Goal: Task Accomplishment & Management: Manage account settings

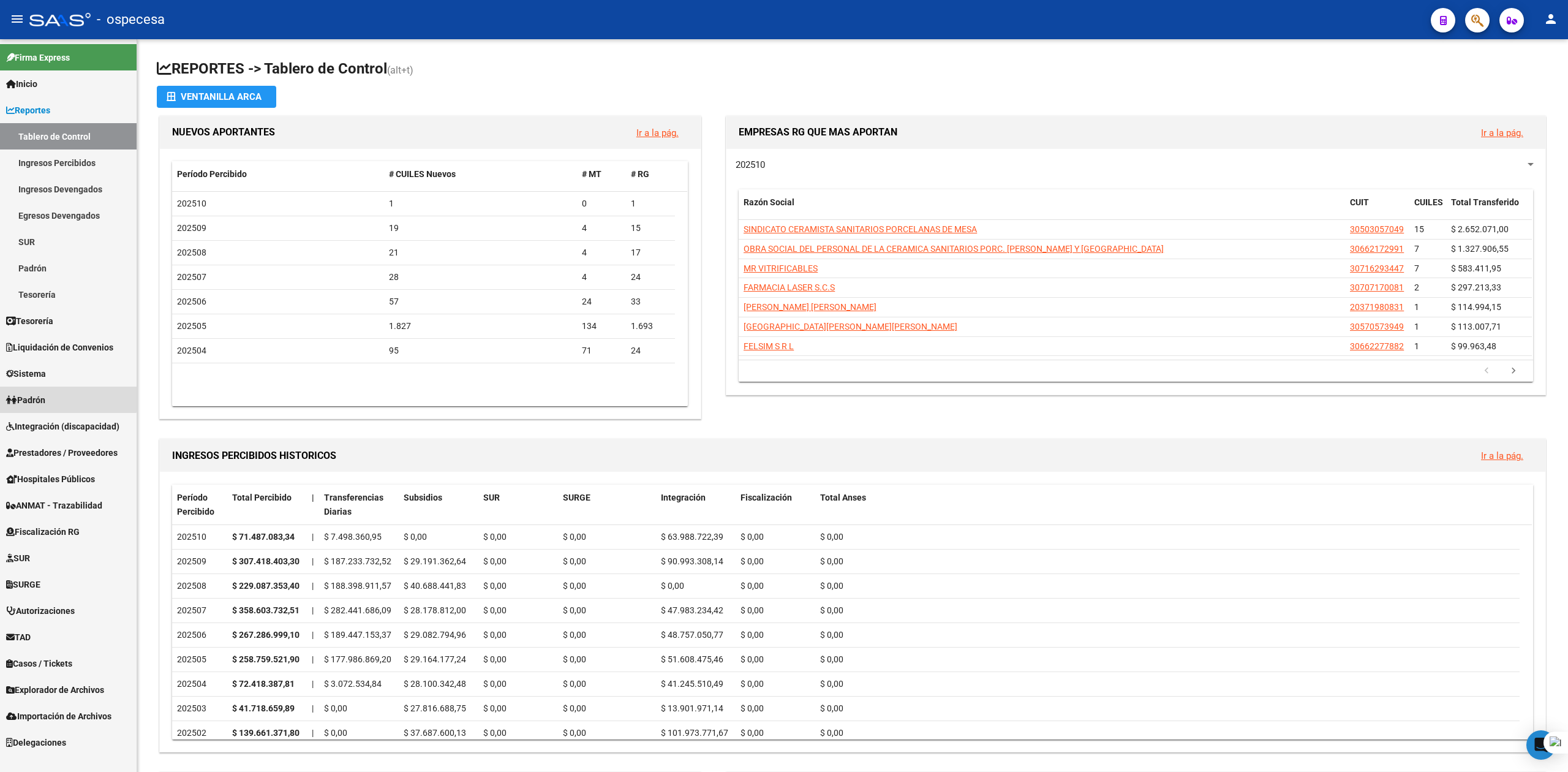
click at [45, 397] on span "Padrón" at bounding box center [26, 400] width 39 height 13
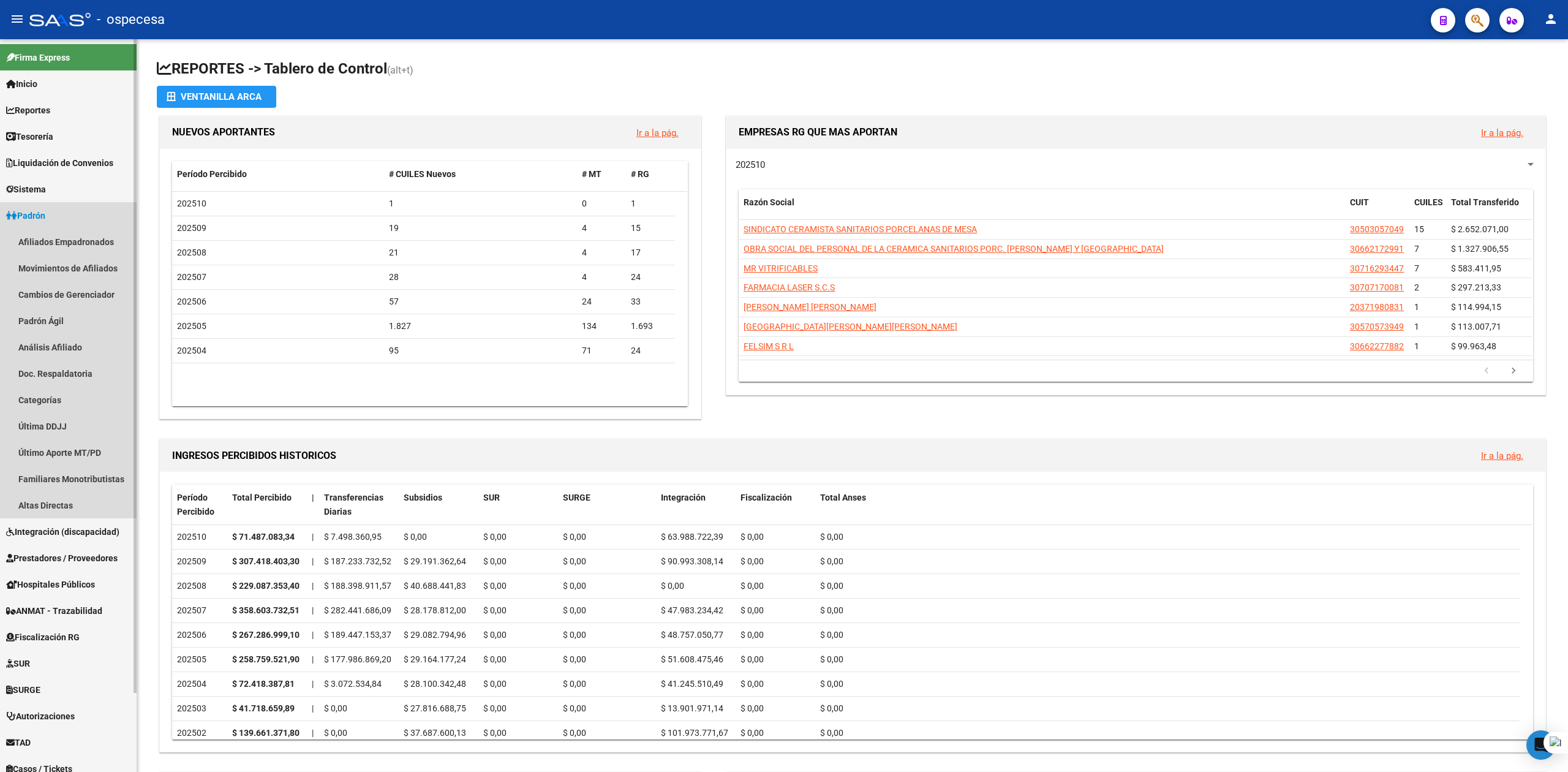
click at [34, 214] on span "Padrón" at bounding box center [26, 215] width 39 height 13
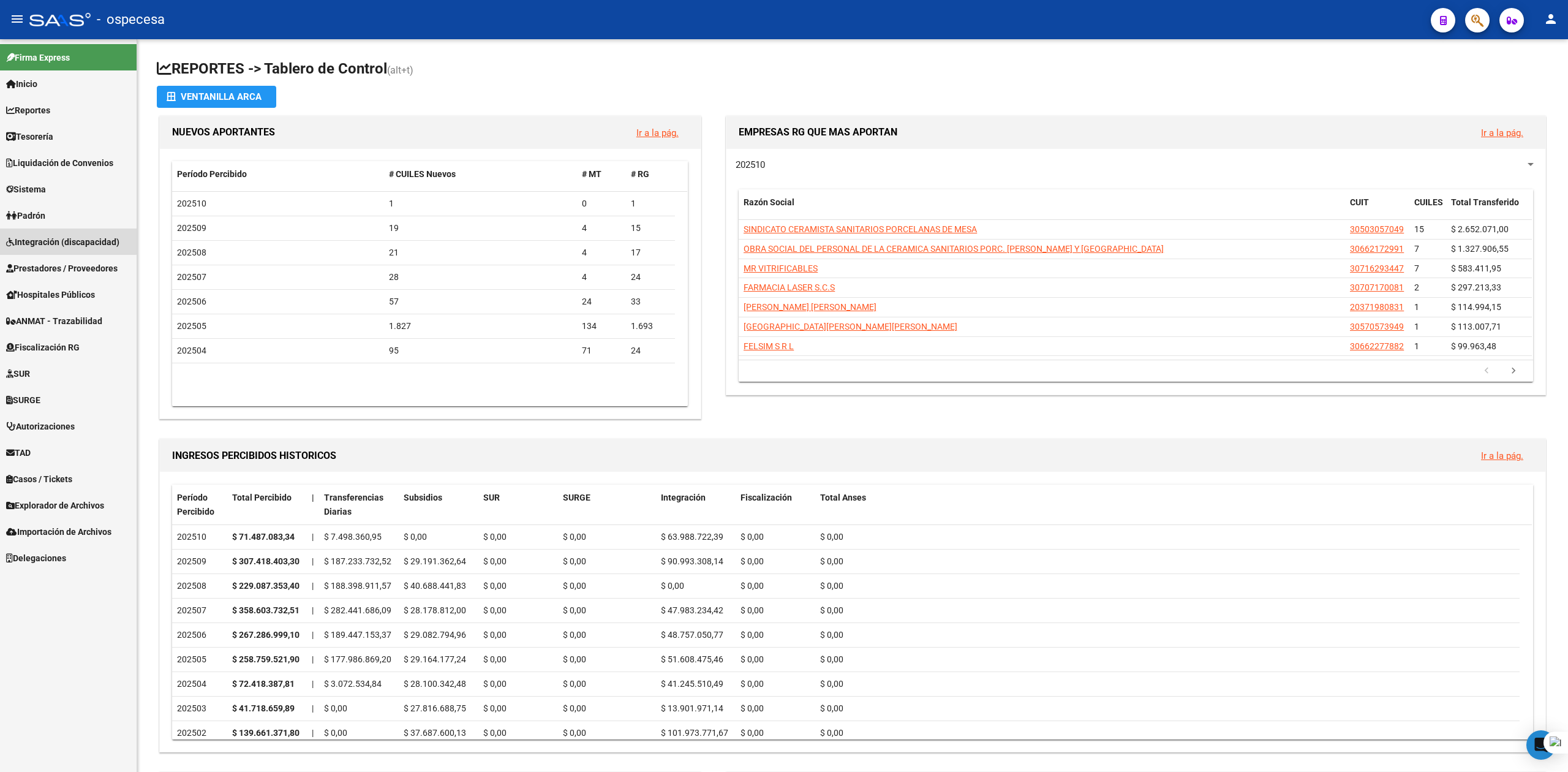
click at [45, 236] on span "Integración (discapacidad)" at bounding box center [63, 241] width 114 height 13
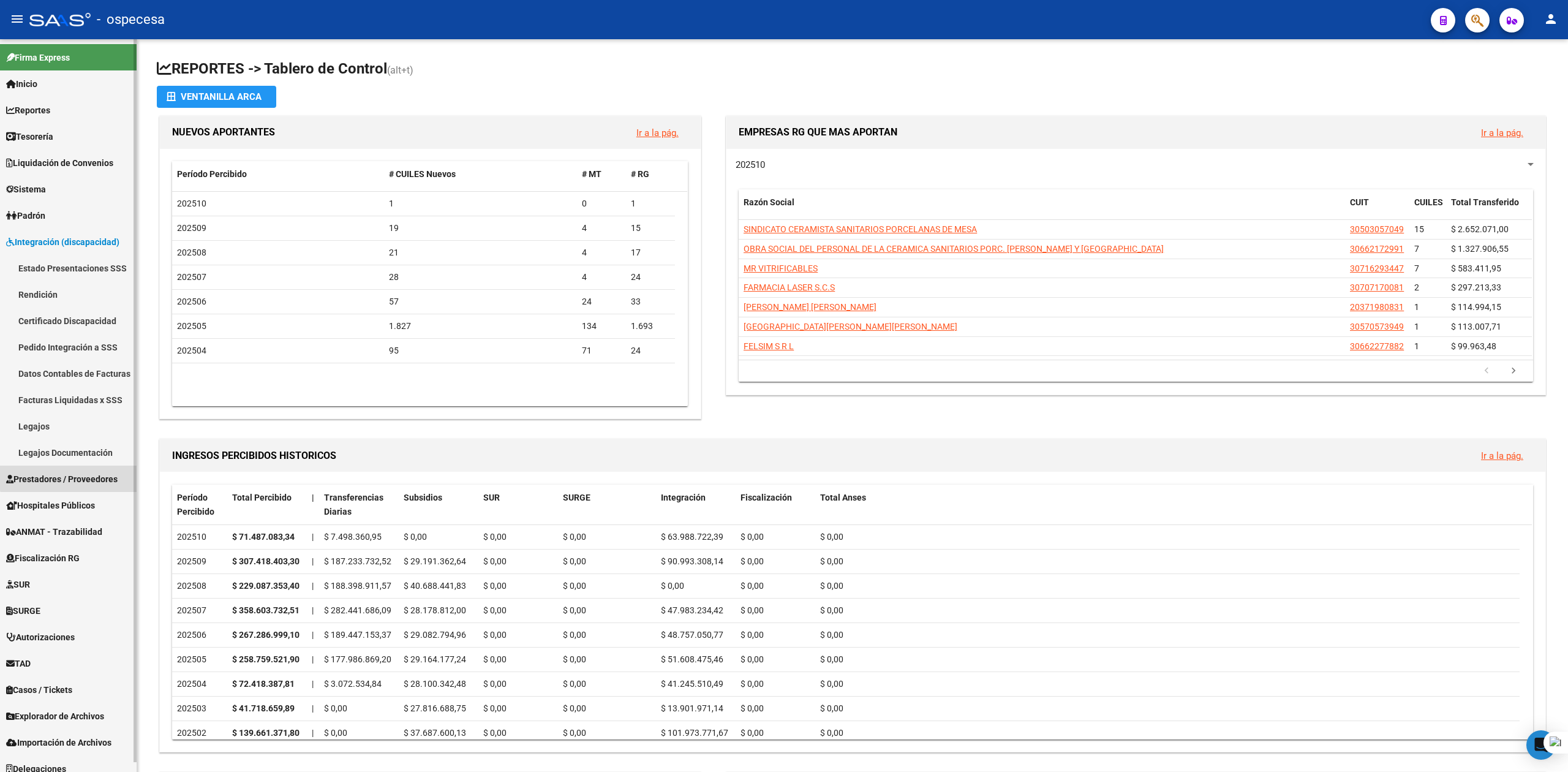
click at [75, 472] on span "Prestadores / Proveedores" at bounding box center [62, 478] width 112 height 13
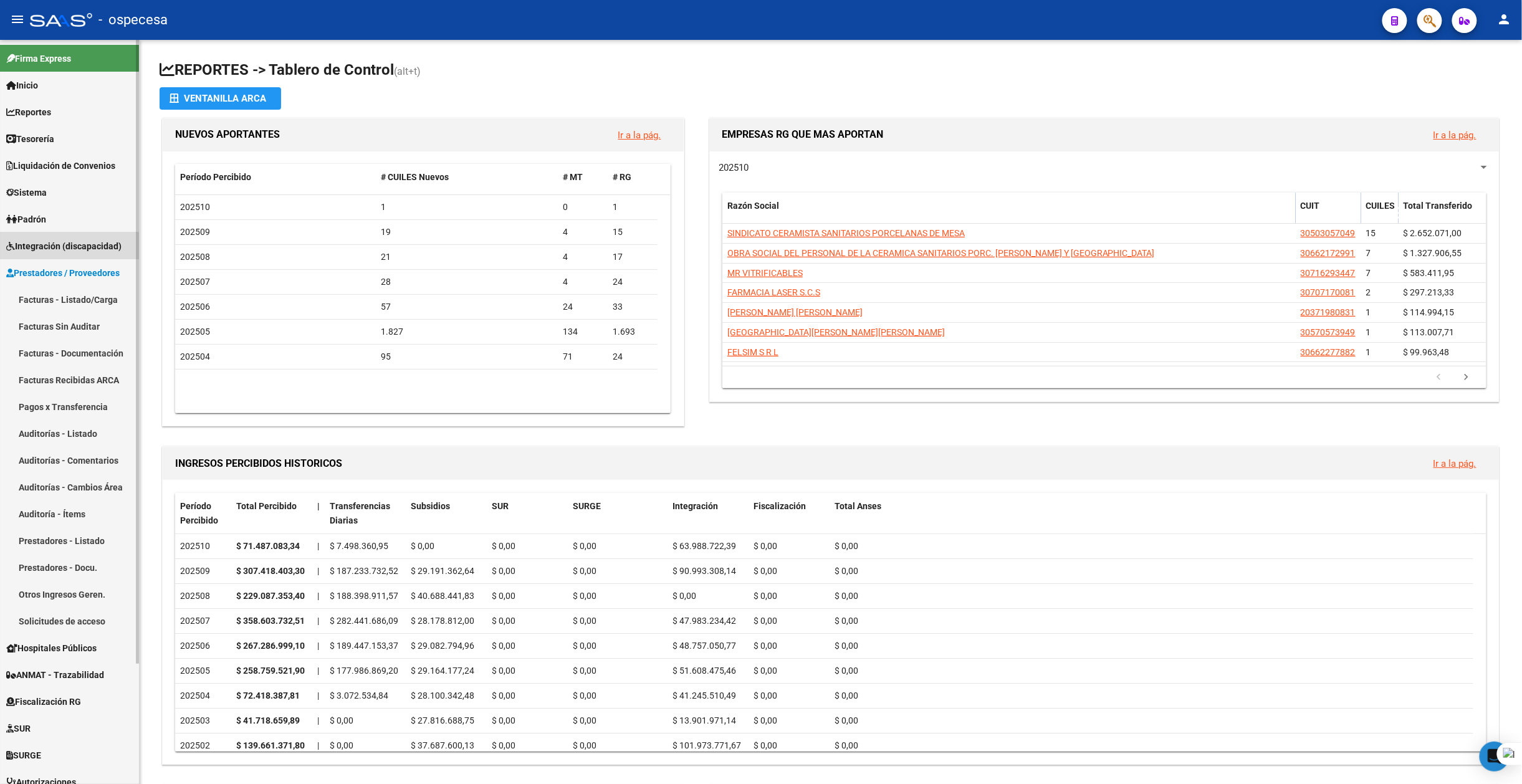
click at [58, 250] on span "Integración (discapacidad)" at bounding box center [64, 245] width 116 height 13
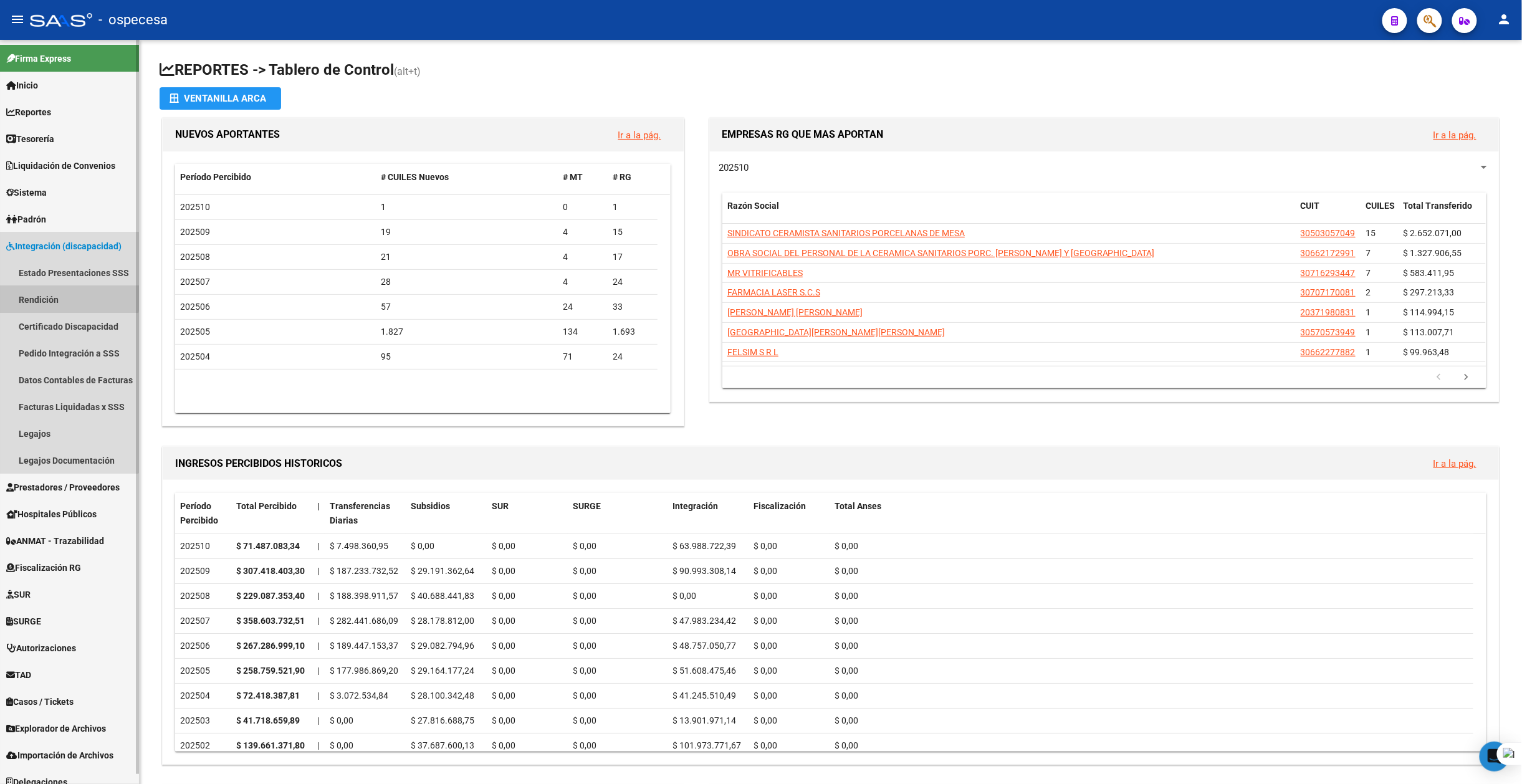
click at [62, 289] on link "Rendición" at bounding box center [70, 299] width 139 height 27
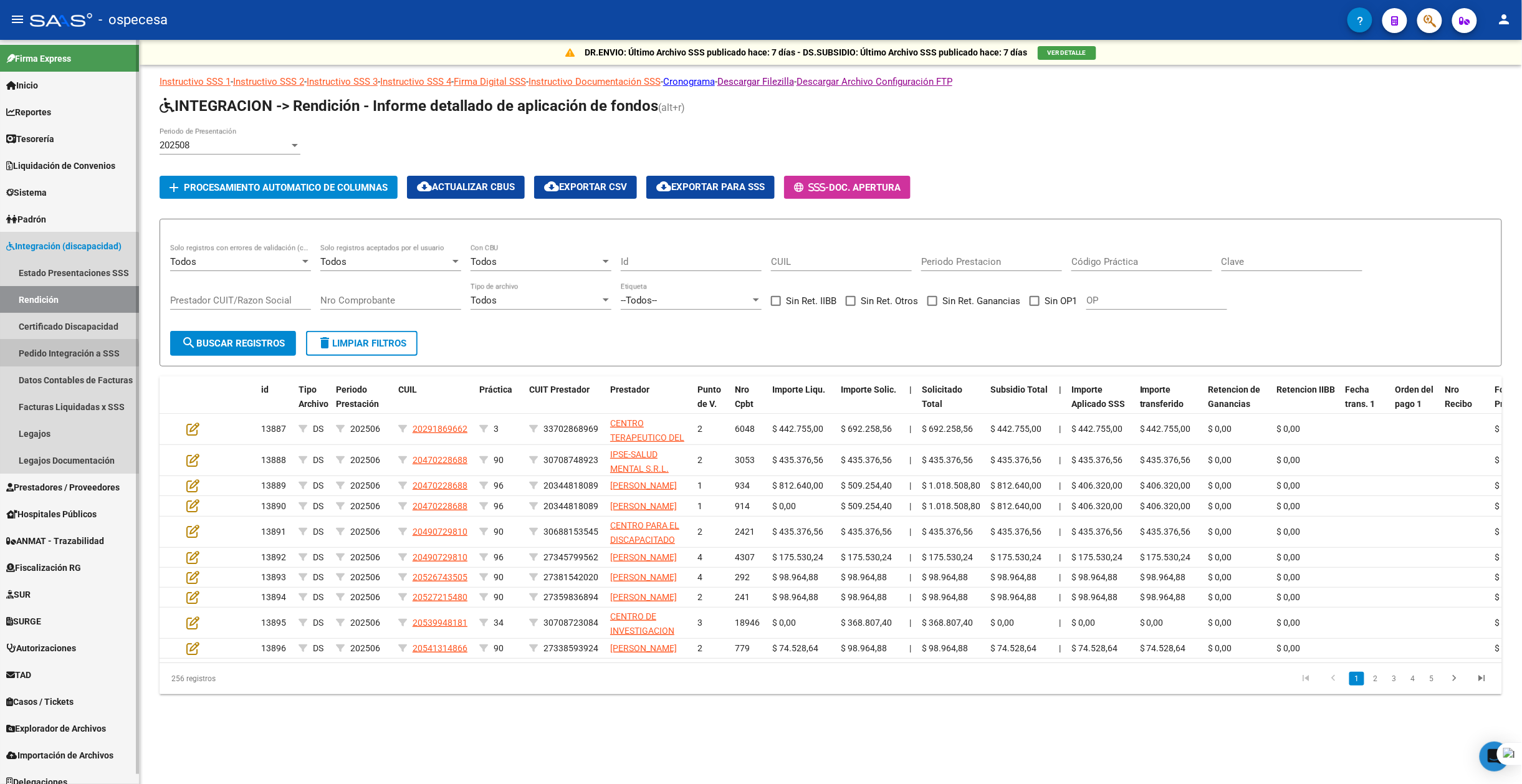
click at [38, 355] on link "Pedido Integración a SSS" at bounding box center [70, 353] width 139 height 27
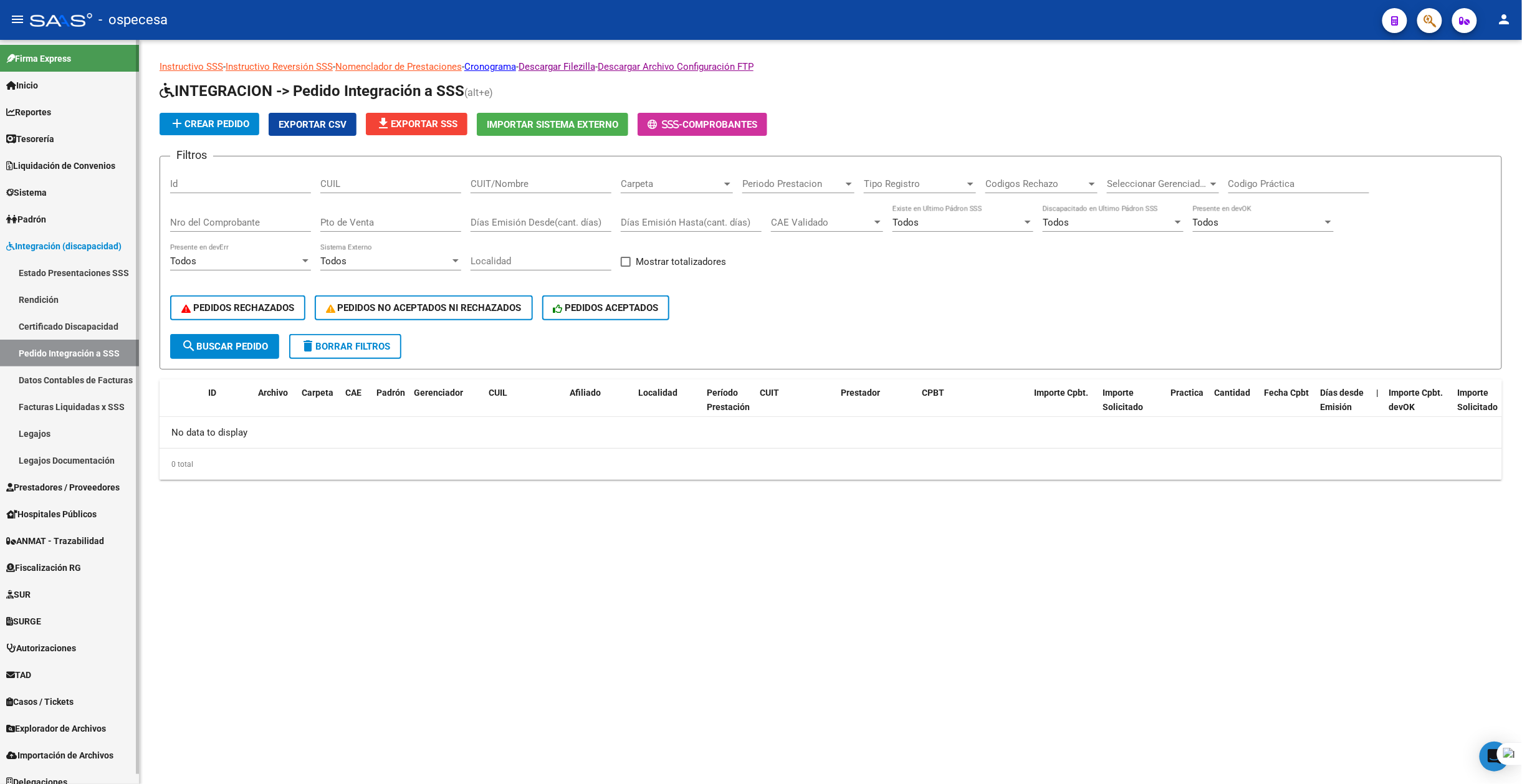
click at [40, 372] on link "Datos Contables de Facturas" at bounding box center [70, 380] width 139 height 27
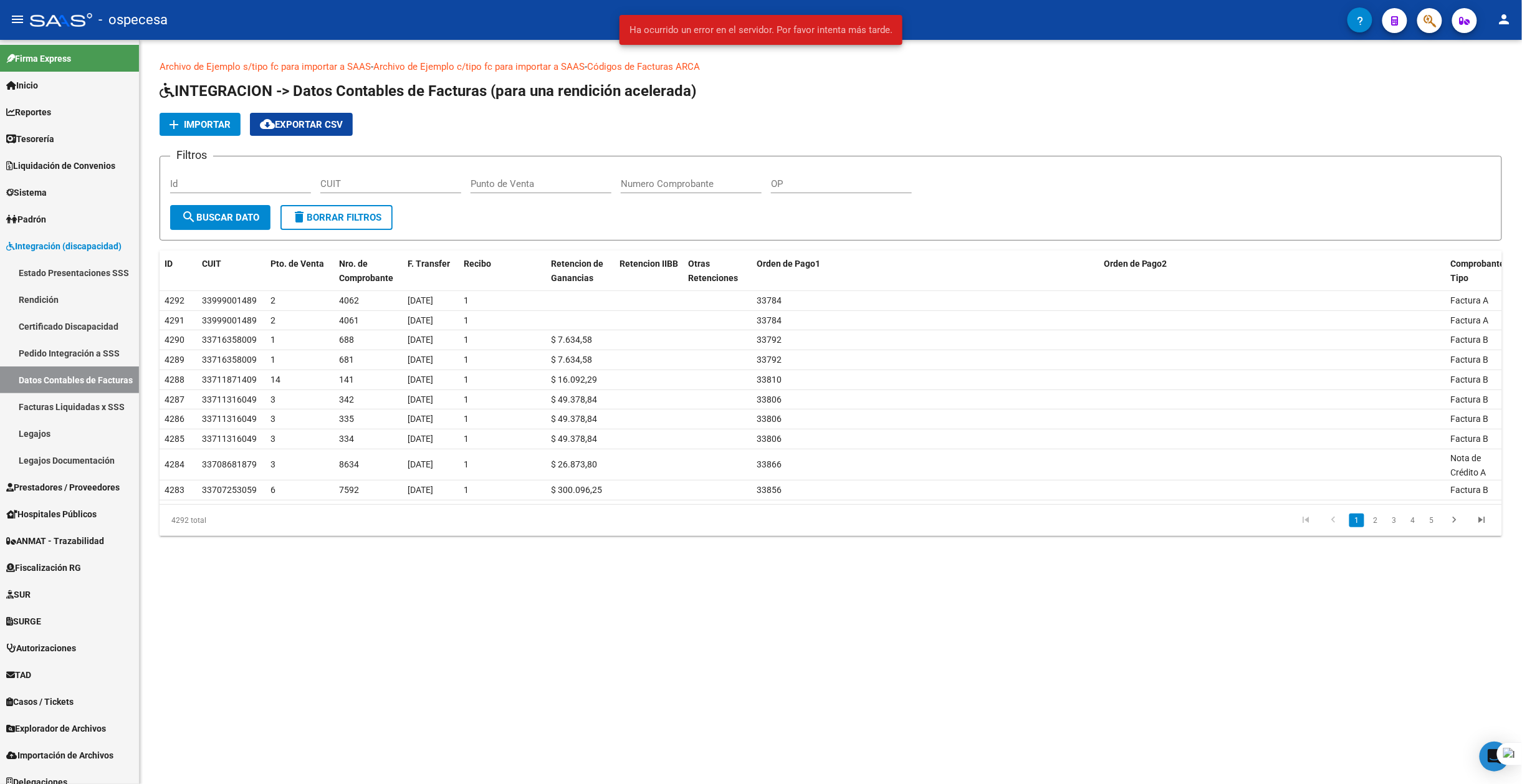
click at [213, 119] on span "Importar" at bounding box center [207, 125] width 47 height 11
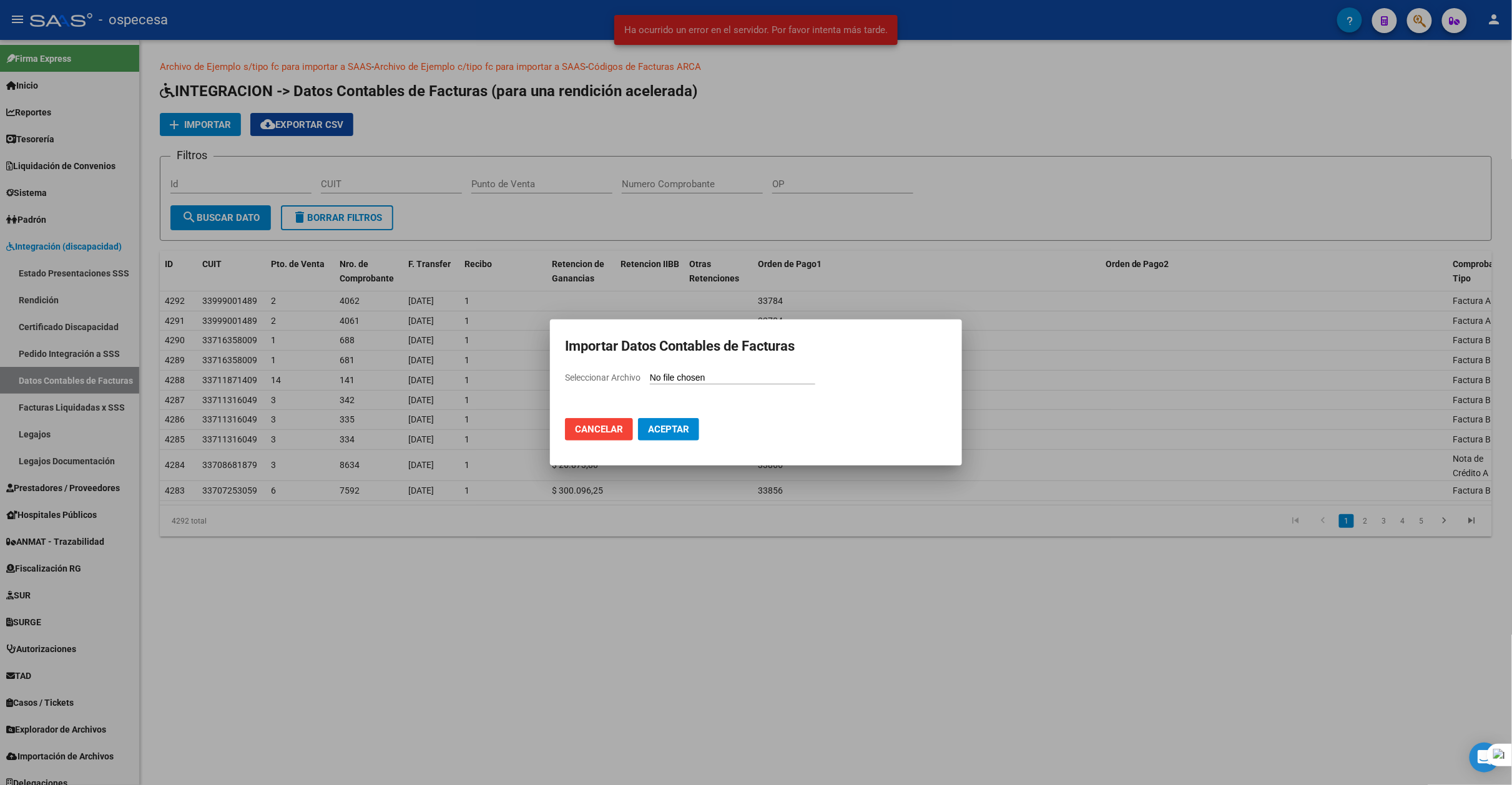
click at [686, 377] on input "Seleccionar Archivo" at bounding box center [732, 378] width 166 height 12
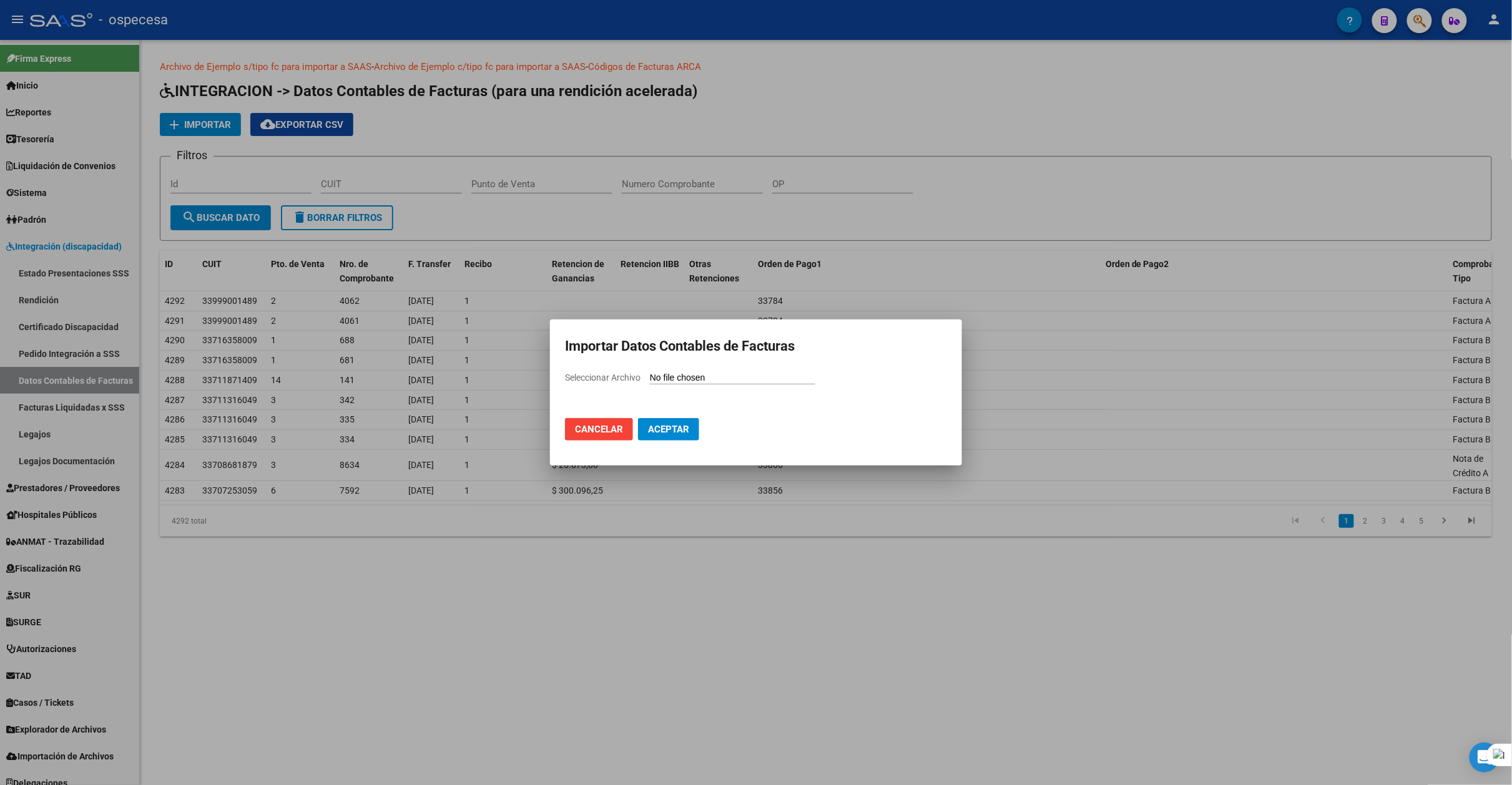
type input "C:\fakepath\[DATE].csv"
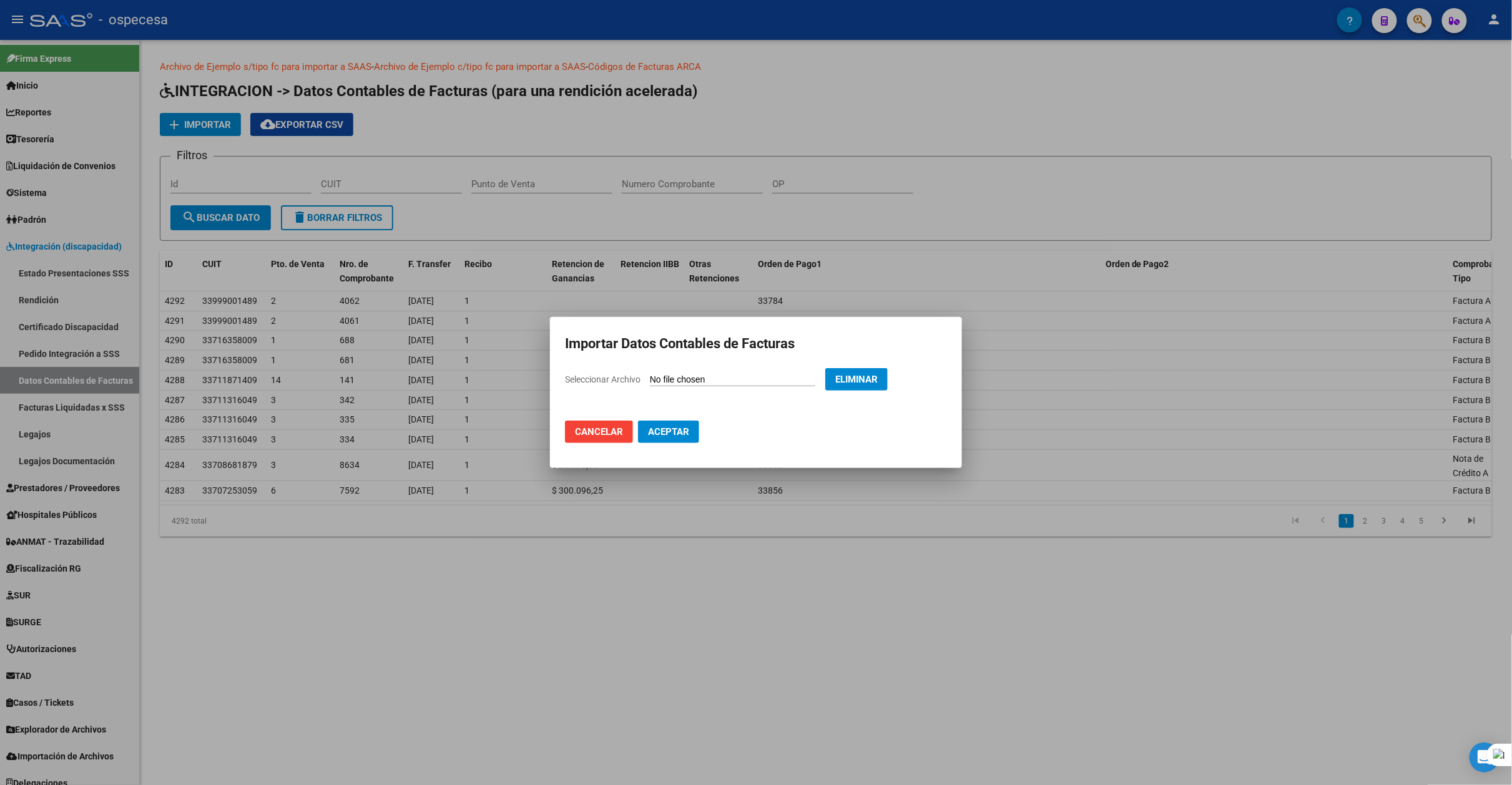
click at [655, 431] on span "Aceptar" at bounding box center [669, 432] width 41 height 11
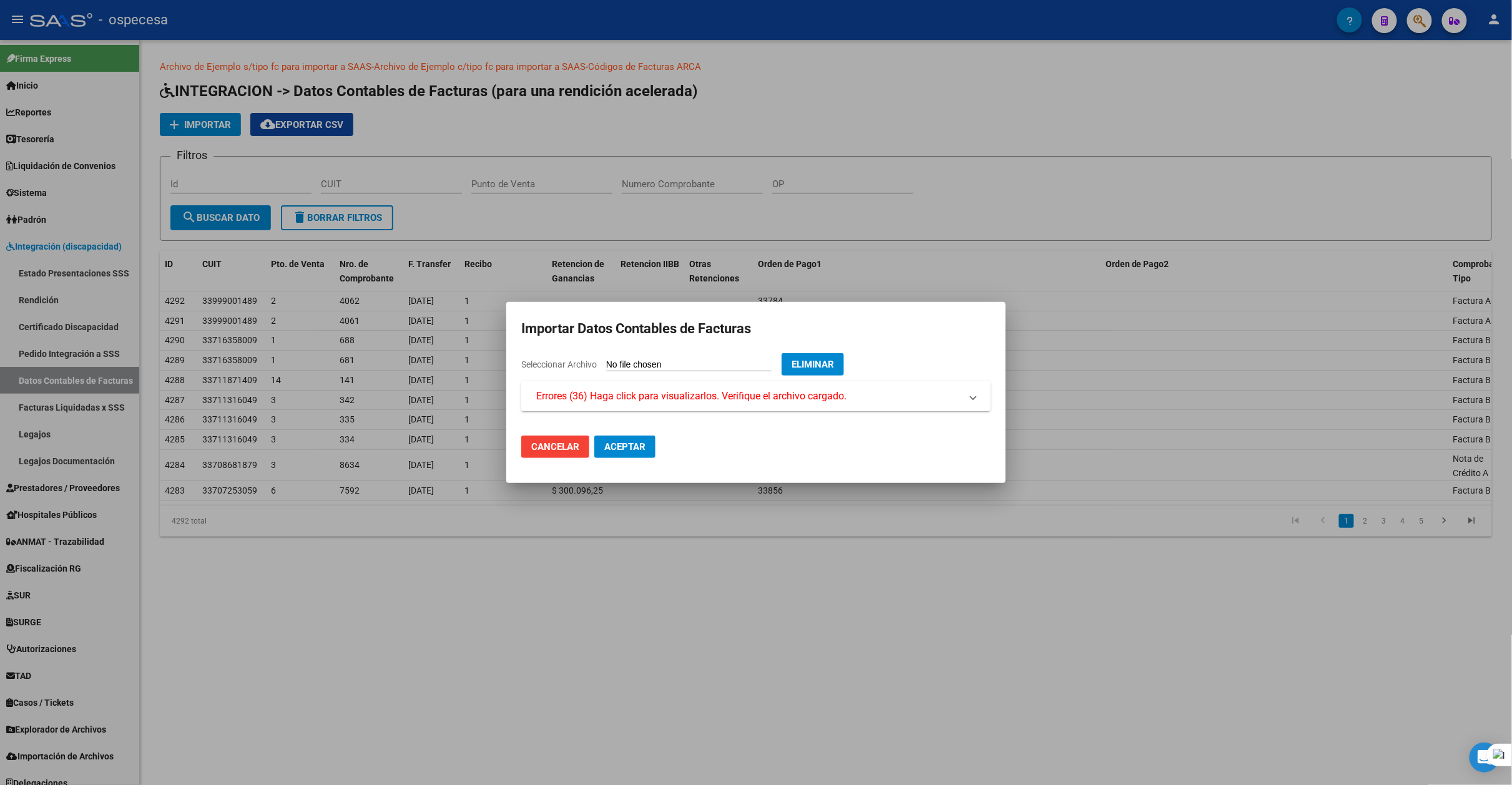
click at [649, 401] on span "Errores (36) Haga click para visualizarlos. Verifique el archivo cargado." at bounding box center [691, 396] width 310 height 15
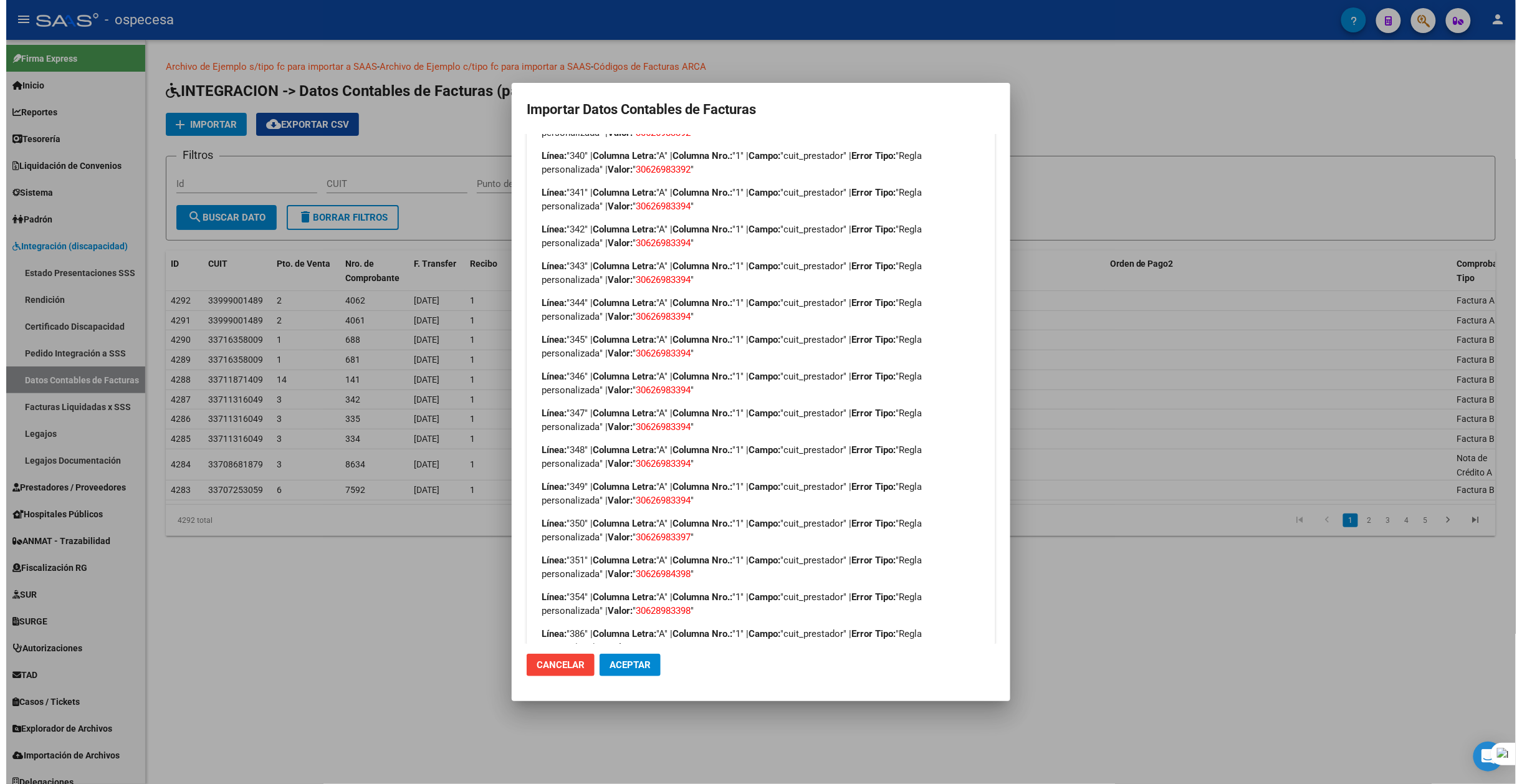
scroll to position [934, 0]
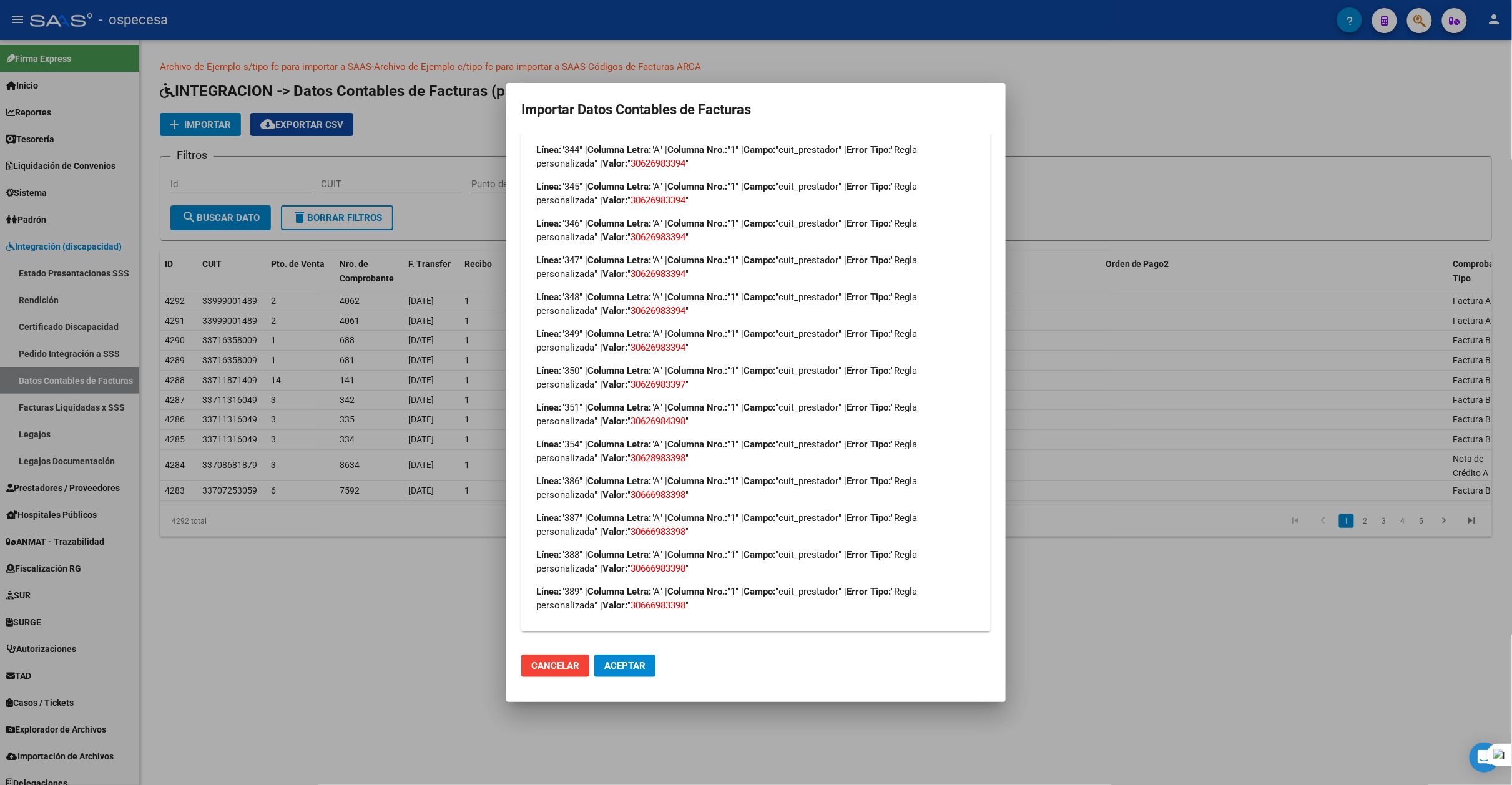
click at [1336, 118] on div at bounding box center [756, 392] width 1512 height 785
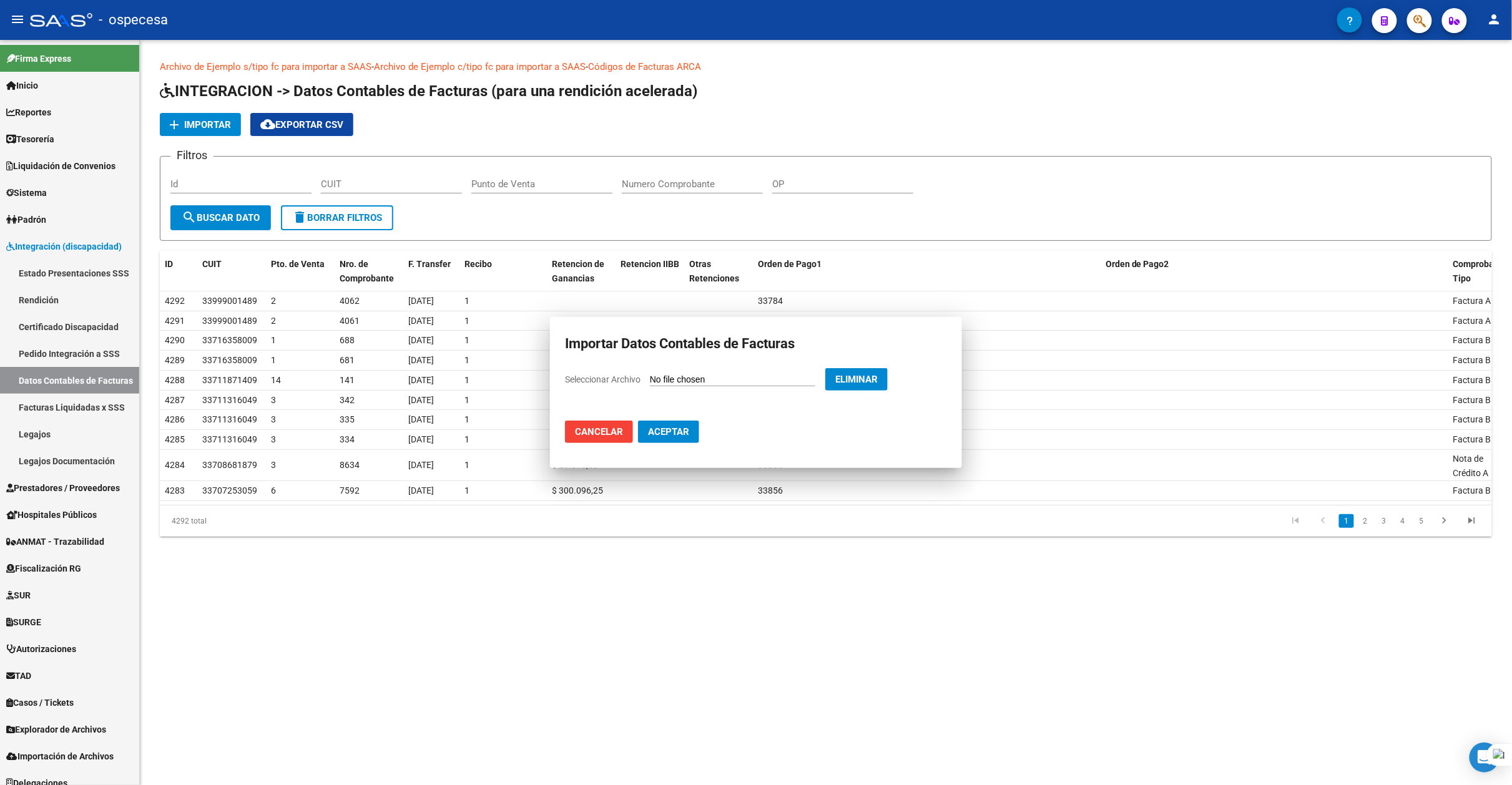
scroll to position [0, 0]
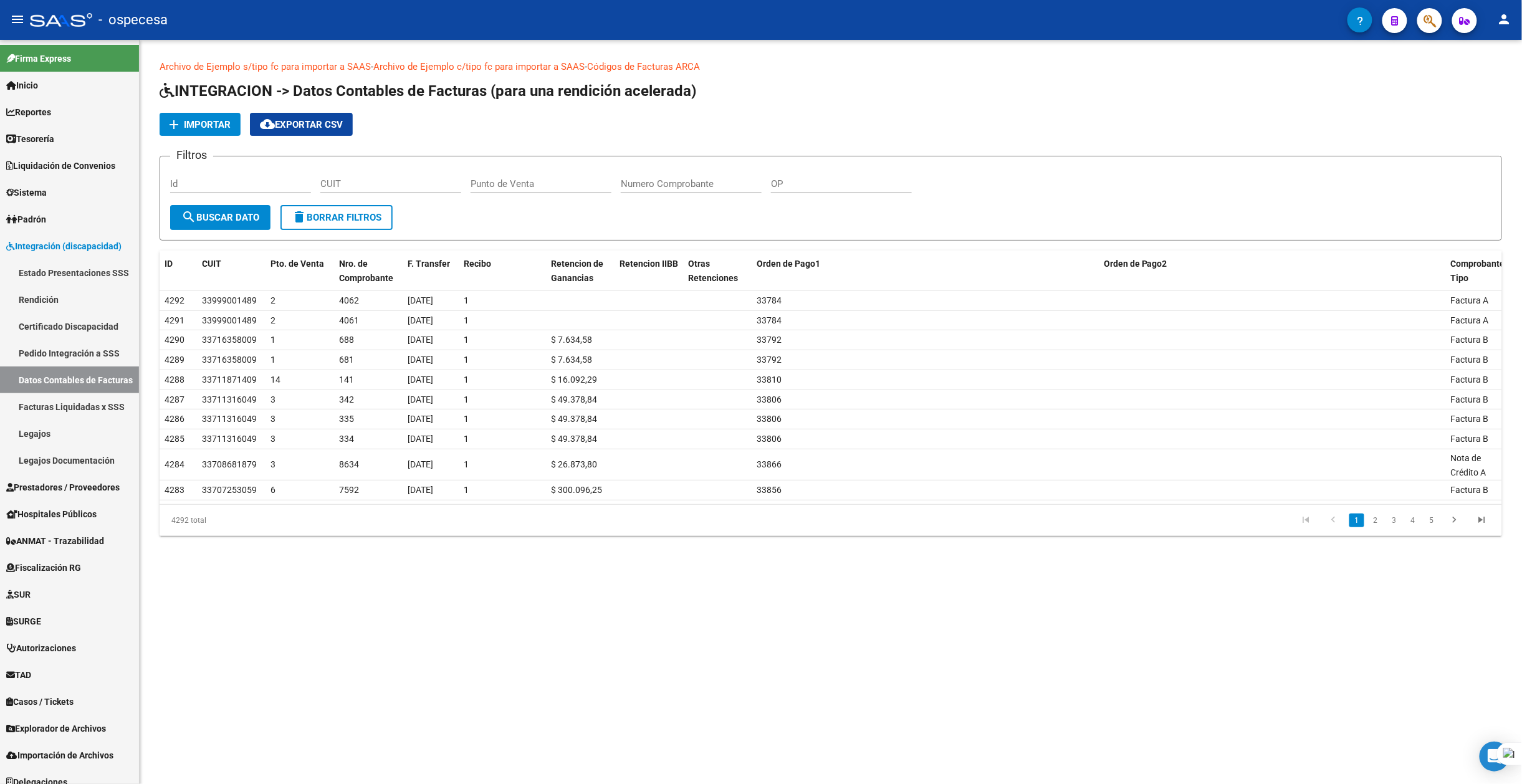
click at [184, 123] on span "Importar" at bounding box center [207, 125] width 47 height 11
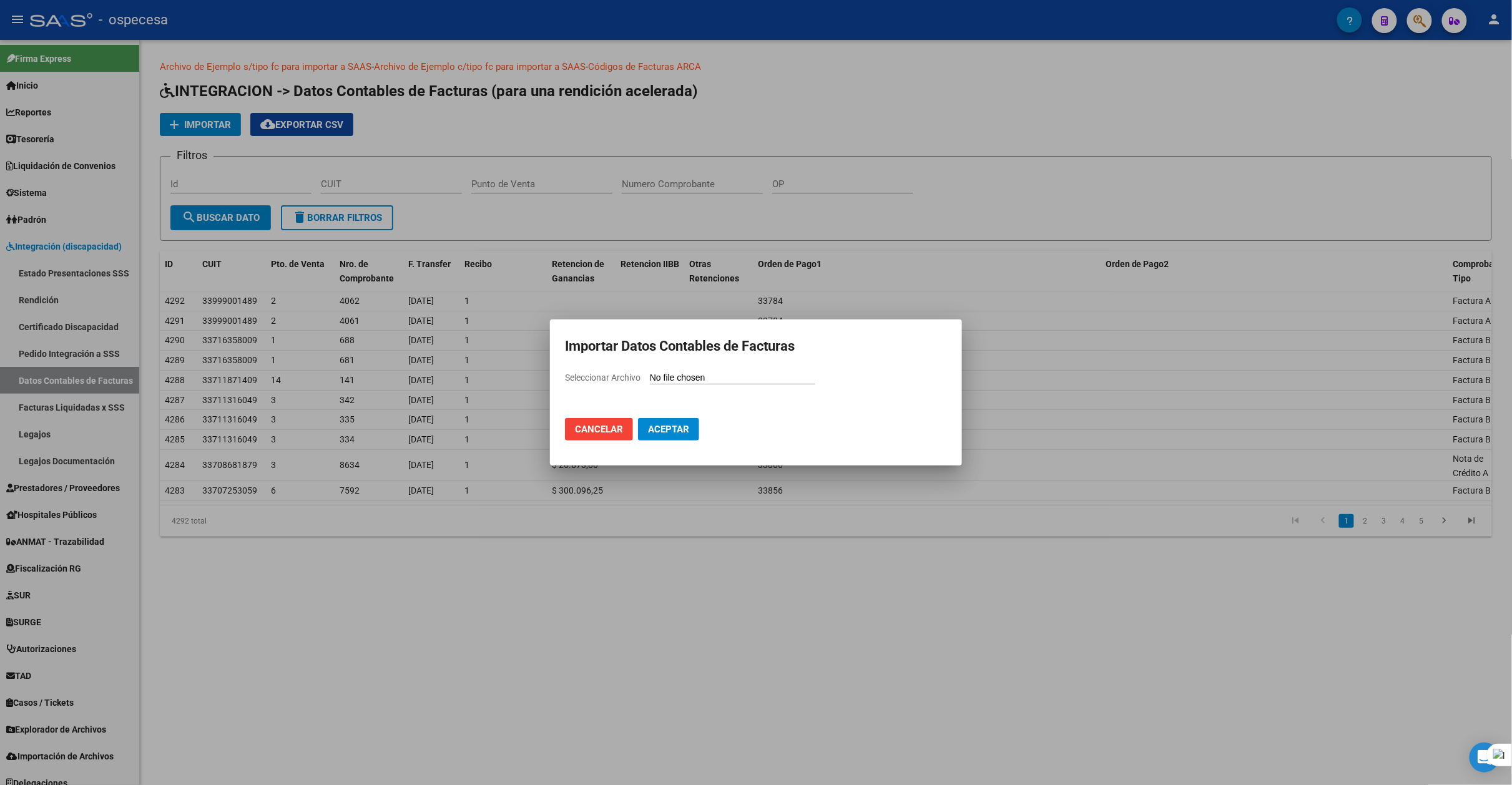
click at [727, 388] on div "Seleccionar Archivo" at bounding box center [756, 382] width 382 height 23
click at [725, 382] on input "Seleccionar Archivo" at bounding box center [732, 378] width 166 height 12
type input "C:\fakepath\[DATE].csv"
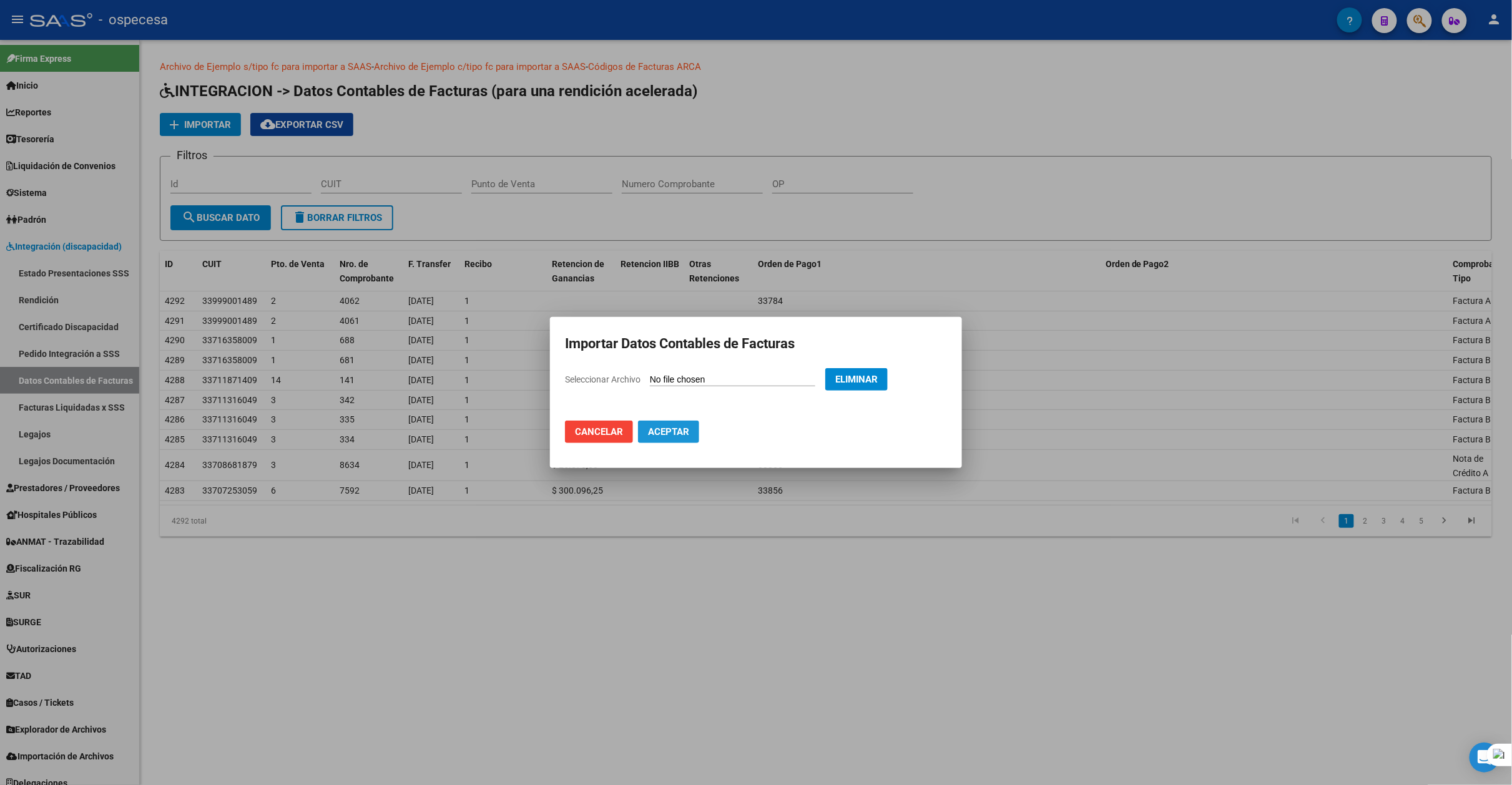
click at [674, 434] on span "Aceptar" at bounding box center [669, 432] width 41 height 11
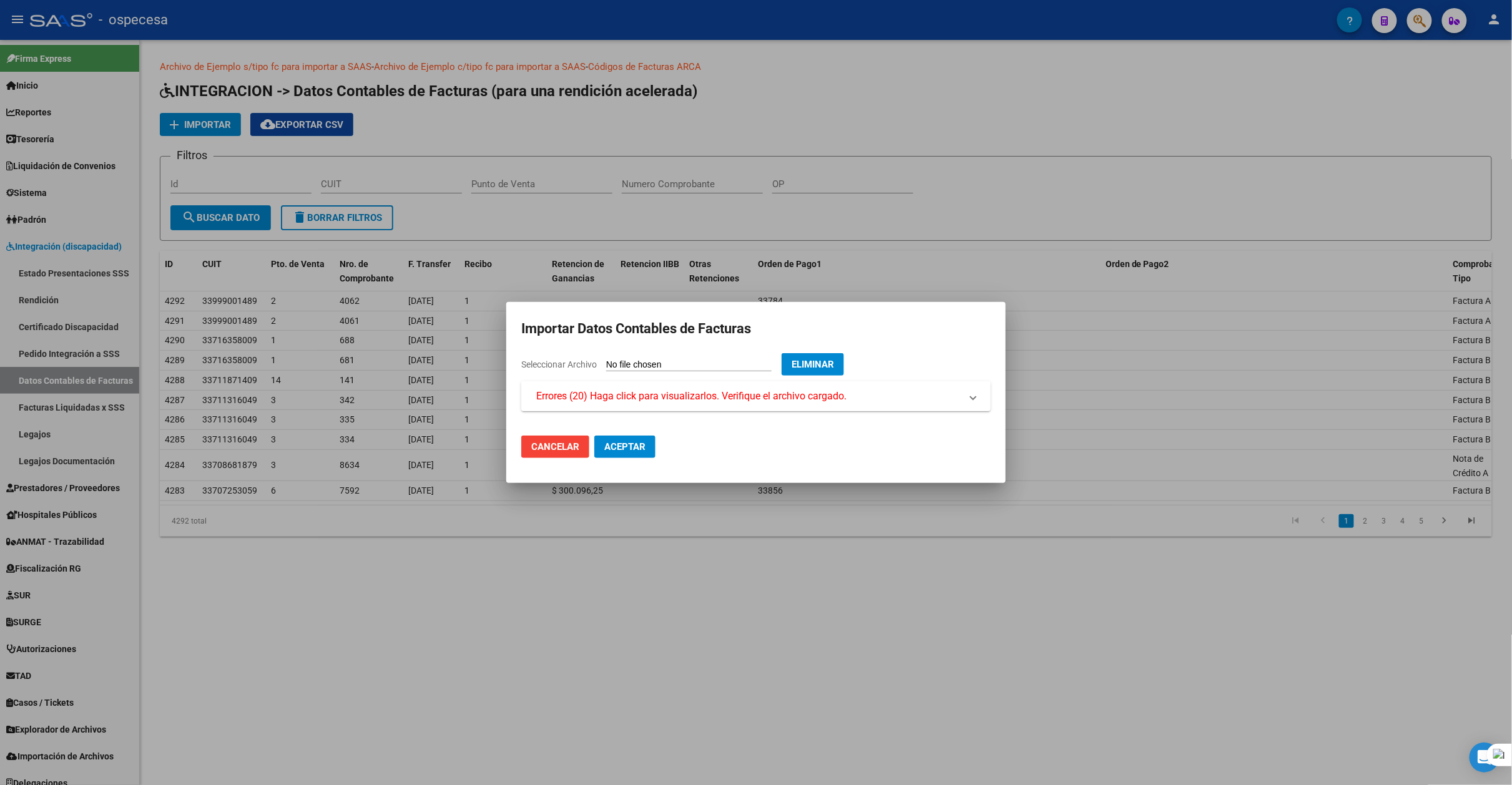
click at [665, 393] on span "Errores (20) Haga click para visualizarlos. Verifique el archivo cargado." at bounding box center [691, 396] width 310 height 15
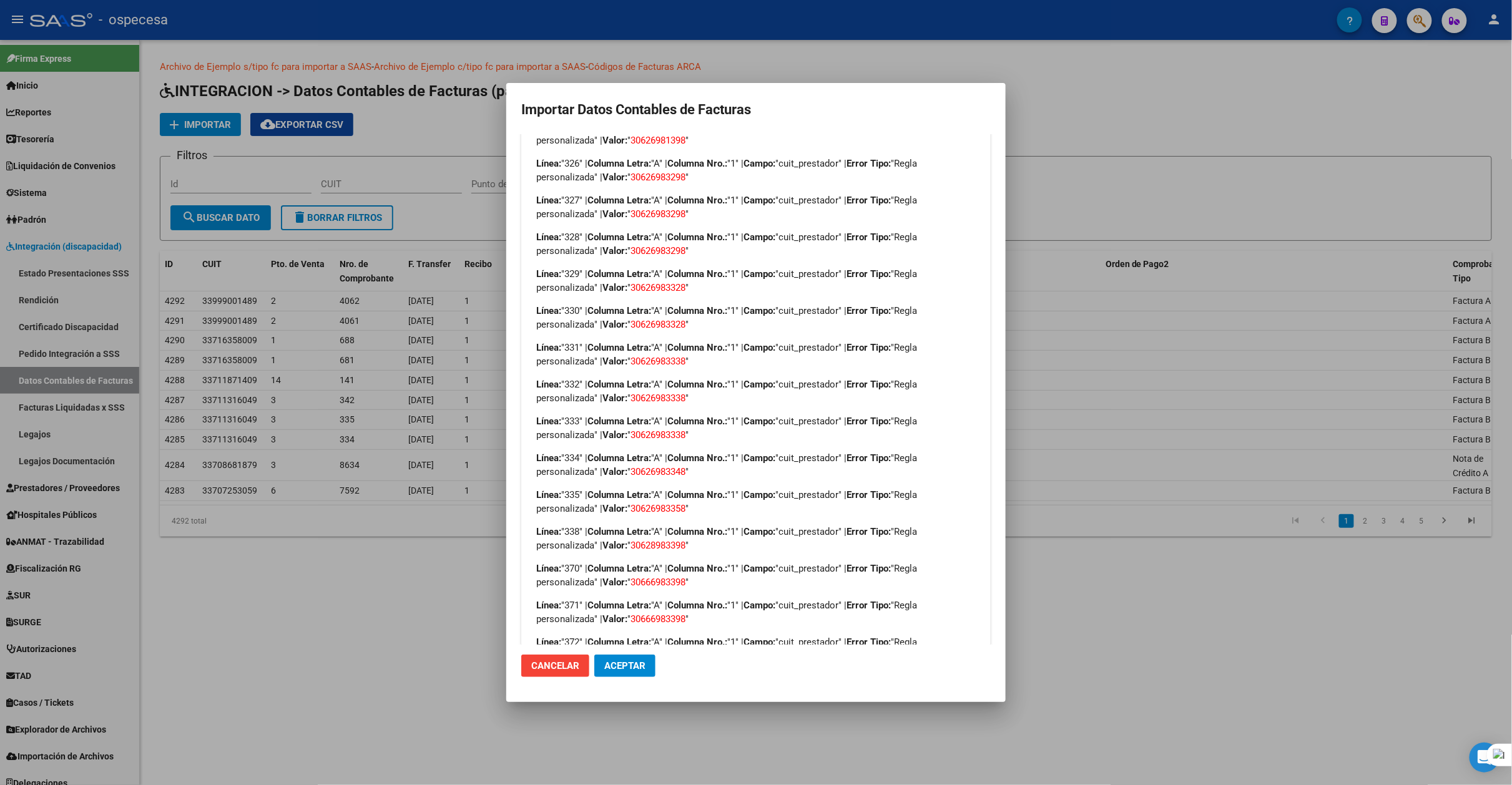
scroll to position [346, 0]
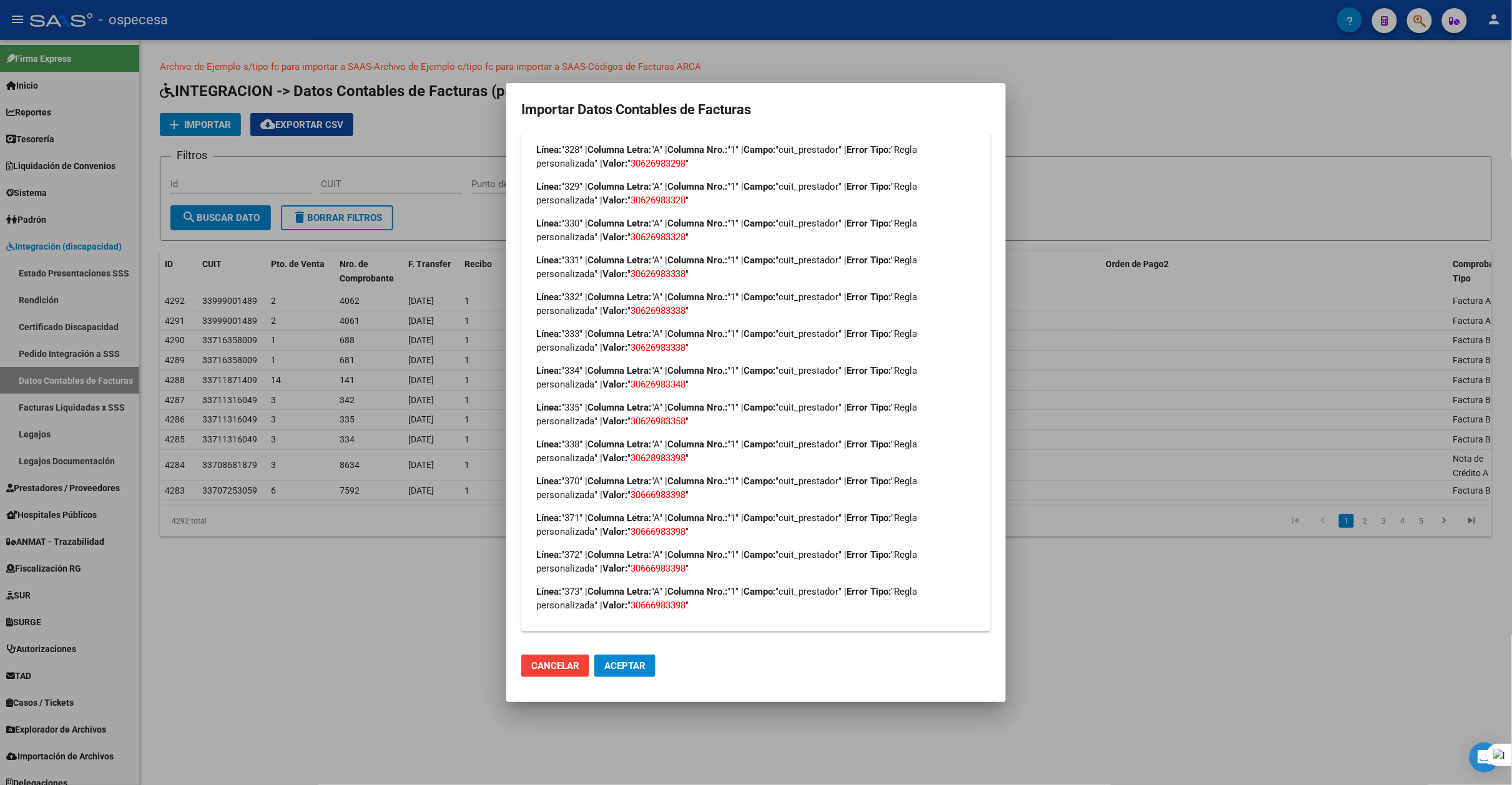
click at [552, 680] on mat-dialog-actions "Cancelar Aceptar" at bounding box center [756, 666] width 470 height 43
click at [552, 674] on button "Cancelar" at bounding box center [556, 666] width 68 height 23
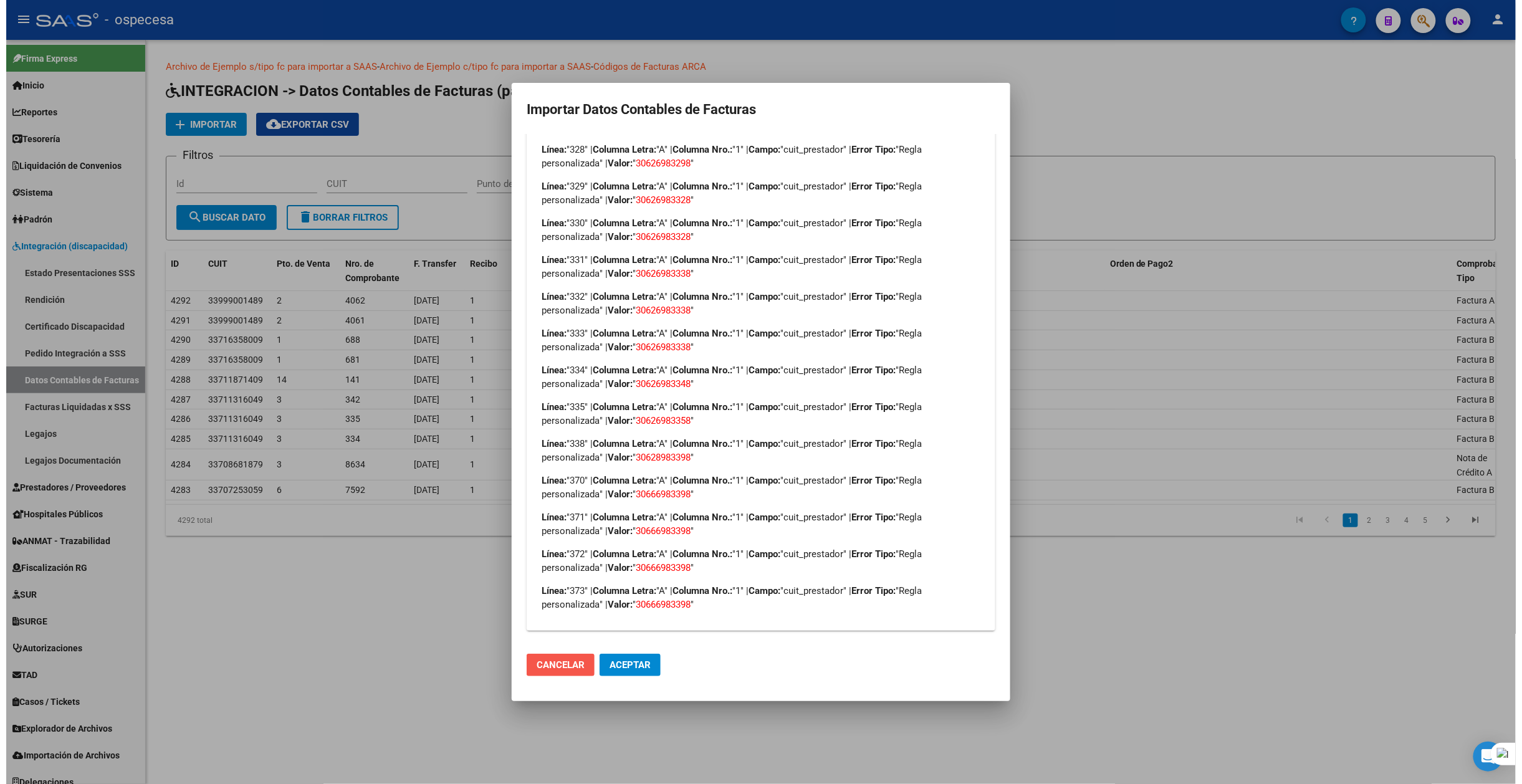
scroll to position [0, 0]
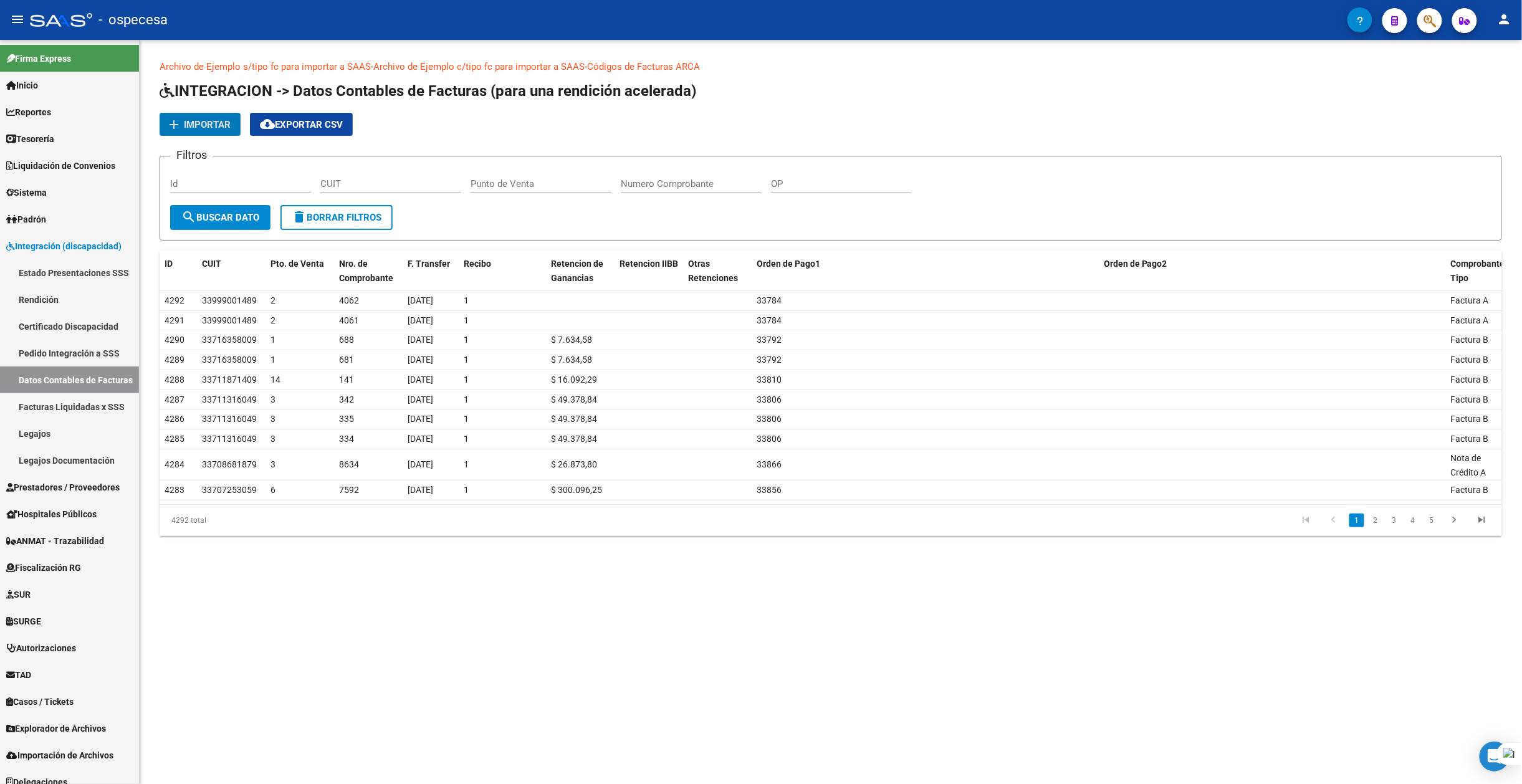
click at [213, 116] on button "add Importar" at bounding box center [200, 124] width 81 height 23
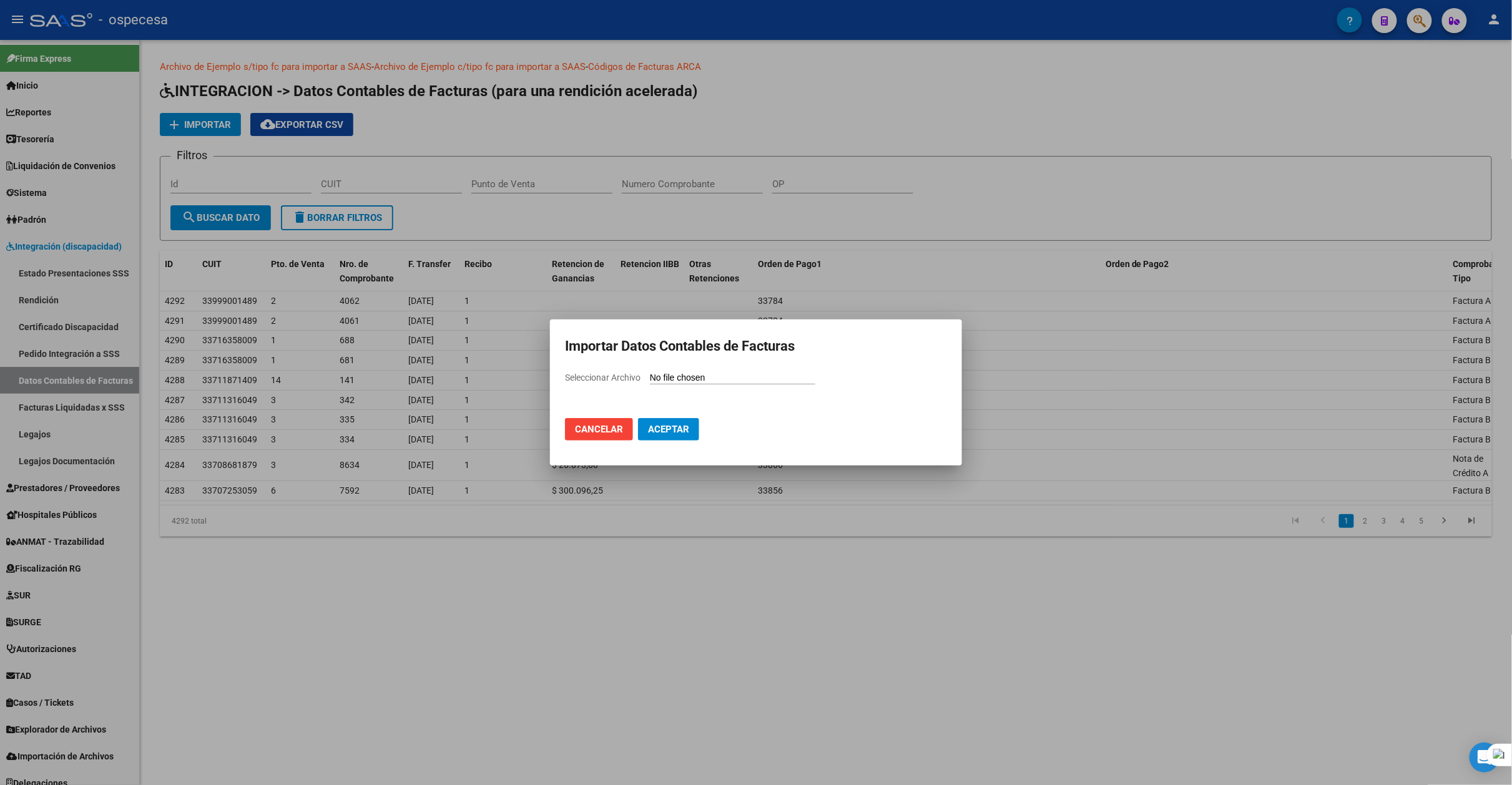
click at [737, 379] on input "Seleccionar Archivo" at bounding box center [732, 378] width 166 height 12
type input "C:\fakepath\[DATE].csv"
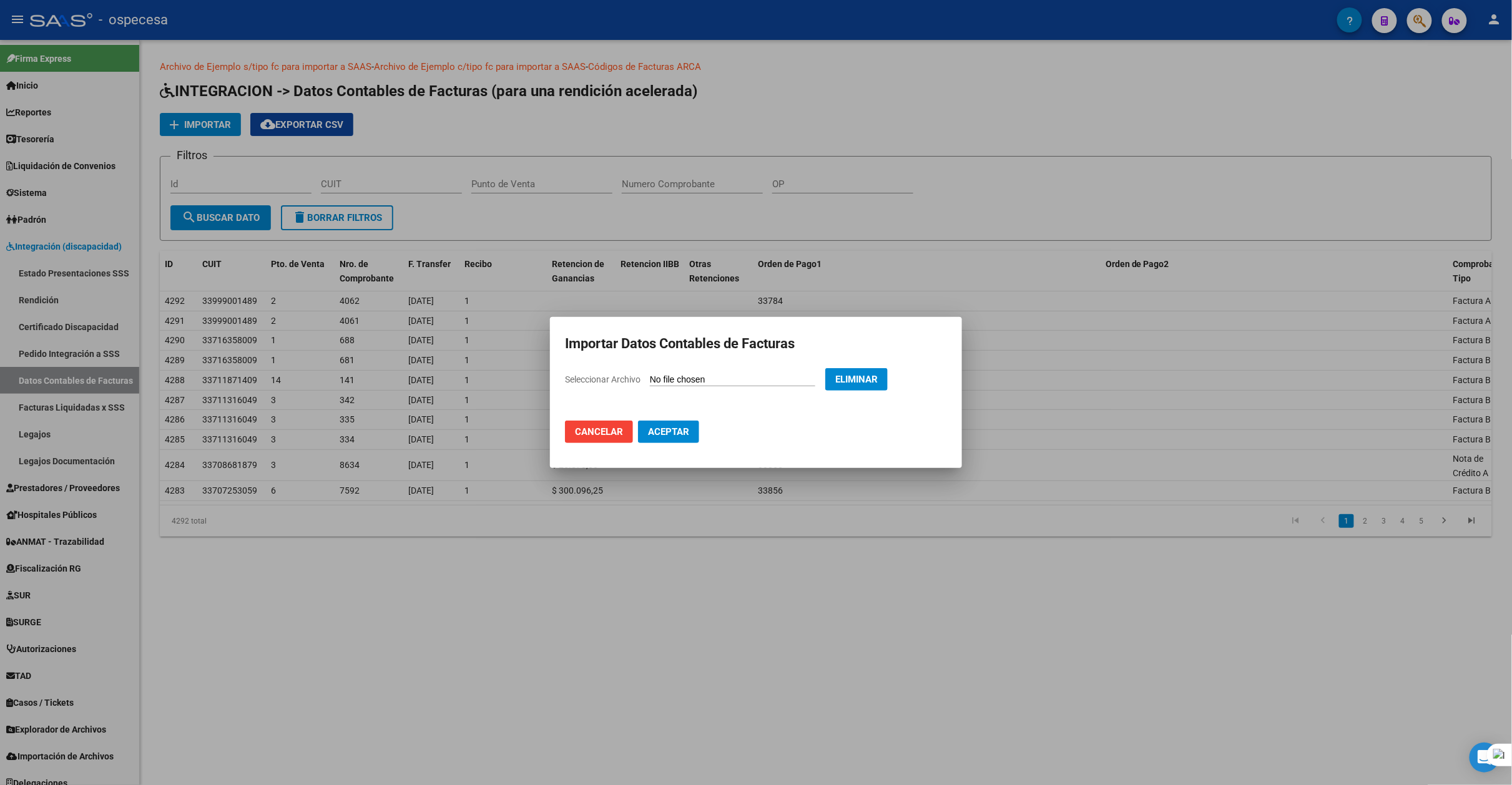
click at [686, 435] on span "Aceptar" at bounding box center [669, 432] width 41 height 11
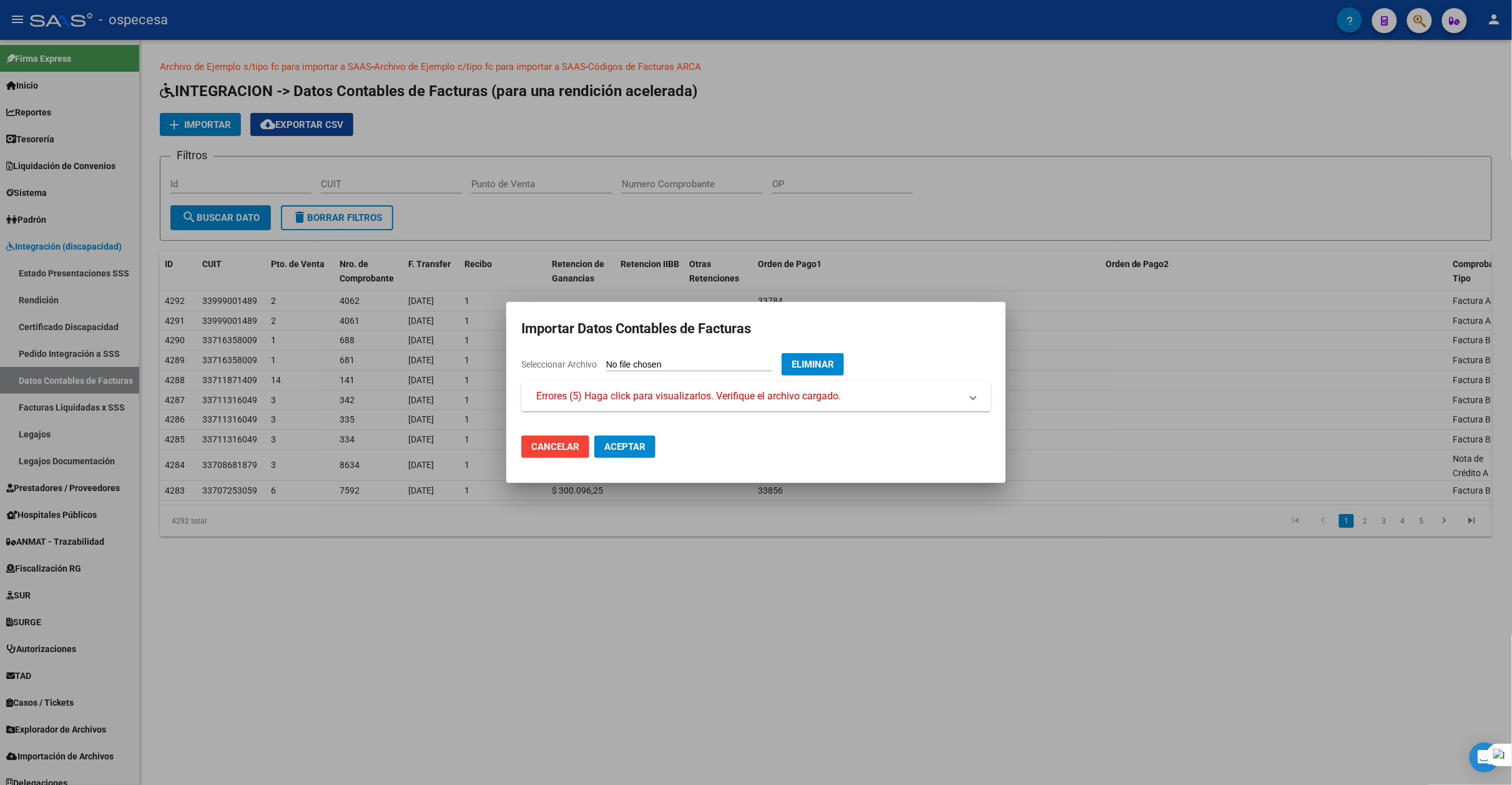
click at [683, 403] on span "Errores (5) Haga click para visualizarlos. Verifique el archivo cargado." at bounding box center [688, 396] width 305 height 15
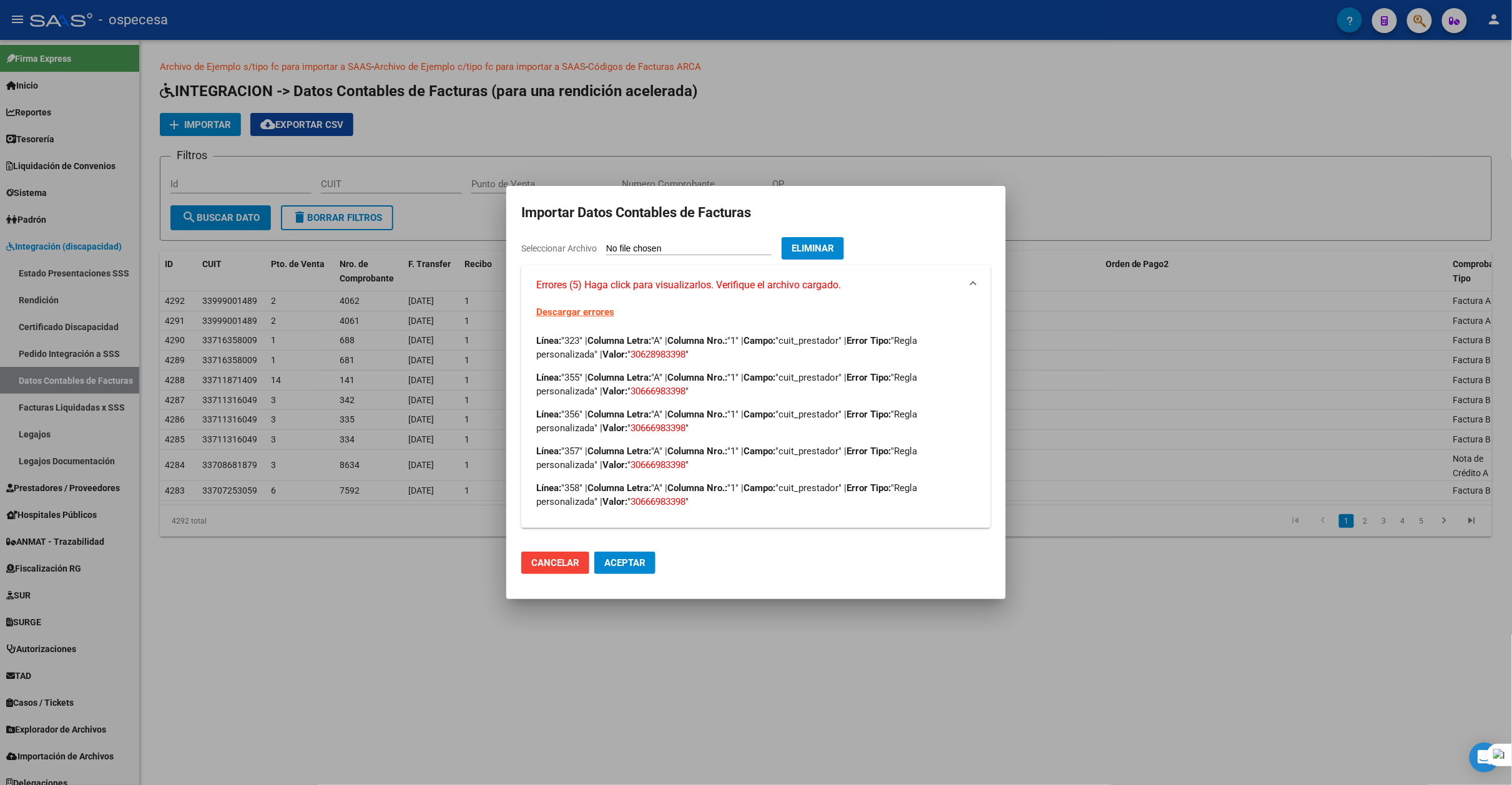
click at [834, 243] on span "Eliminar" at bounding box center [813, 249] width 43 height 11
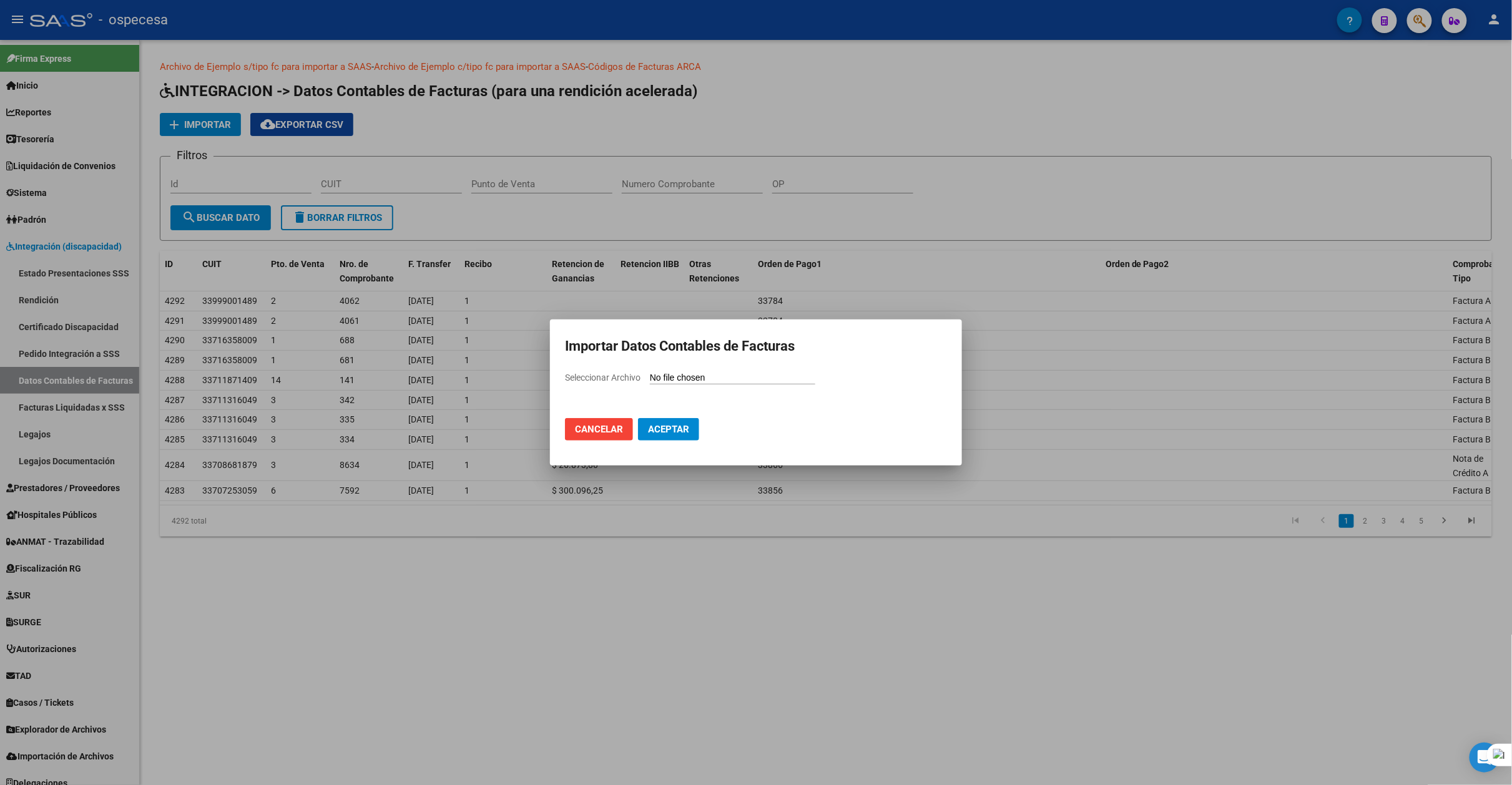
click at [662, 379] on input "Seleccionar Archivo" at bounding box center [732, 378] width 166 height 12
type input "C:\fakepath\[DATE].csv"
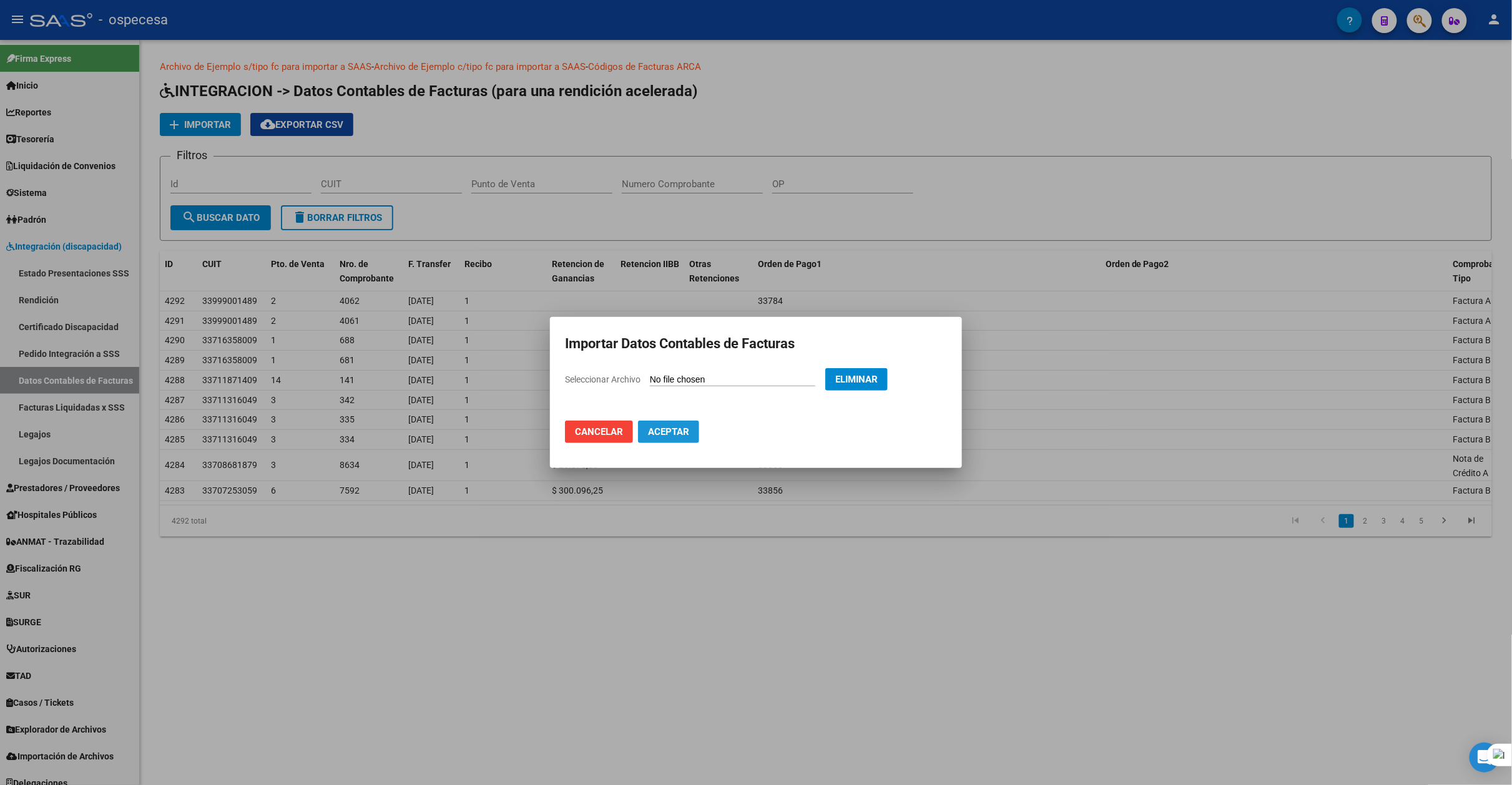
click at [689, 435] on span "Aceptar" at bounding box center [669, 432] width 41 height 11
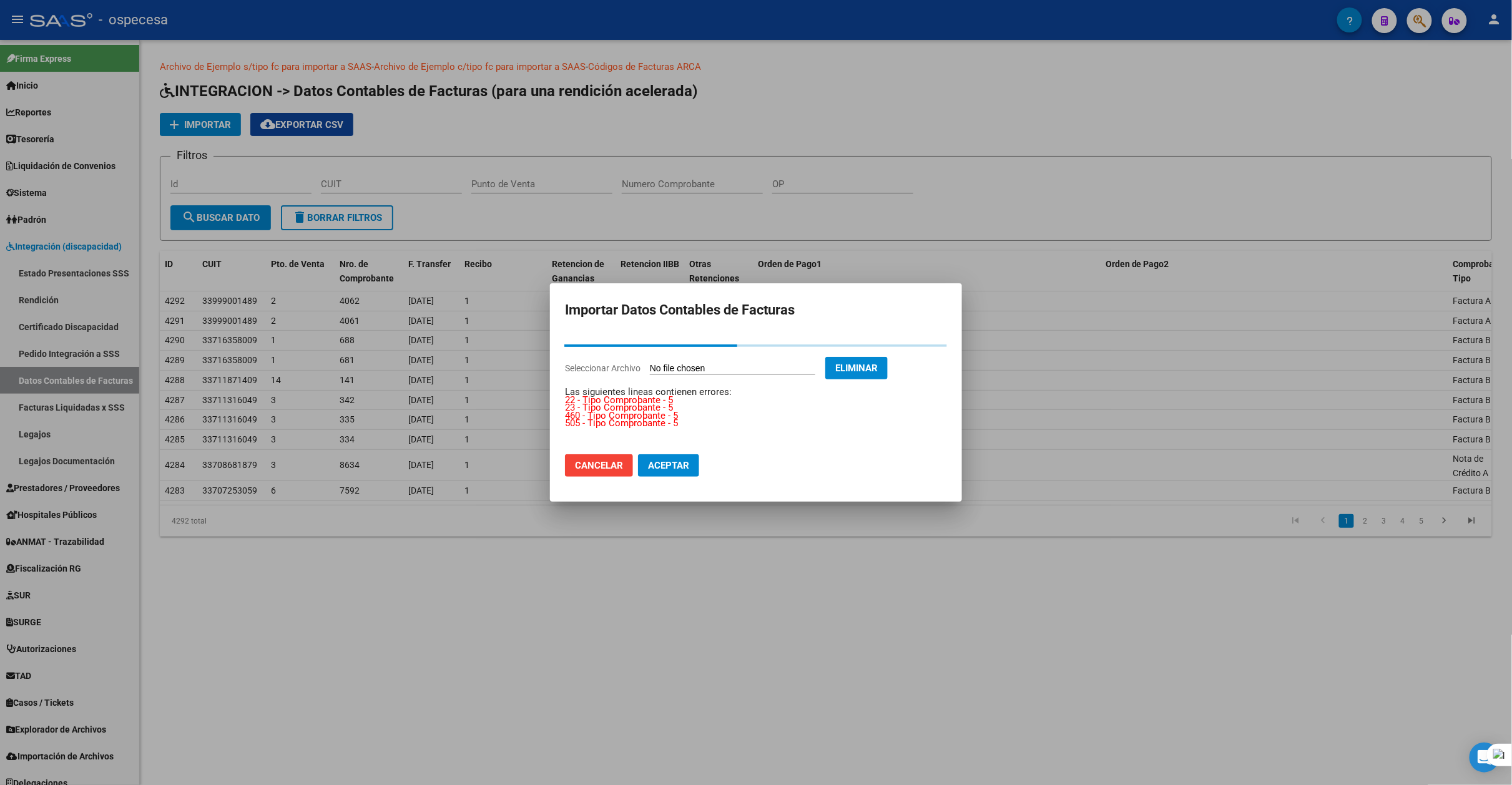
drag, startPoint x: 1359, startPoint y: 93, endPoint x: 968, endPoint y: 188, distance: 402.4
click at [1359, 92] on div at bounding box center [756, 392] width 1512 height 785
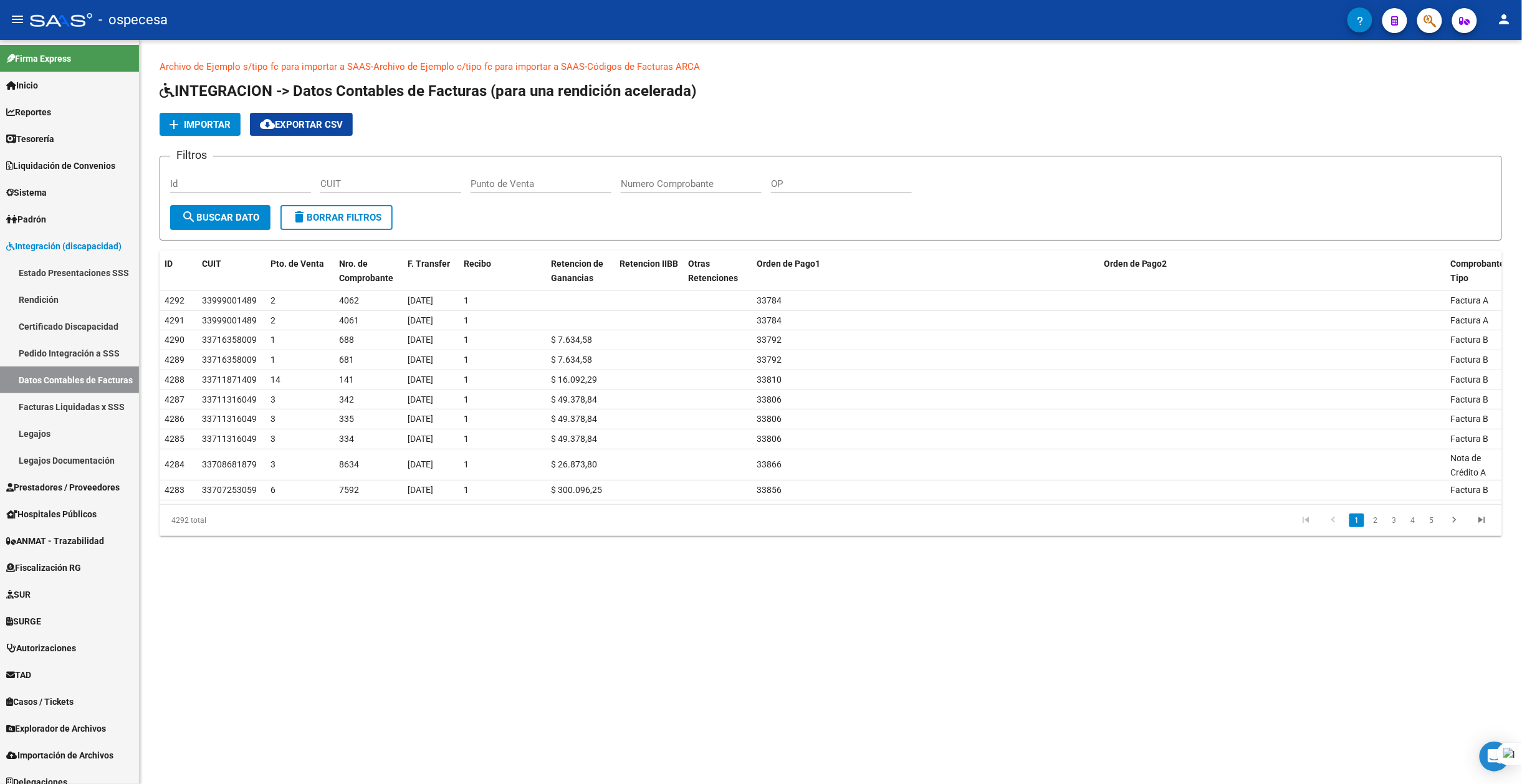
click at [195, 119] on span "Importar" at bounding box center [207, 125] width 47 height 11
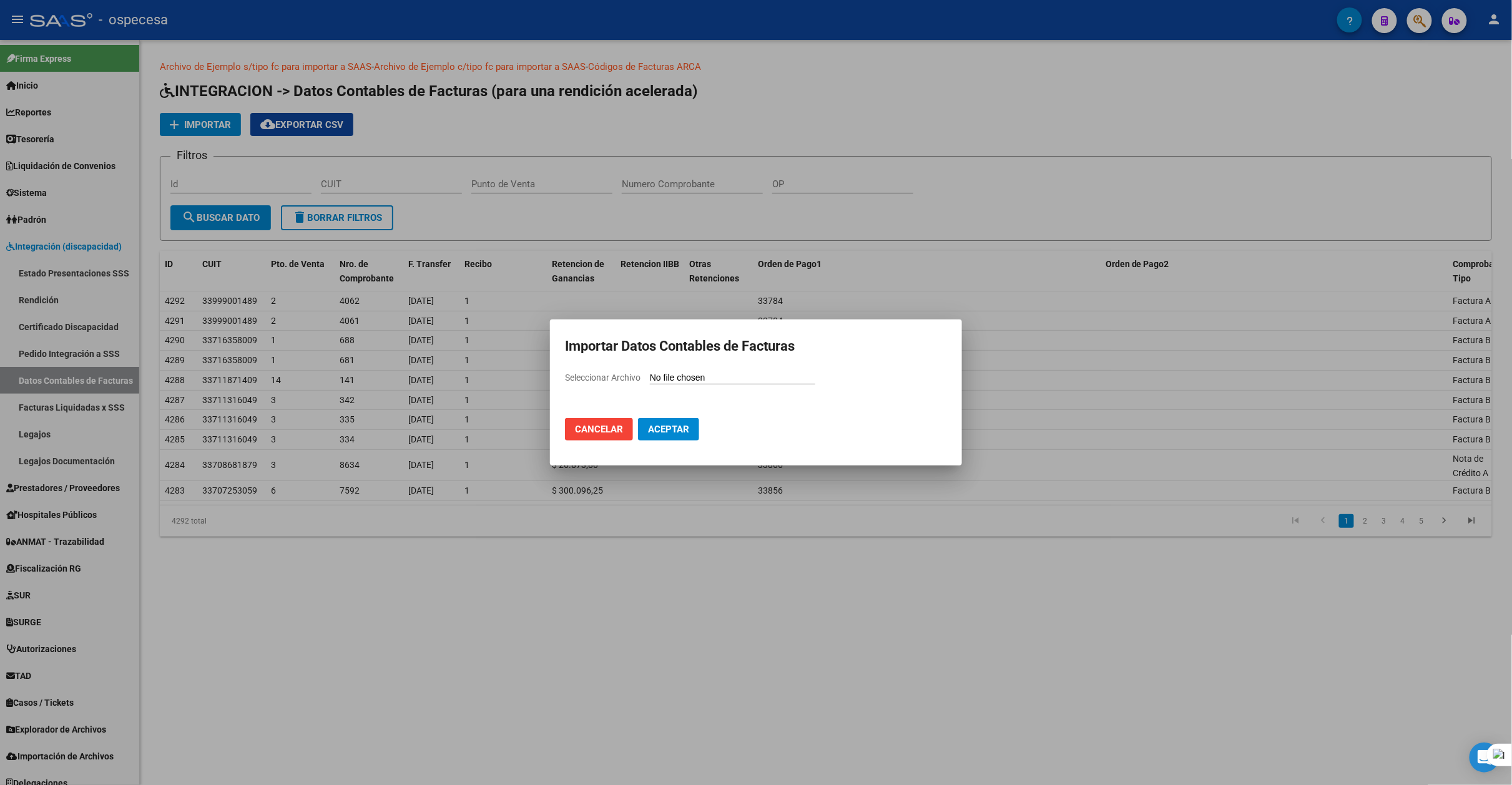
click at [680, 375] on input "Seleccionar Archivo" at bounding box center [732, 378] width 166 height 12
type input "C:\fakepath\[DATE].csv"
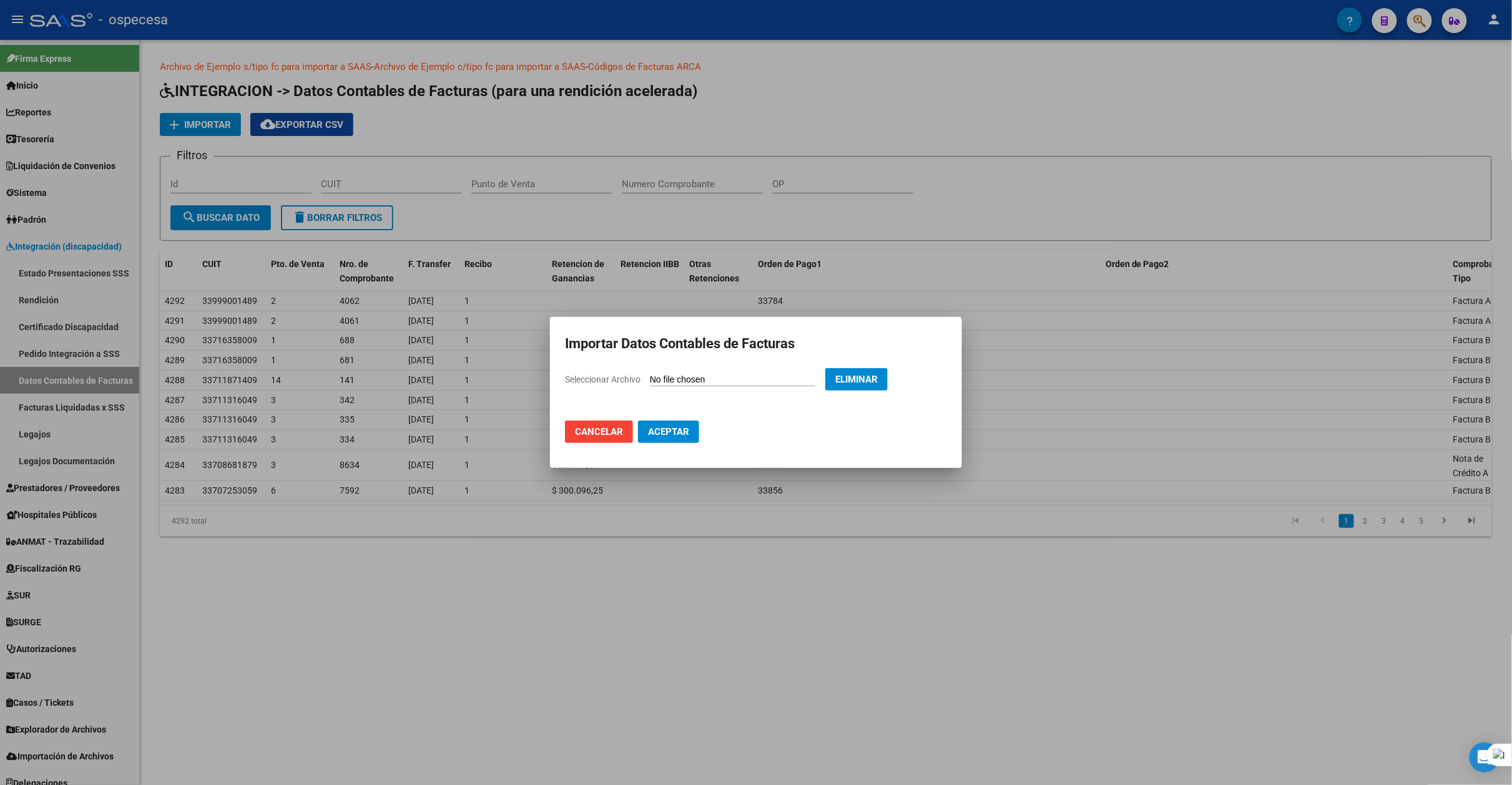
click at [663, 426] on span "Aceptar" at bounding box center [669, 432] width 41 height 11
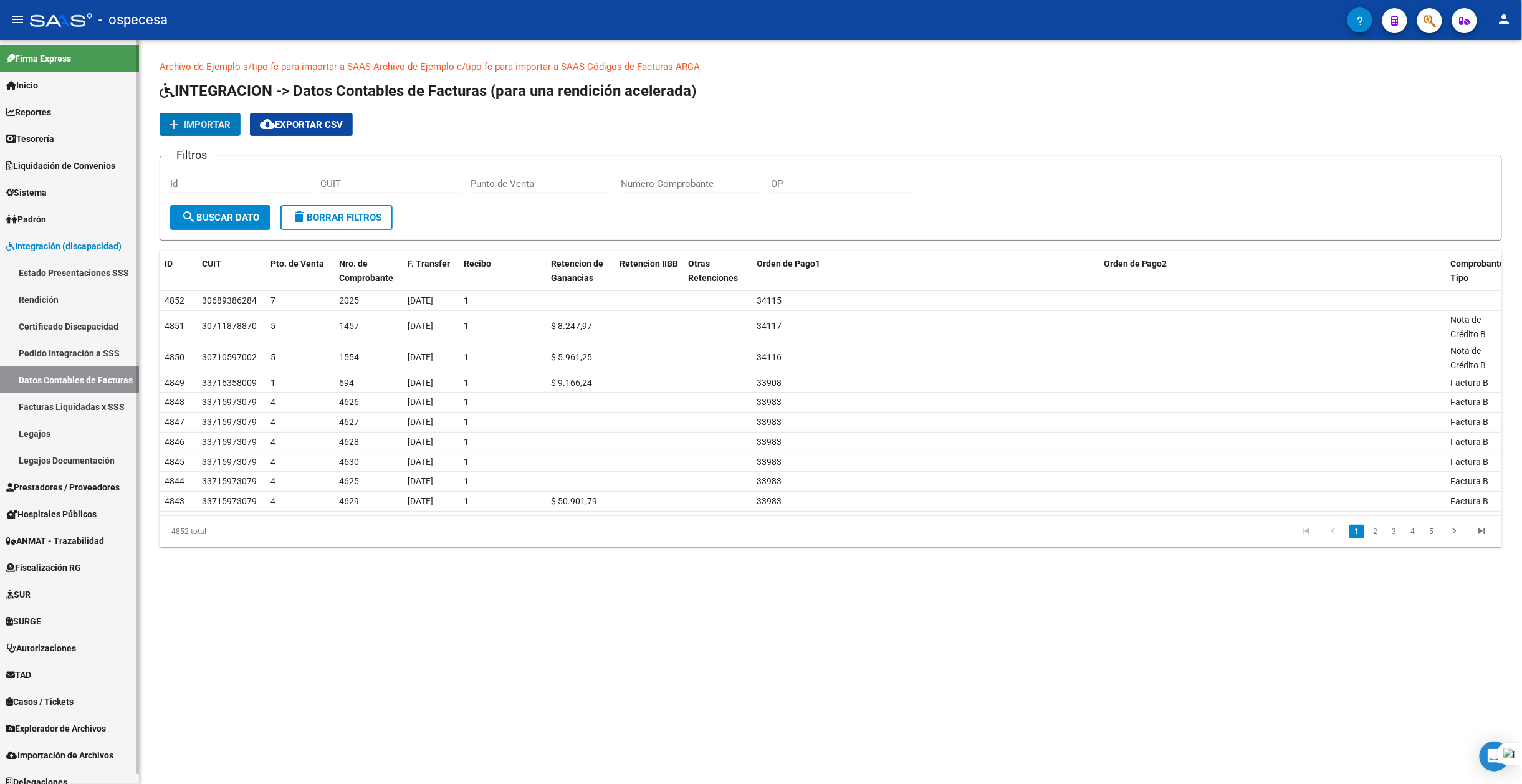
click at [50, 304] on link "Rendición" at bounding box center [70, 299] width 139 height 27
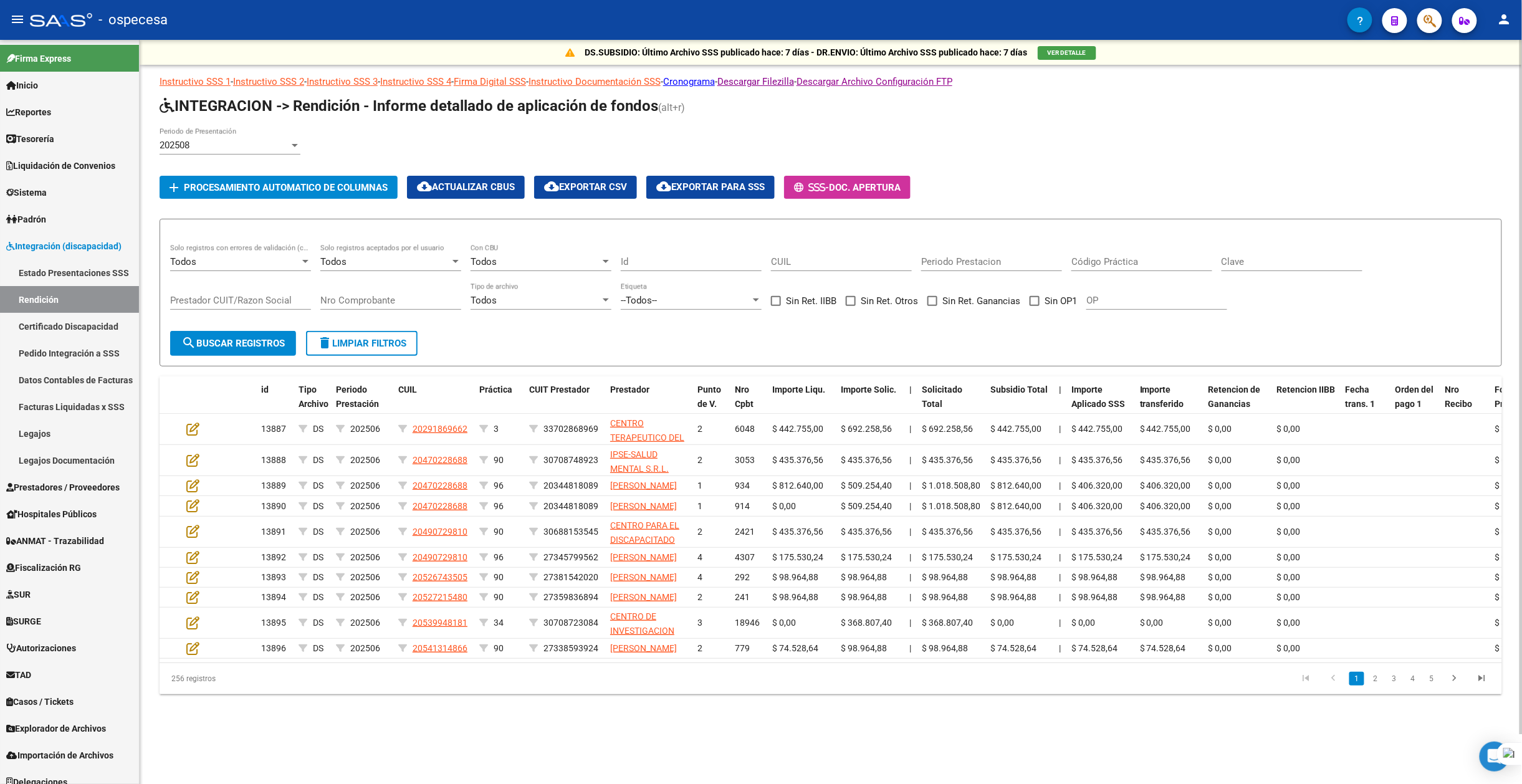
click at [227, 187] on span "Procesamiento automatico de columnas" at bounding box center [285, 188] width 204 height 11
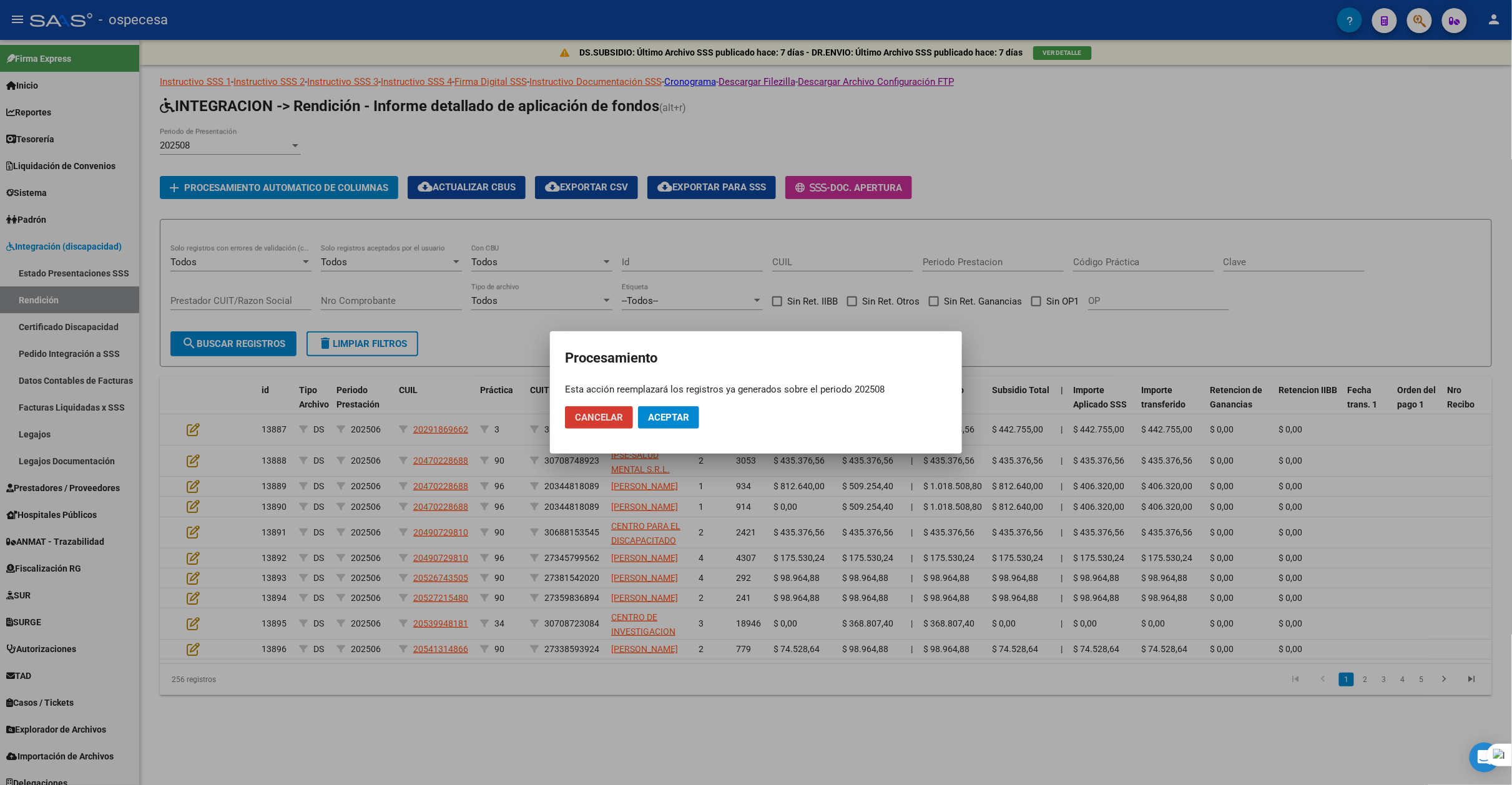
click at [681, 413] on span "Aceptar" at bounding box center [669, 418] width 41 height 11
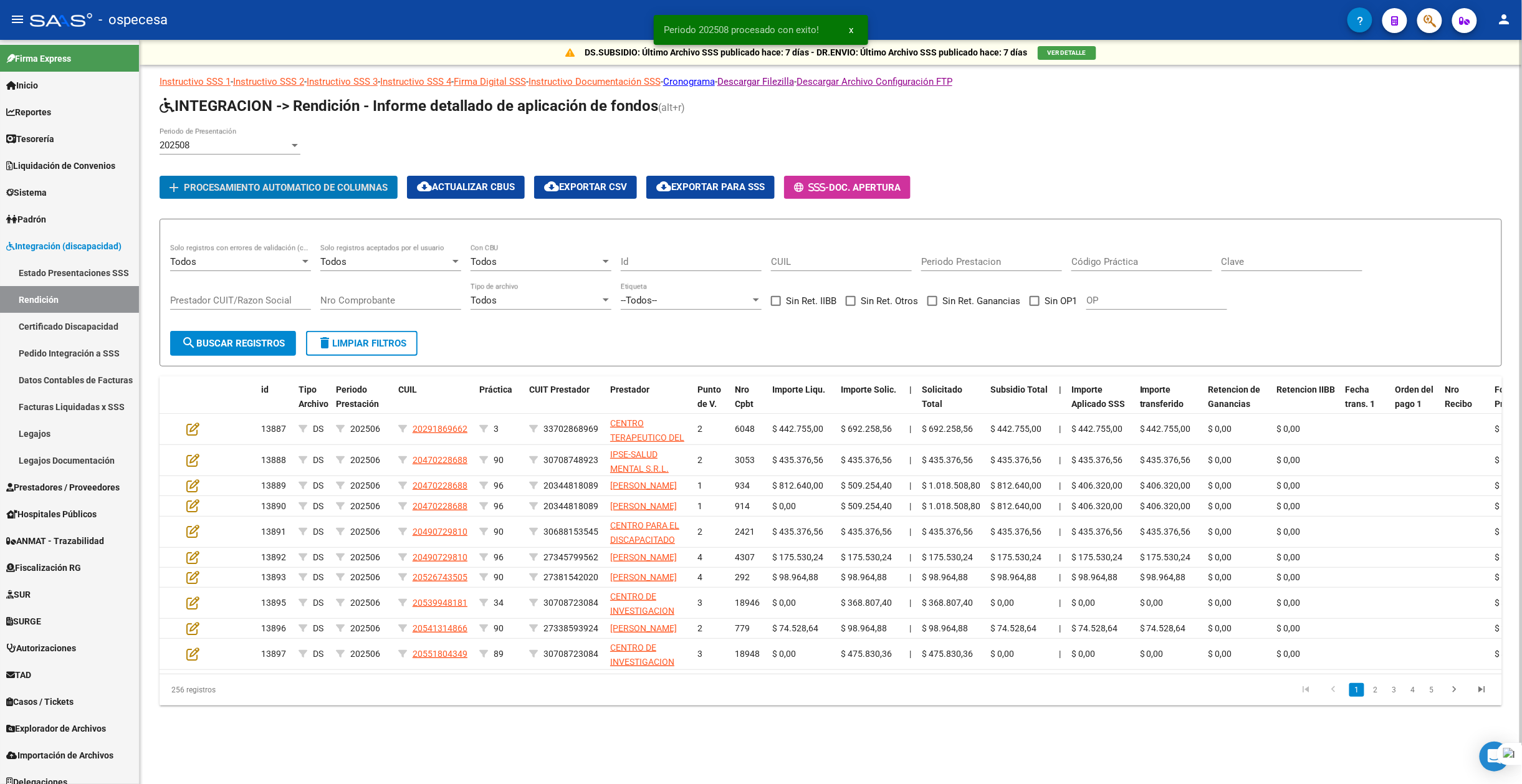
click at [272, 145] on div "202508" at bounding box center [224, 145] width 130 height 11
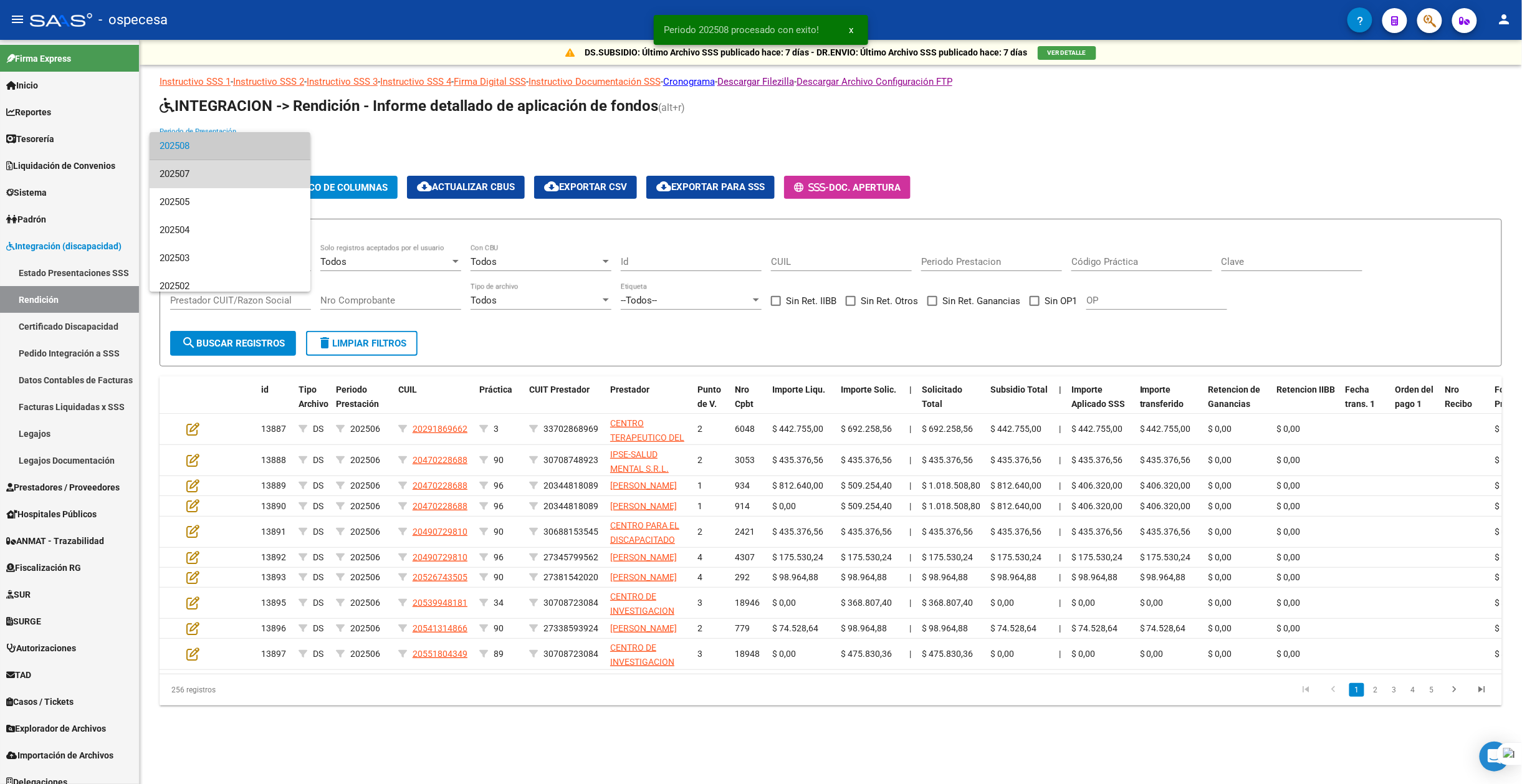
click at [253, 178] on span "202507" at bounding box center [230, 175] width 141 height 28
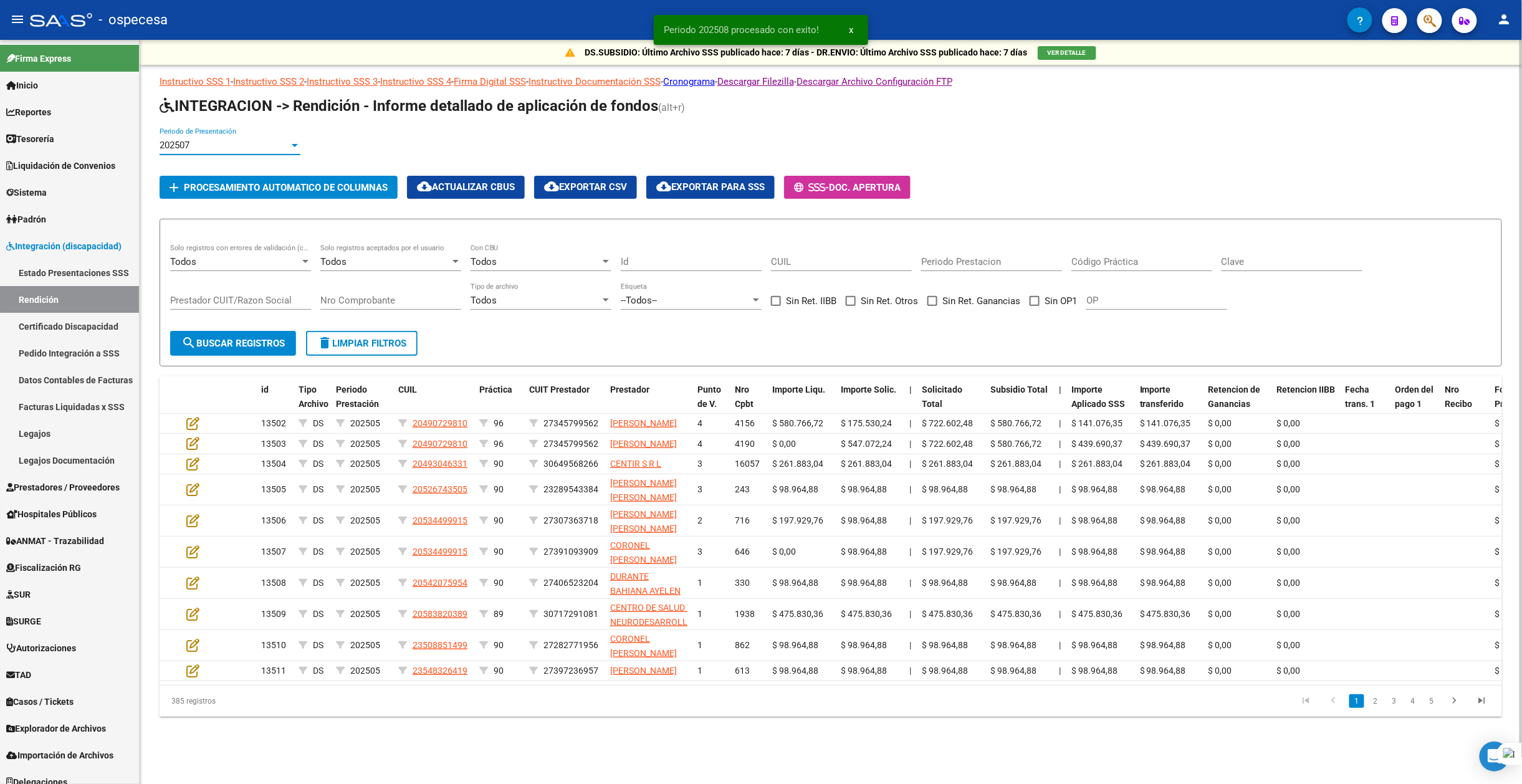
click at [252, 178] on button "add Procesamiento automatico de columnas" at bounding box center [279, 187] width 238 height 23
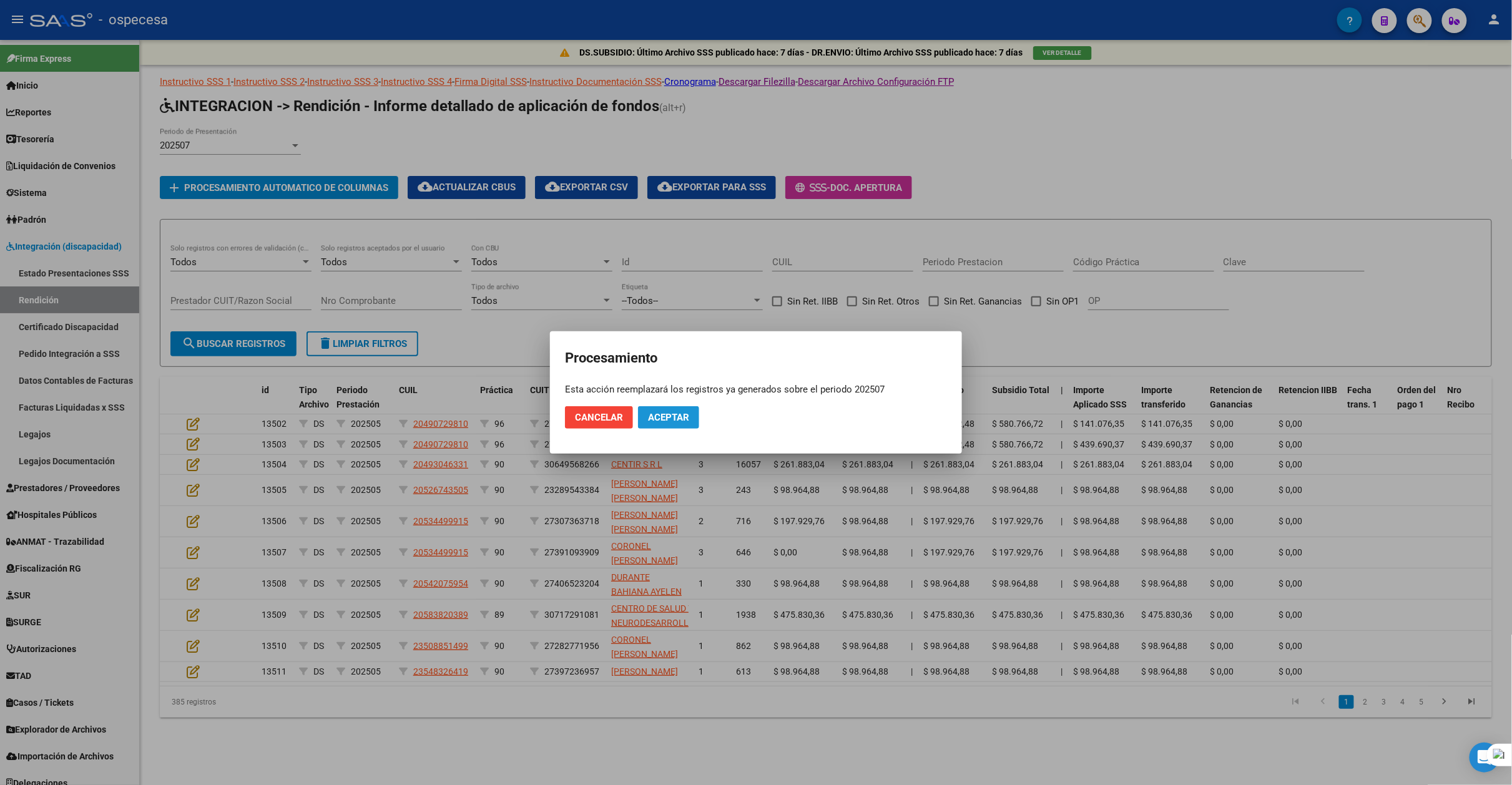
click at [681, 413] on span "Aceptar" at bounding box center [669, 418] width 41 height 11
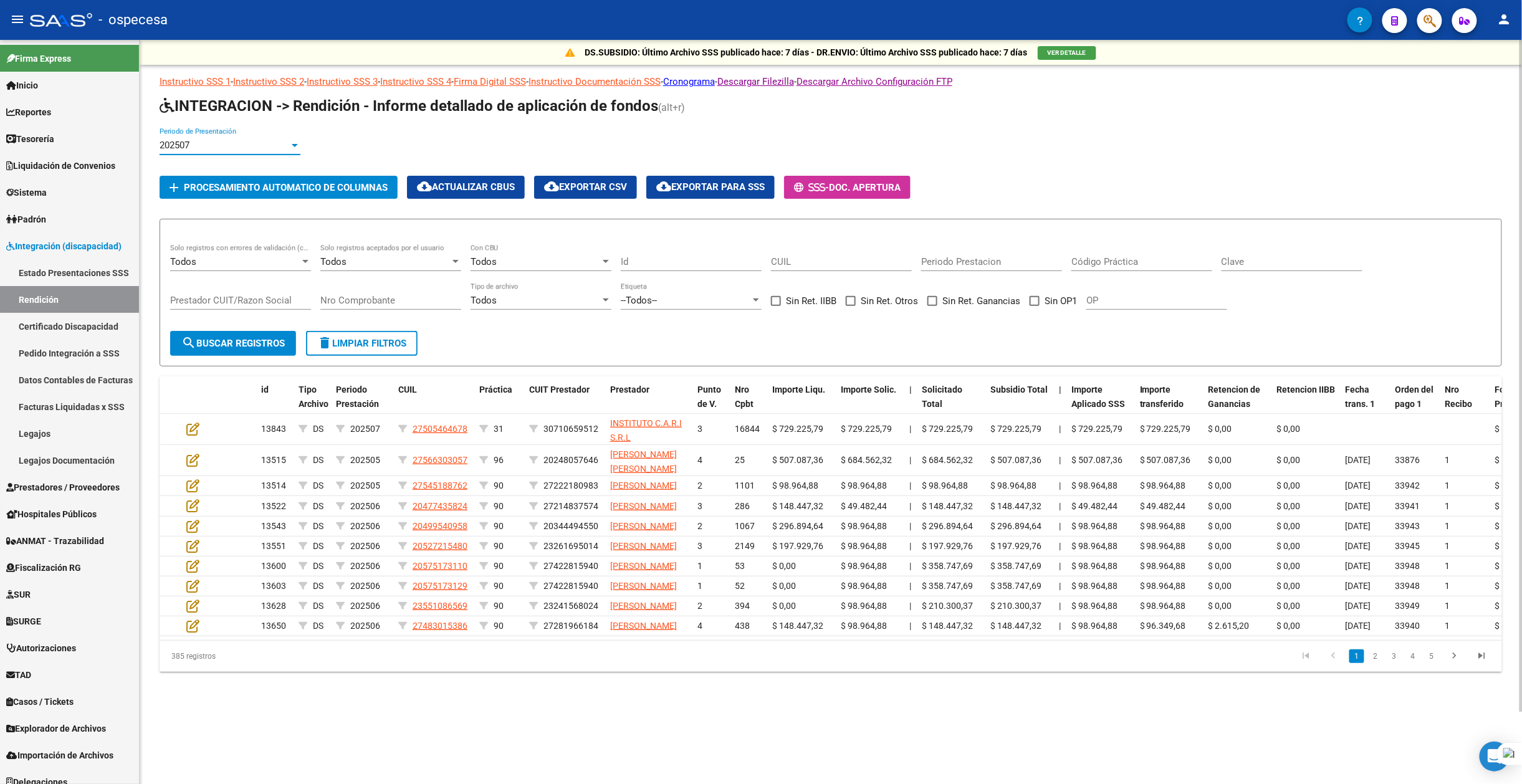
click at [282, 146] on div "202507" at bounding box center [224, 145] width 130 height 11
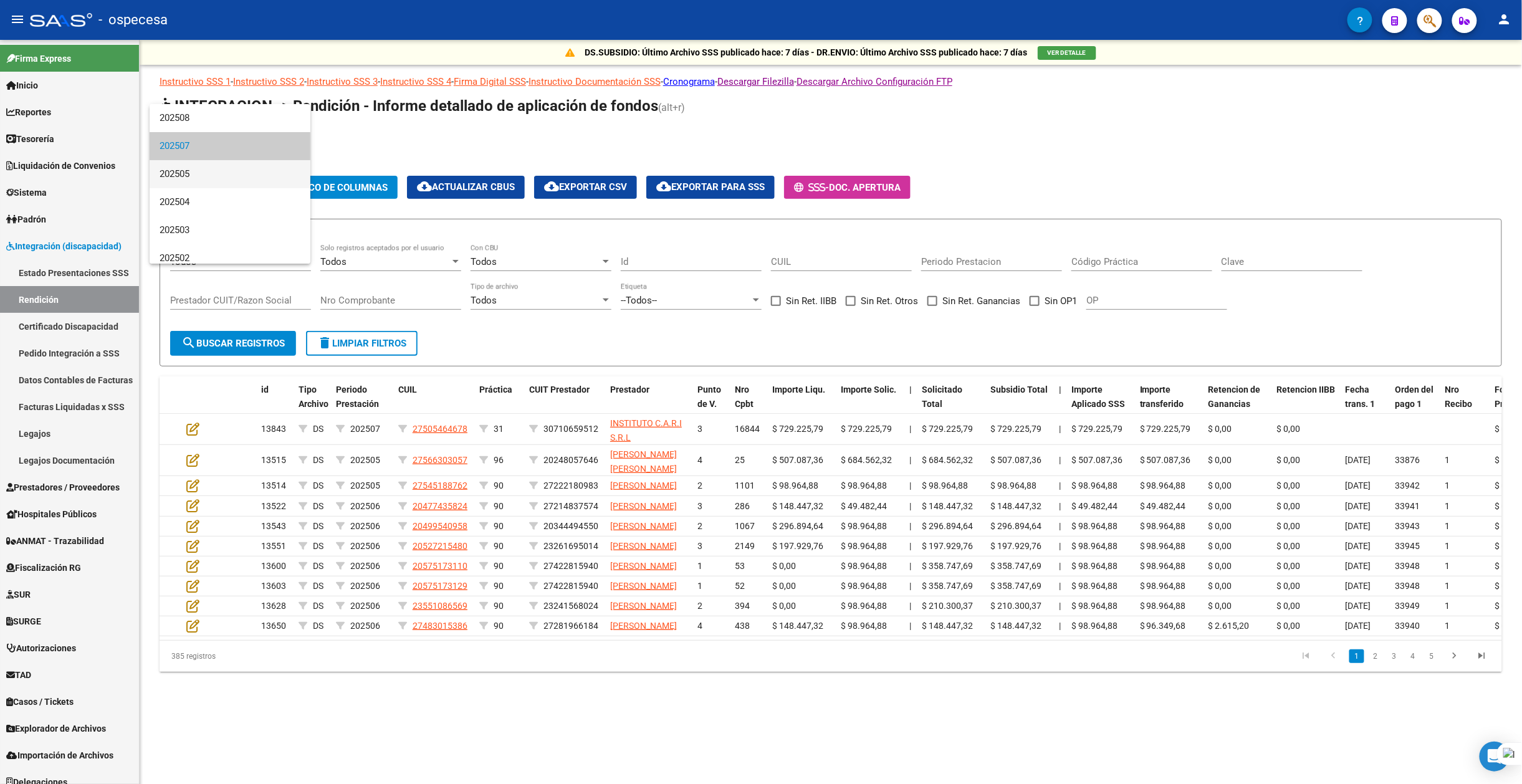
click at [277, 167] on span "202505" at bounding box center [230, 175] width 141 height 28
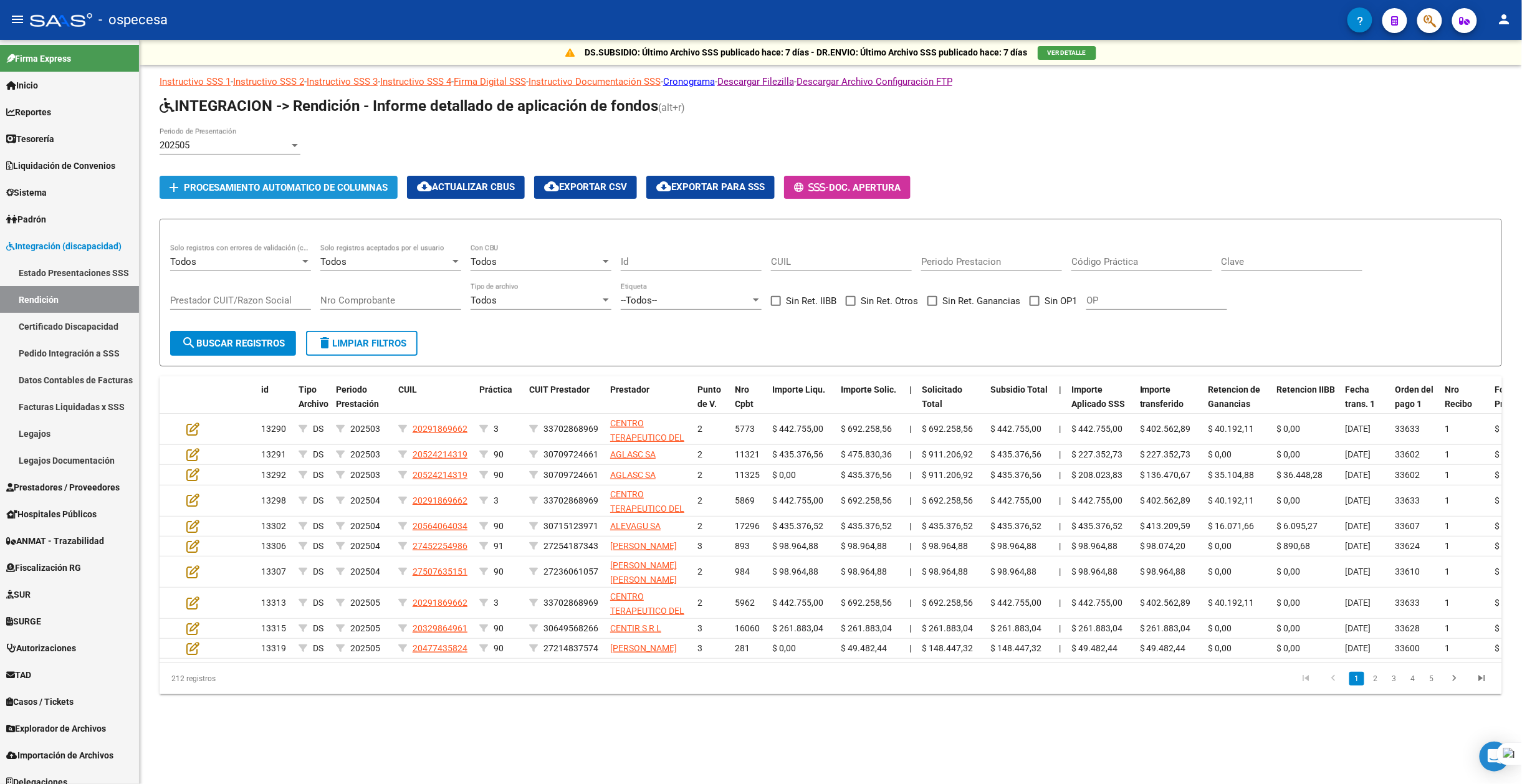
click at [268, 193] on button "add Procesamiento automatico de columnas" at bounding box center [279, 187] width 238 height 23
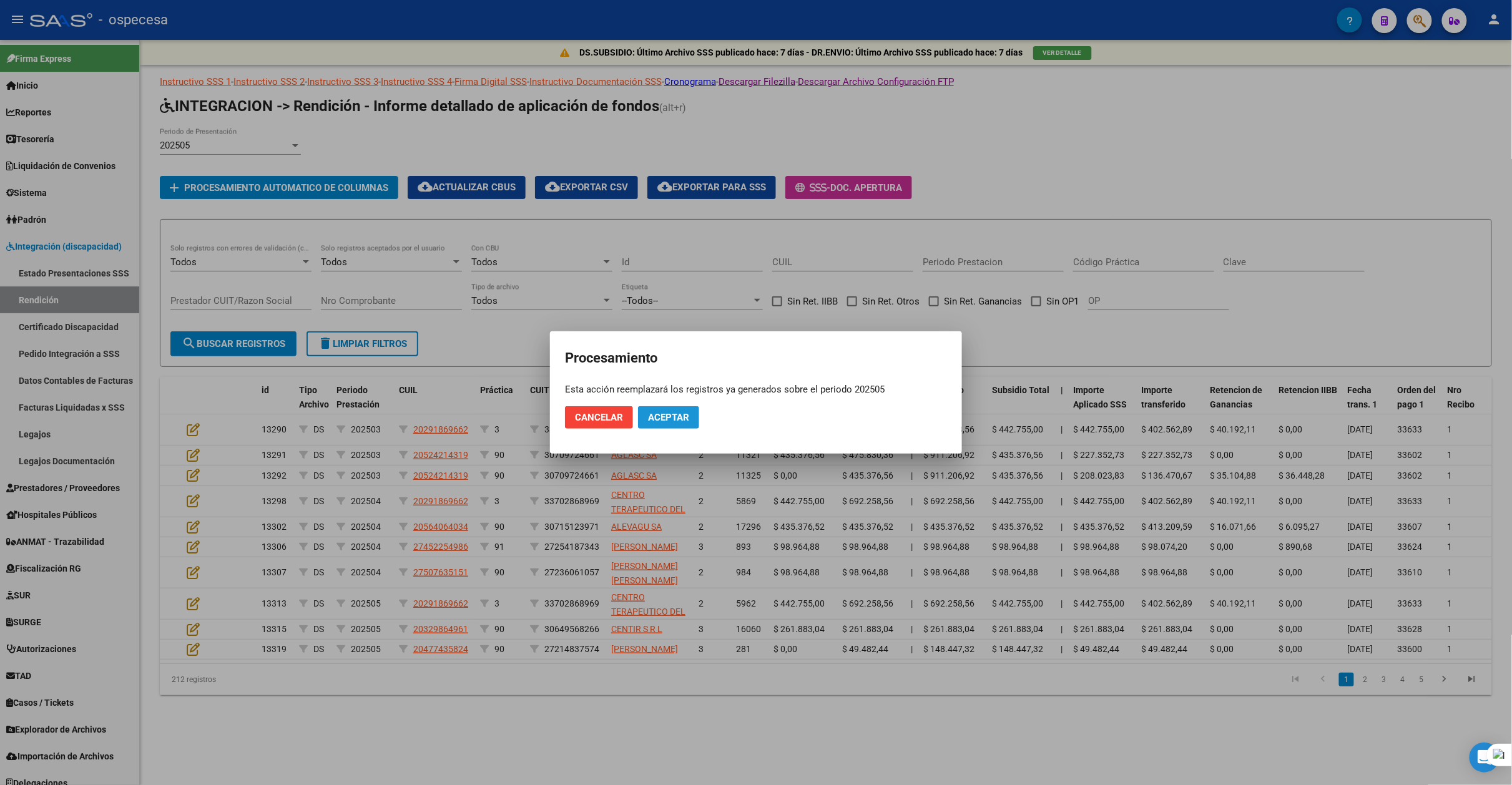
click at [684, 421] on span "Aceptar" at bounding box center [669, 418] width 41 height 11
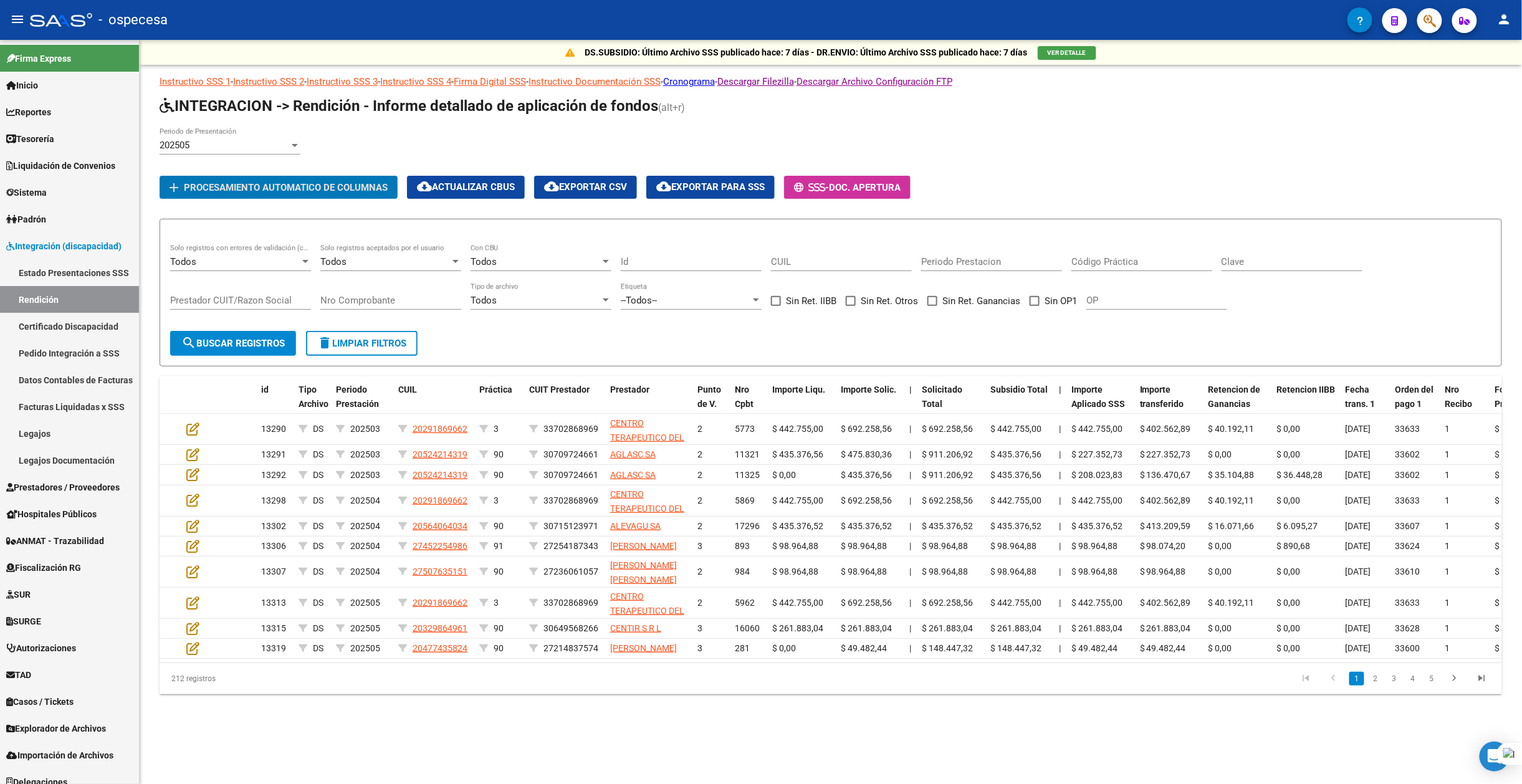
click at [277, 142] on div "202505" at bounding box center [224, 145] width 130 height 11
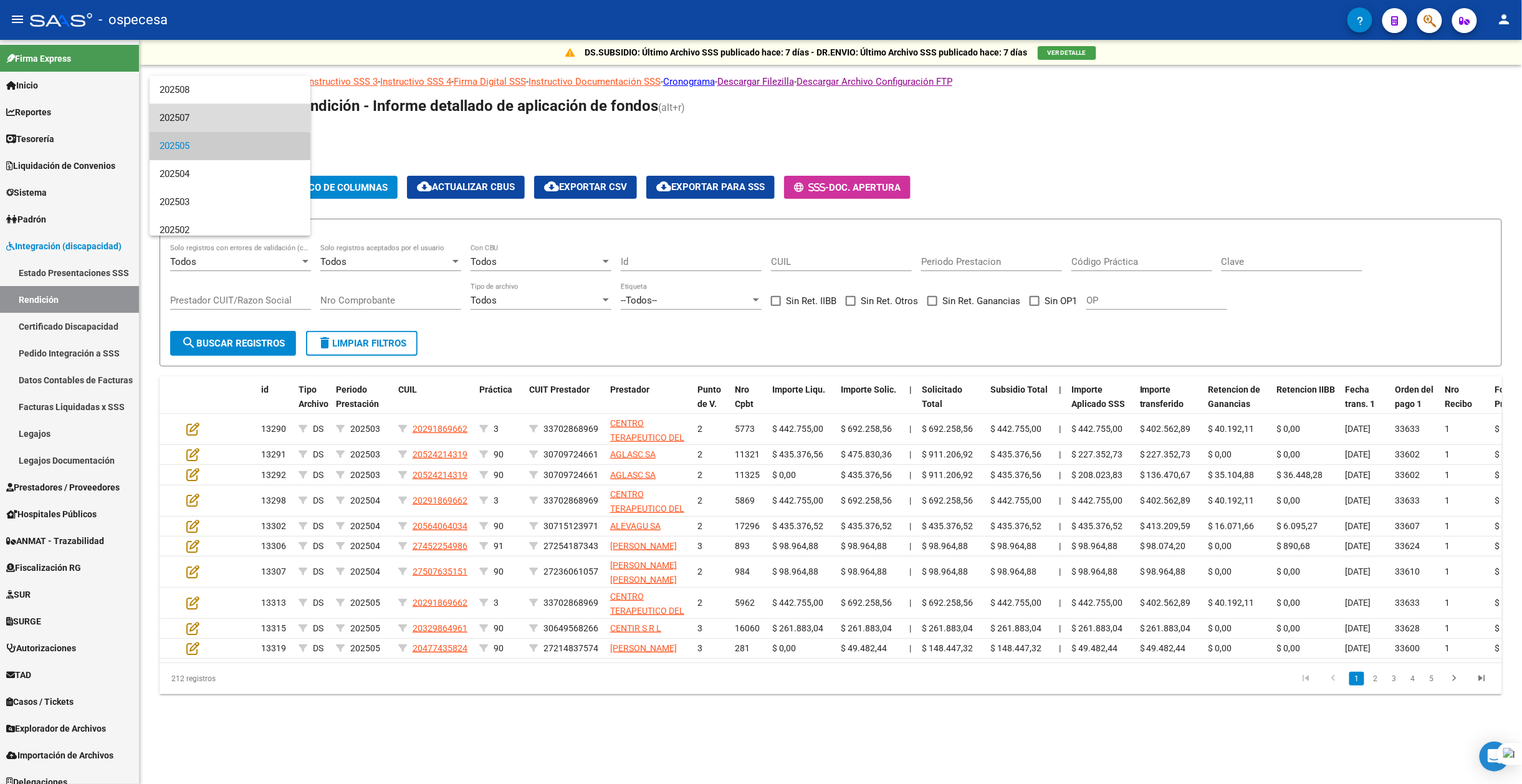
click at [229, 118] on span "202507" at bounding box center [230, 118] width 141 height 28
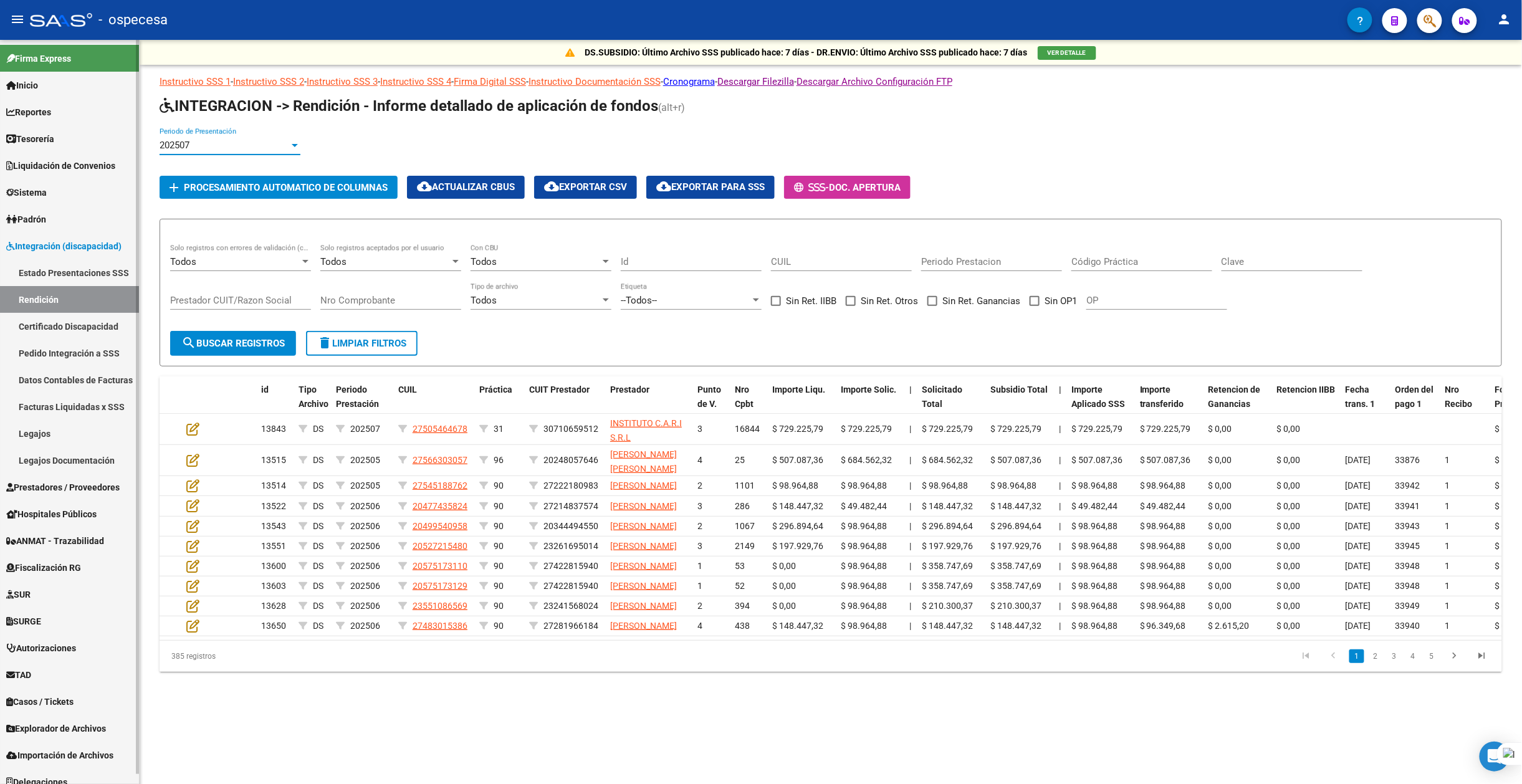
click at [53, 270] on link "Estado Presentaciones SSS" at bounding box center [70, 272] width 139 height 27
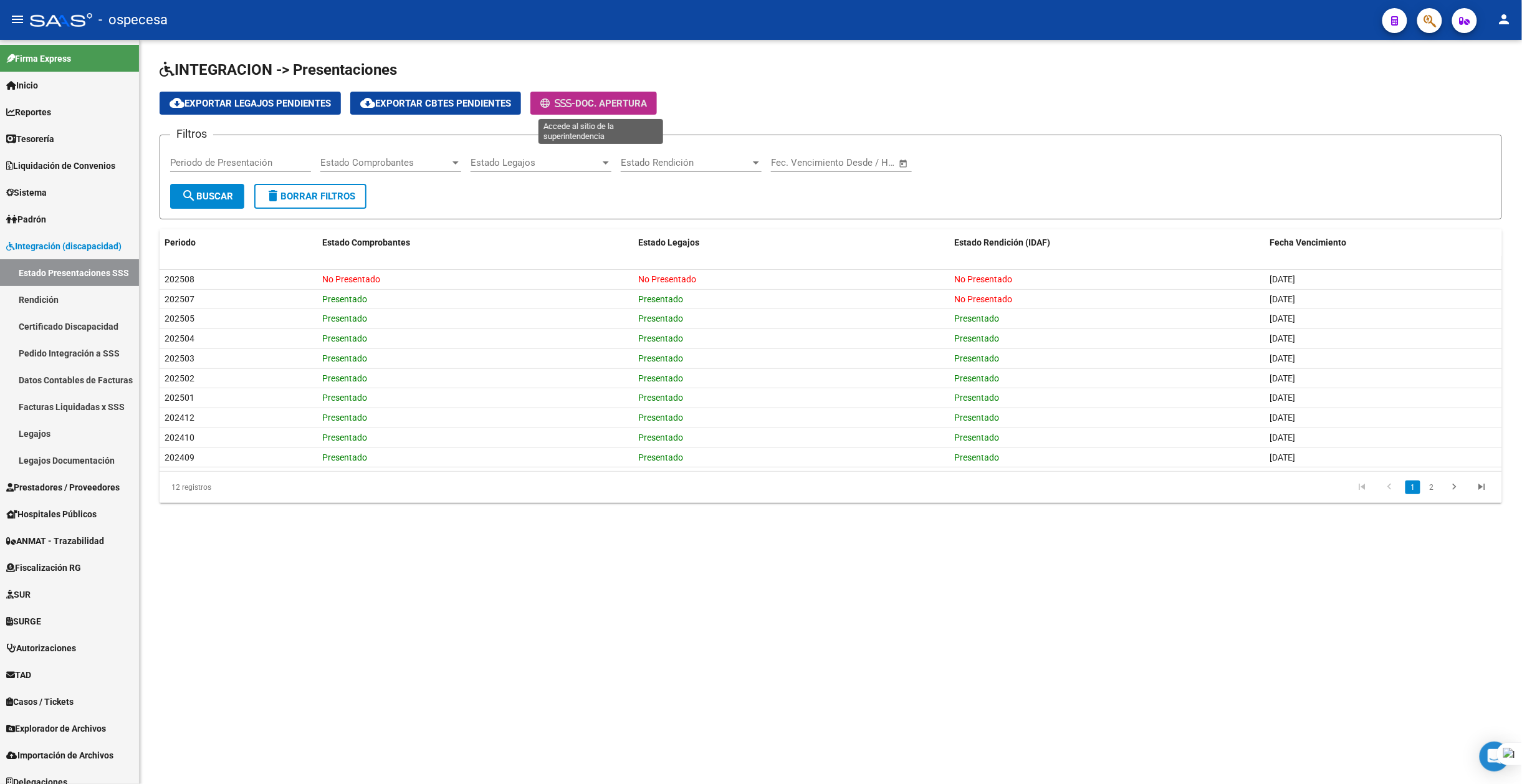
click at [621, 106] on span "Doc. Apertura" at bounding box center [611, 104] width 72 height 11
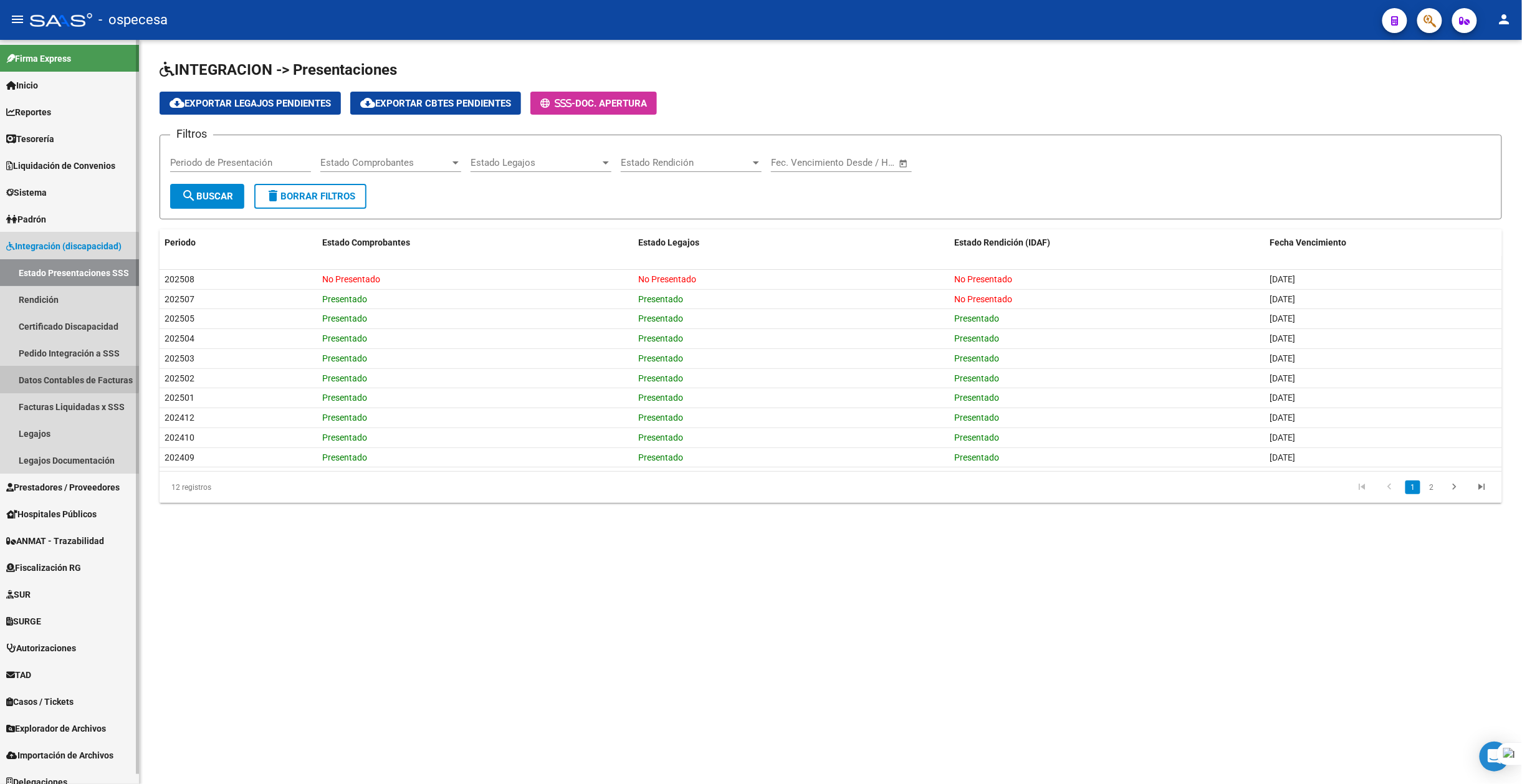
click at [55, 377] on link "Datos Contables de Facturas" at bounding box center [70, 380] width 139 height 27
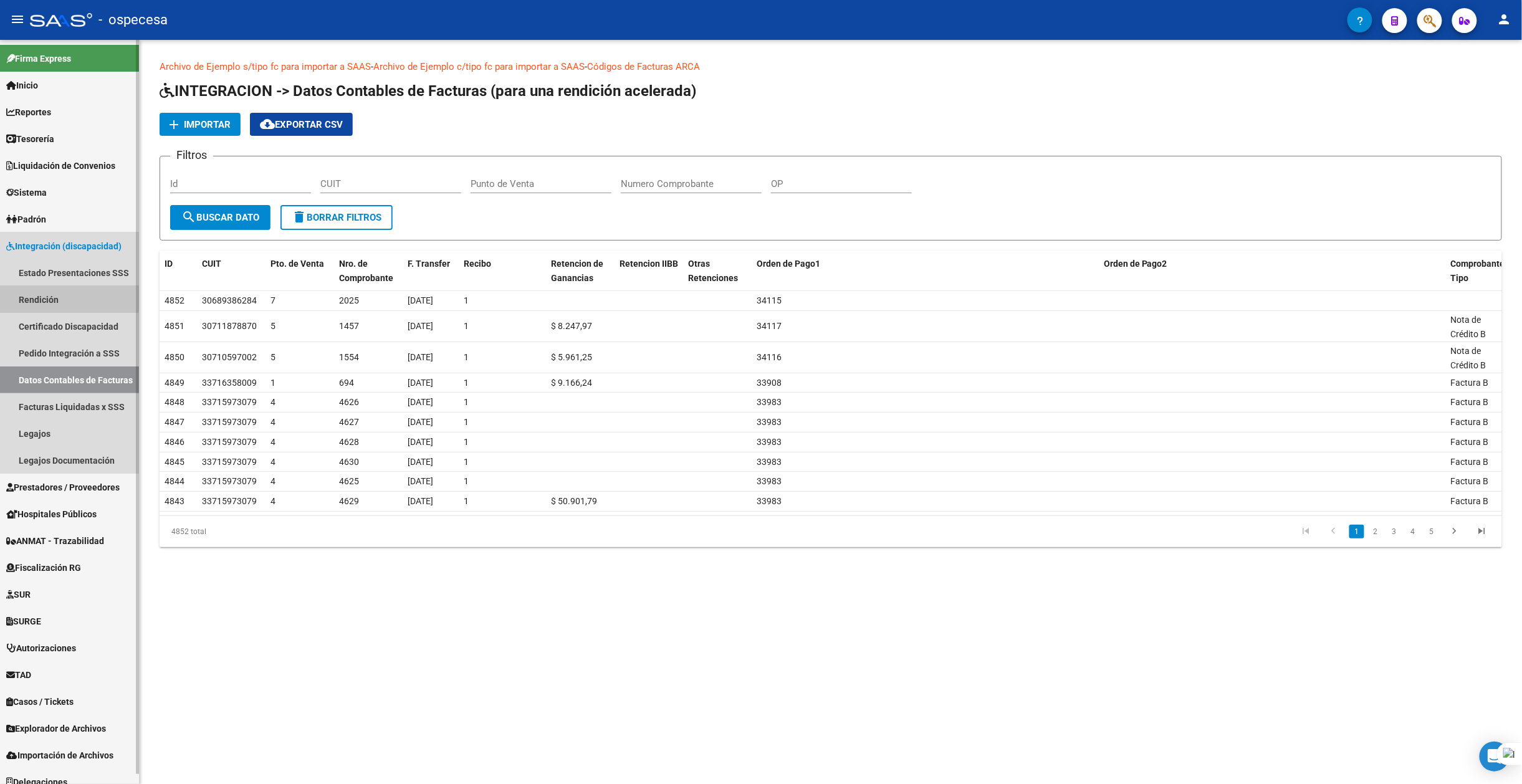
click at [43, 292] on link "Rendición" at bounding box center [70, 299] width 139 height 27
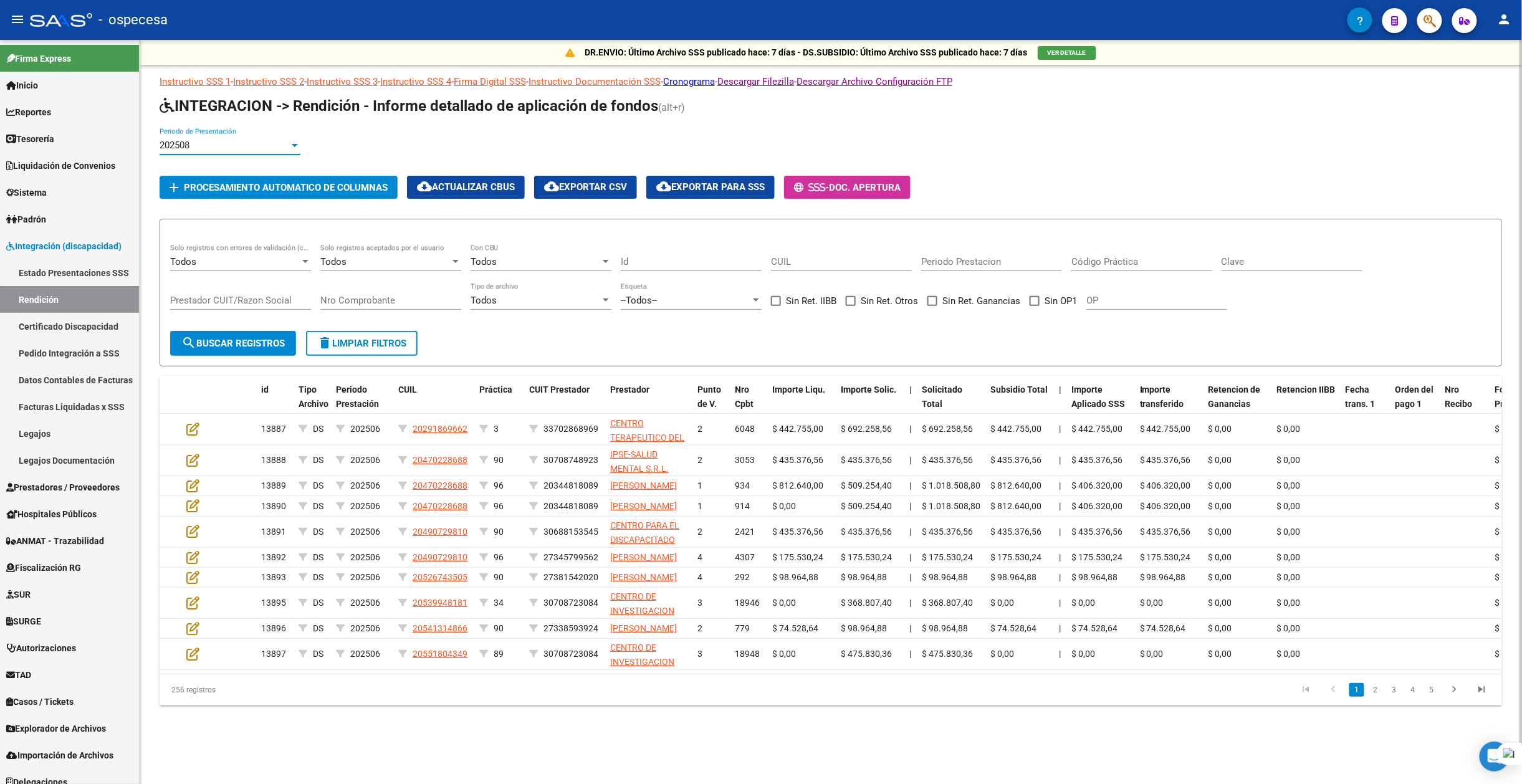
click at [277, 145] on div "202508" at bounding box center [224, 145] width 130 height 11
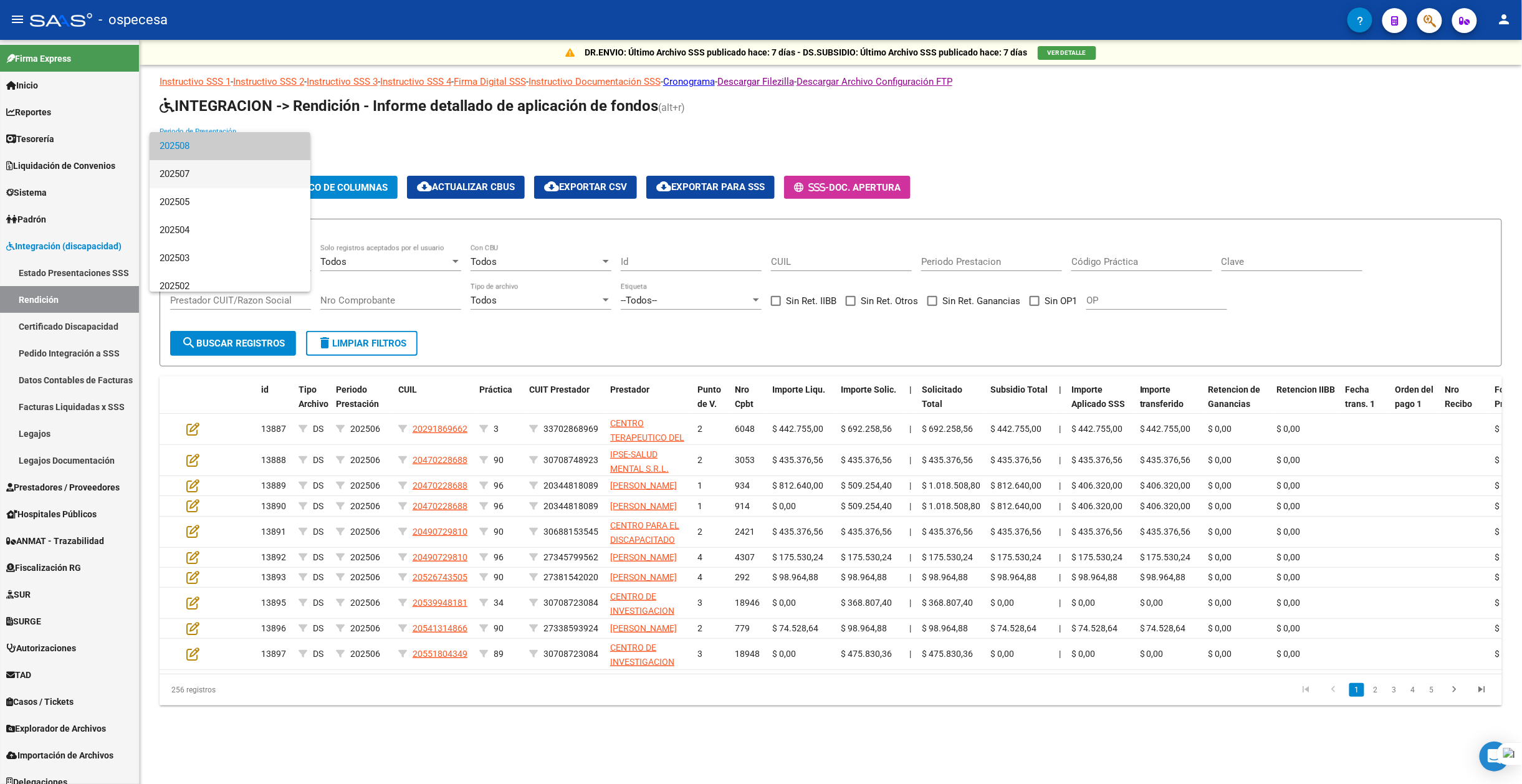
click at [253, 172] on span "202507" at bounding box center [230, 175] width 141 height 28
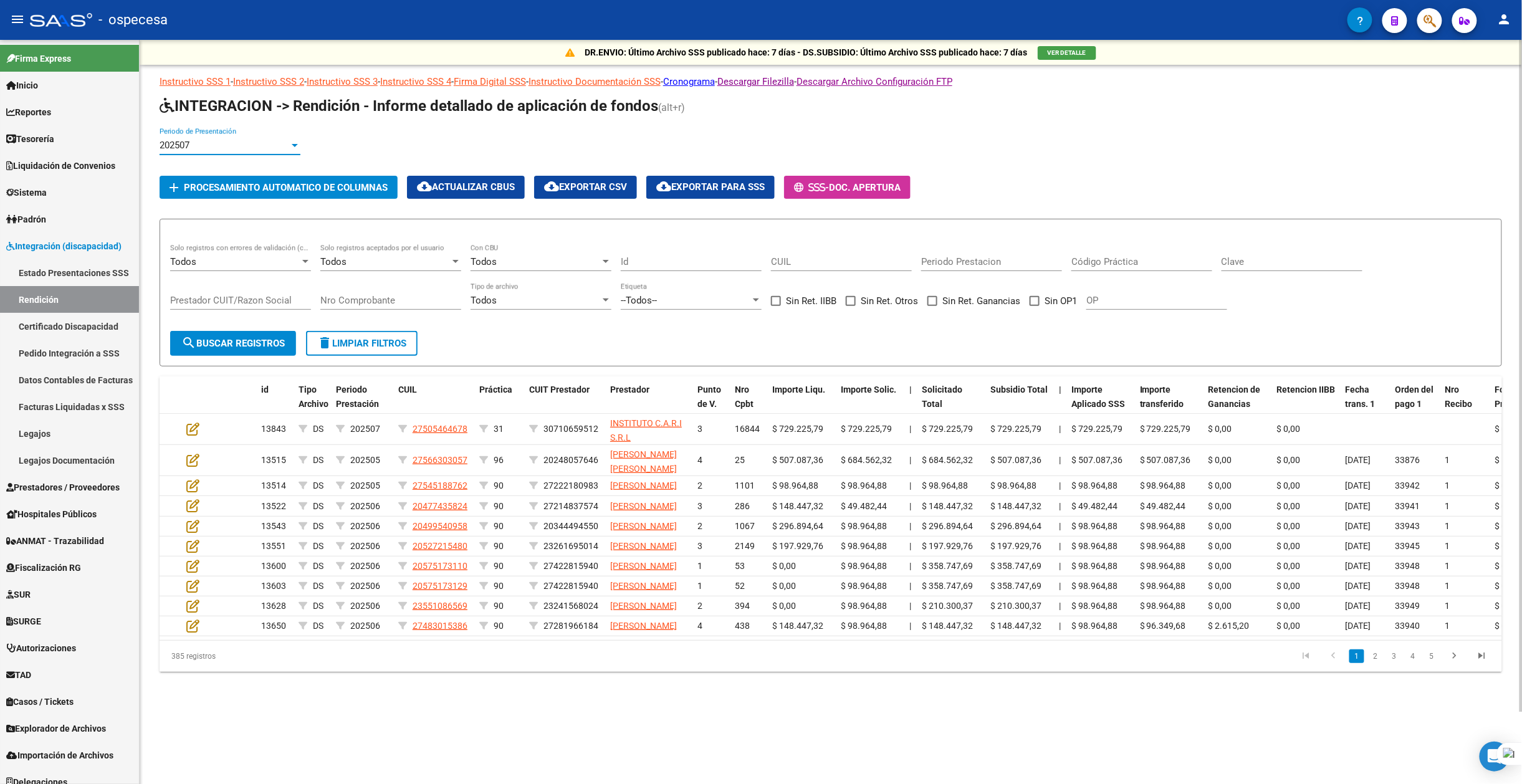
click at [705, 187] on span "cloud_download Exportar para SSS" at bounding box center [710, 187] width 109 height 11
click at [49, 434] on link "Legajos" at bounding box center [70, 434] width 139 height 27
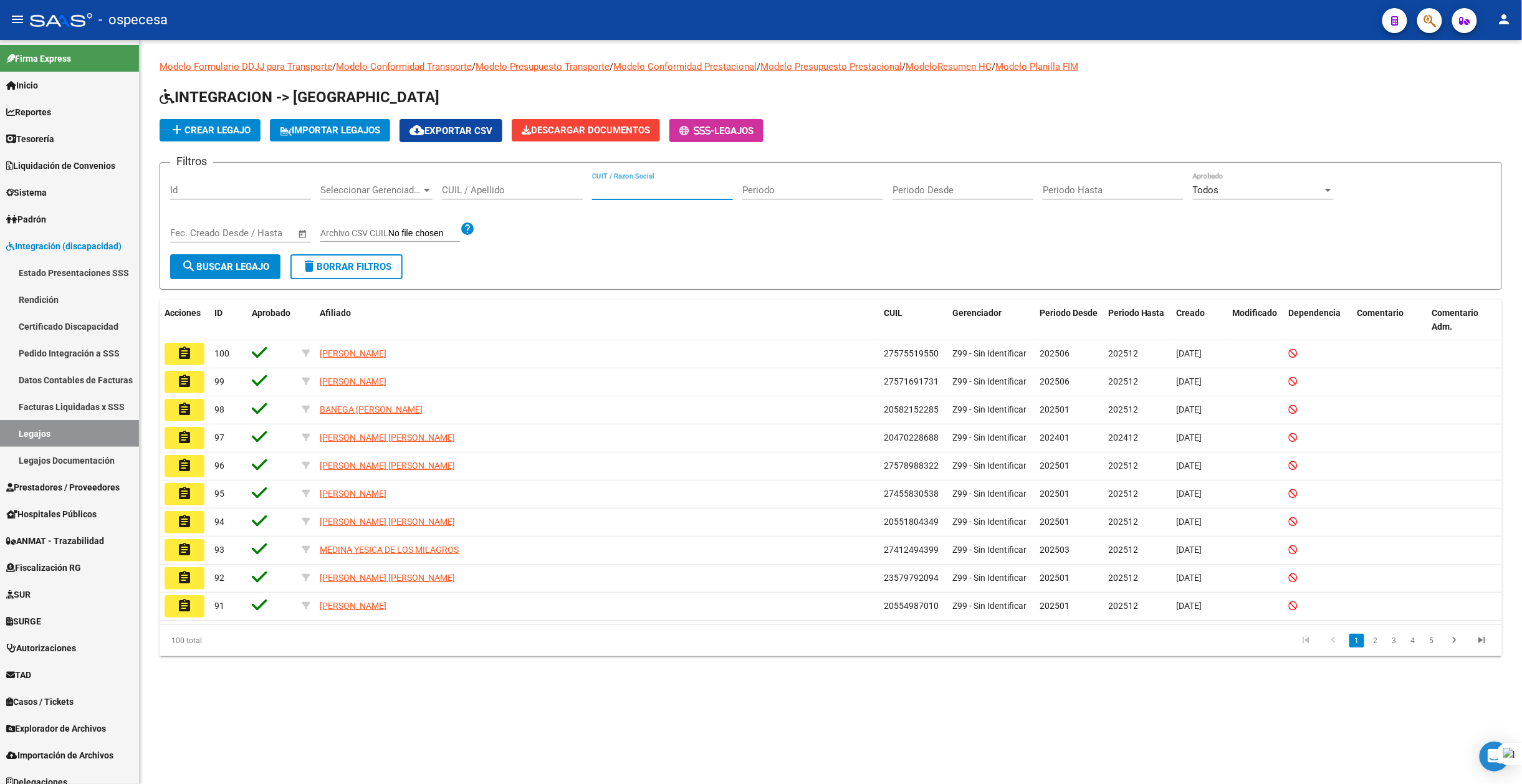
click at [639, 191] on input "CUIT / Razon Social" at bounding box center [663, 190] width 141 height 11
type input "v"
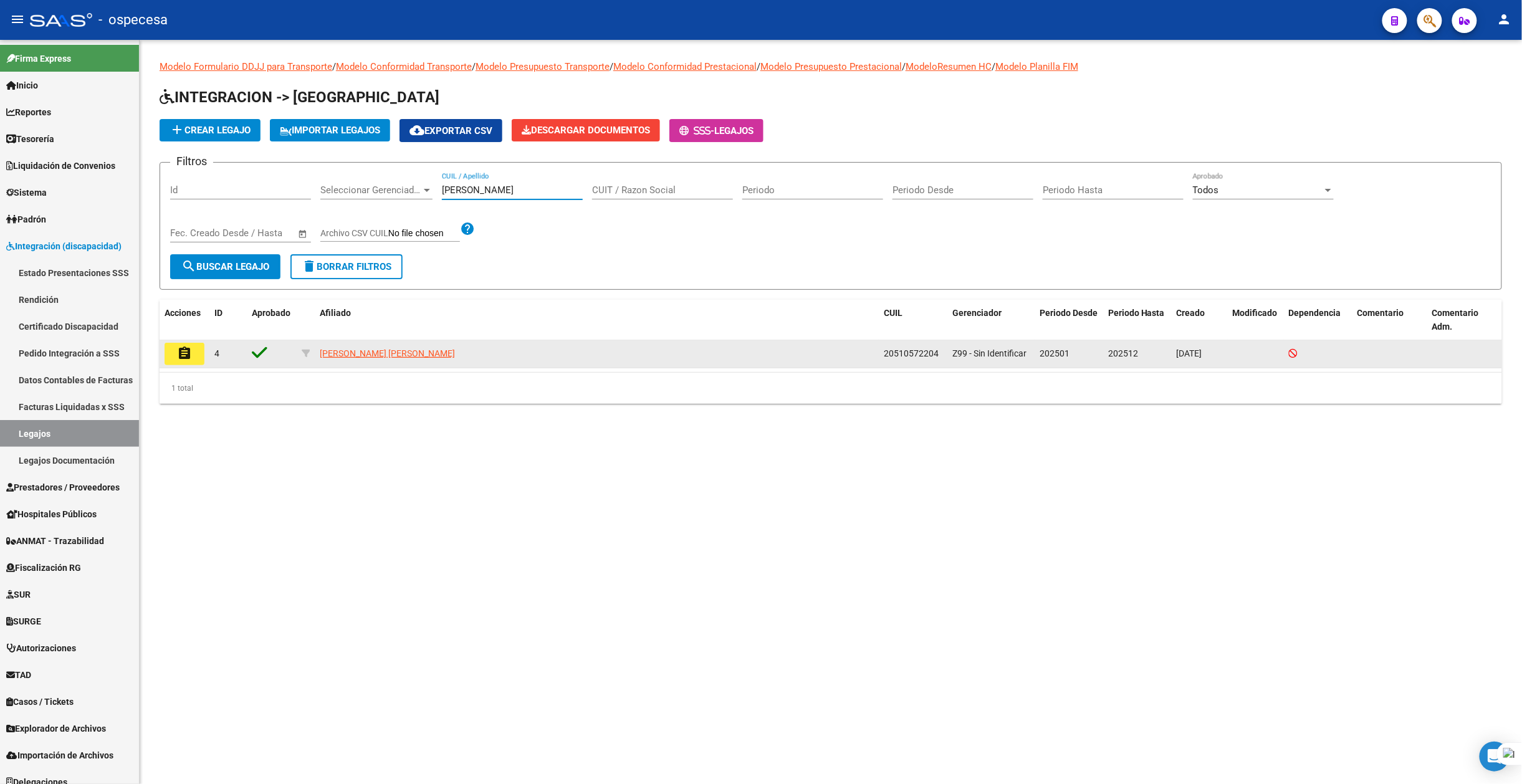
type input "[PERSON_NAME]"
click at [185, 359] on mat-icon "assignment" at bounding box center [184, 353] width 15 height 15
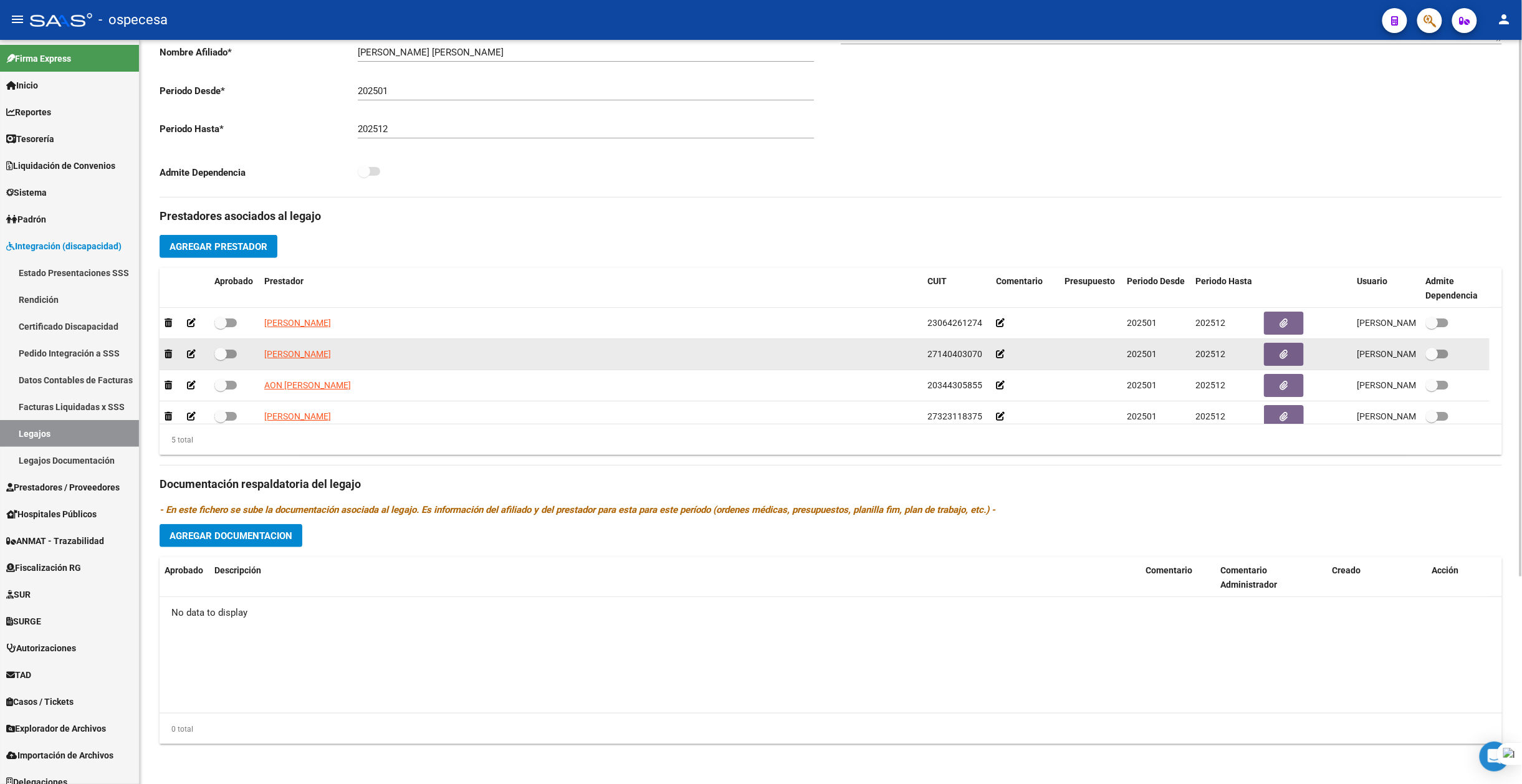
scroll to position [288, 0]
click at [222, 354] on span at bounding box center [221, 354] width 13 height 13
click at [221, 358] on input "checkbox" at bounding box center [220, 358] width 1 height 1
checkbox input "true"
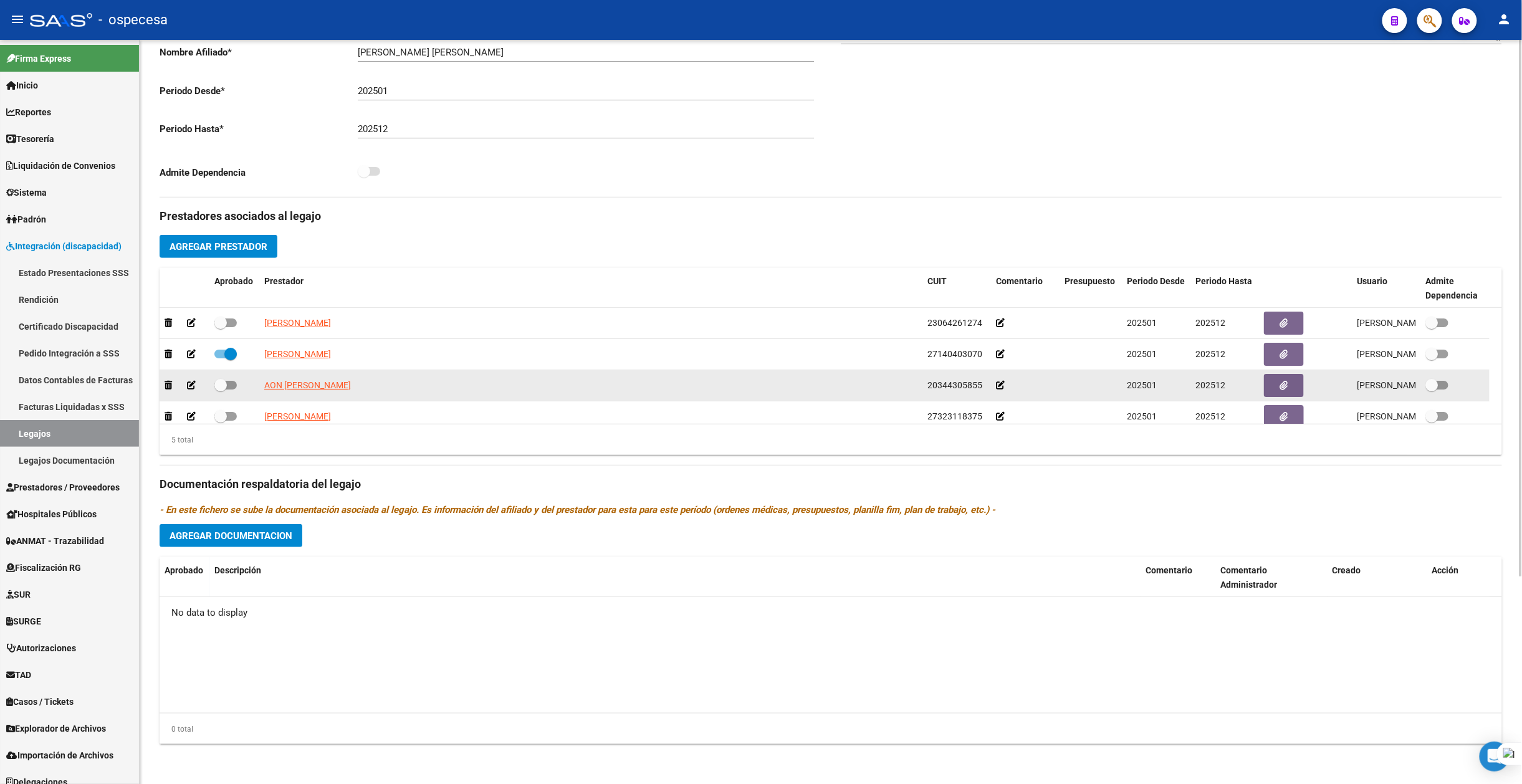
click at [225, 375] on datatable-body-cell at bounding box center [234, 385] width 50 height 31
click at [226, 387] on span at bounding box center [221, 385] width 13 height 13
click at [221, 390] on input "checkbox" at bounding box center [220, 390] width 1 height 1
checkbox input "true"
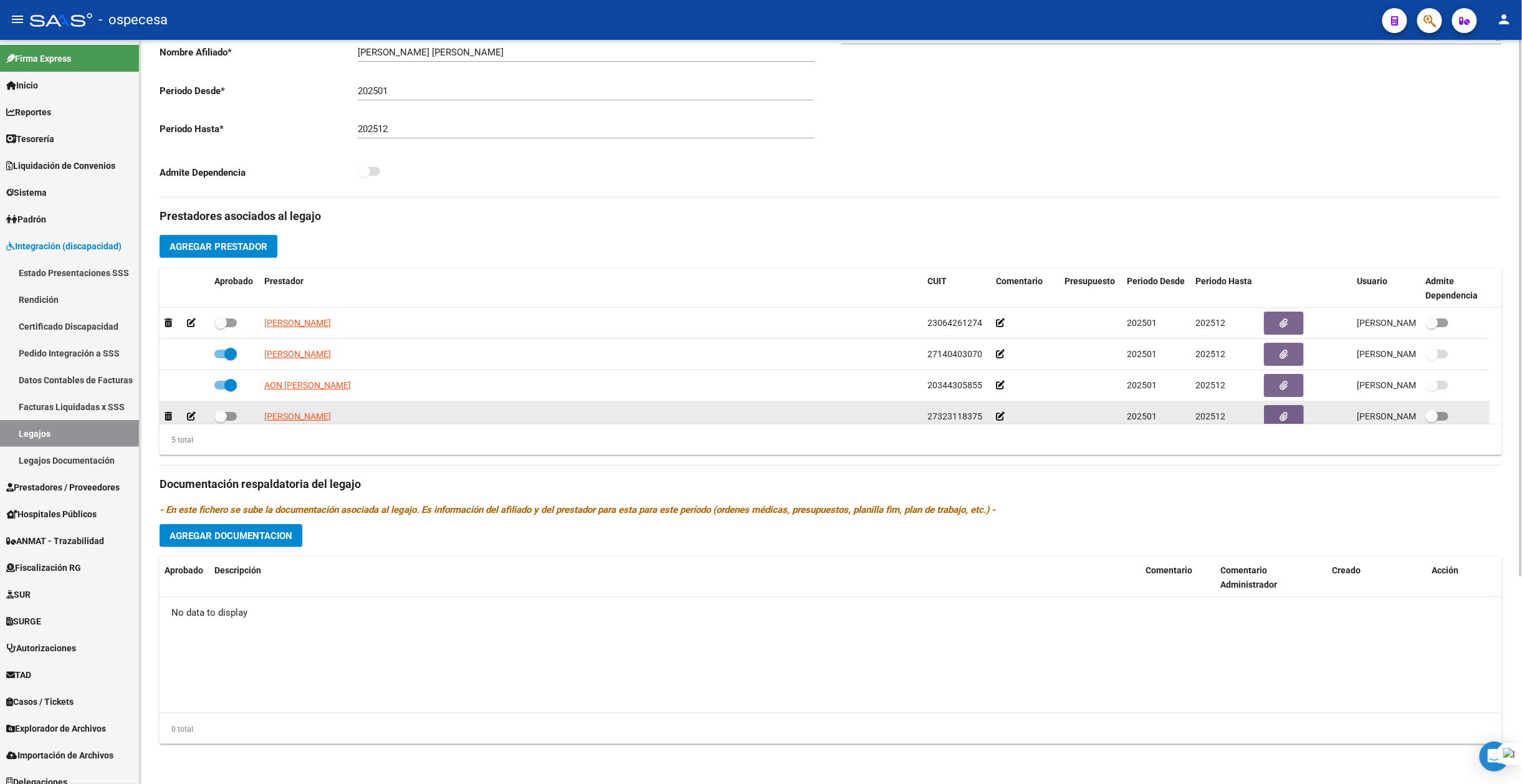
scroll to position [3, 0]
click at [223, 409] on span at bounding box center [221, 414] width 13 height 13
click at [221, 418] on input "checkbox" at bounding box center [220, 418] width 1 height 1
checkbox input "true"
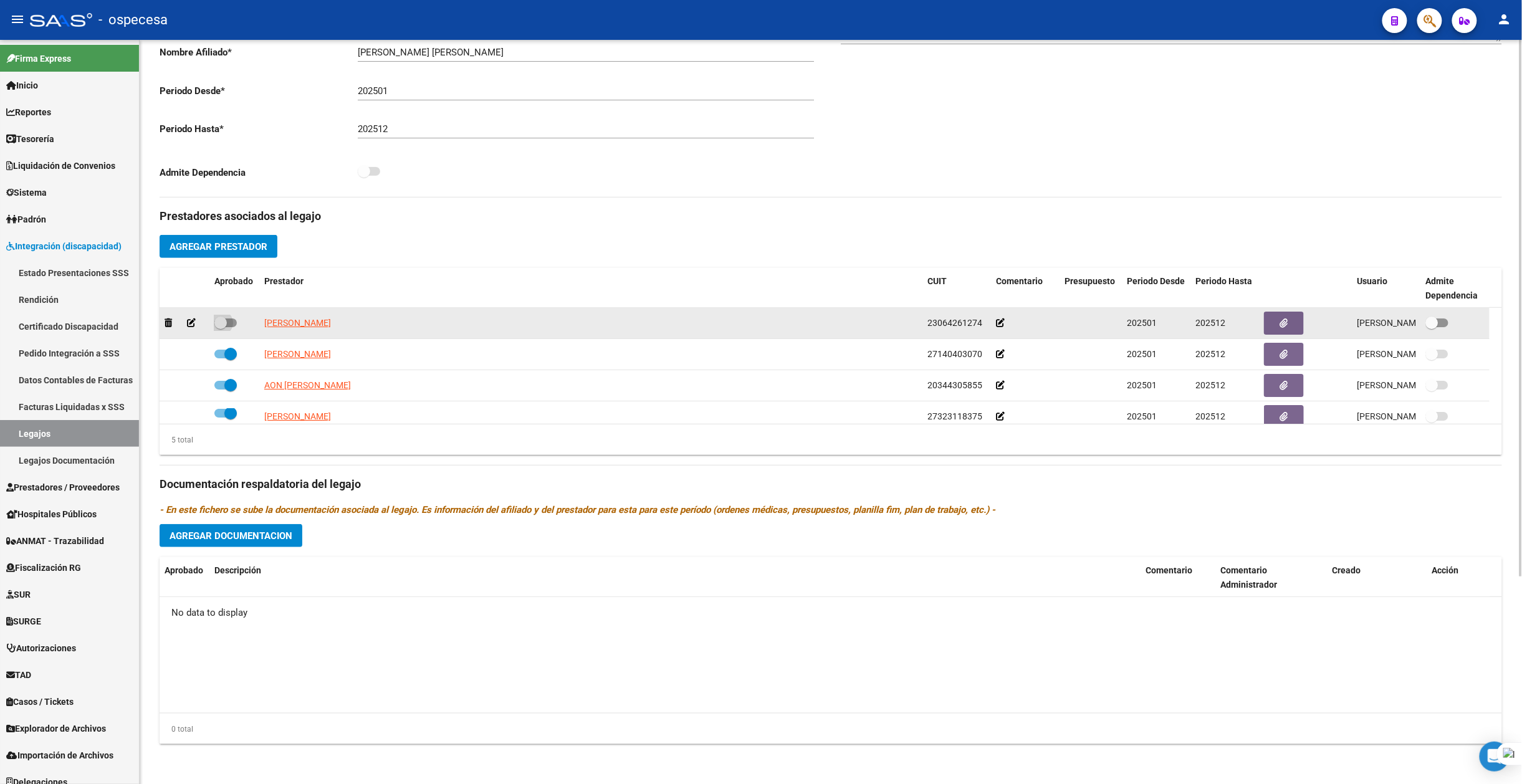
click at [223, 321] on span at bounding box center [221, 323] width 13 height 13
click at [221, 327] on input "checkbox" at bounding box center [220, 327] width 1 height 1
checkbox input "true"
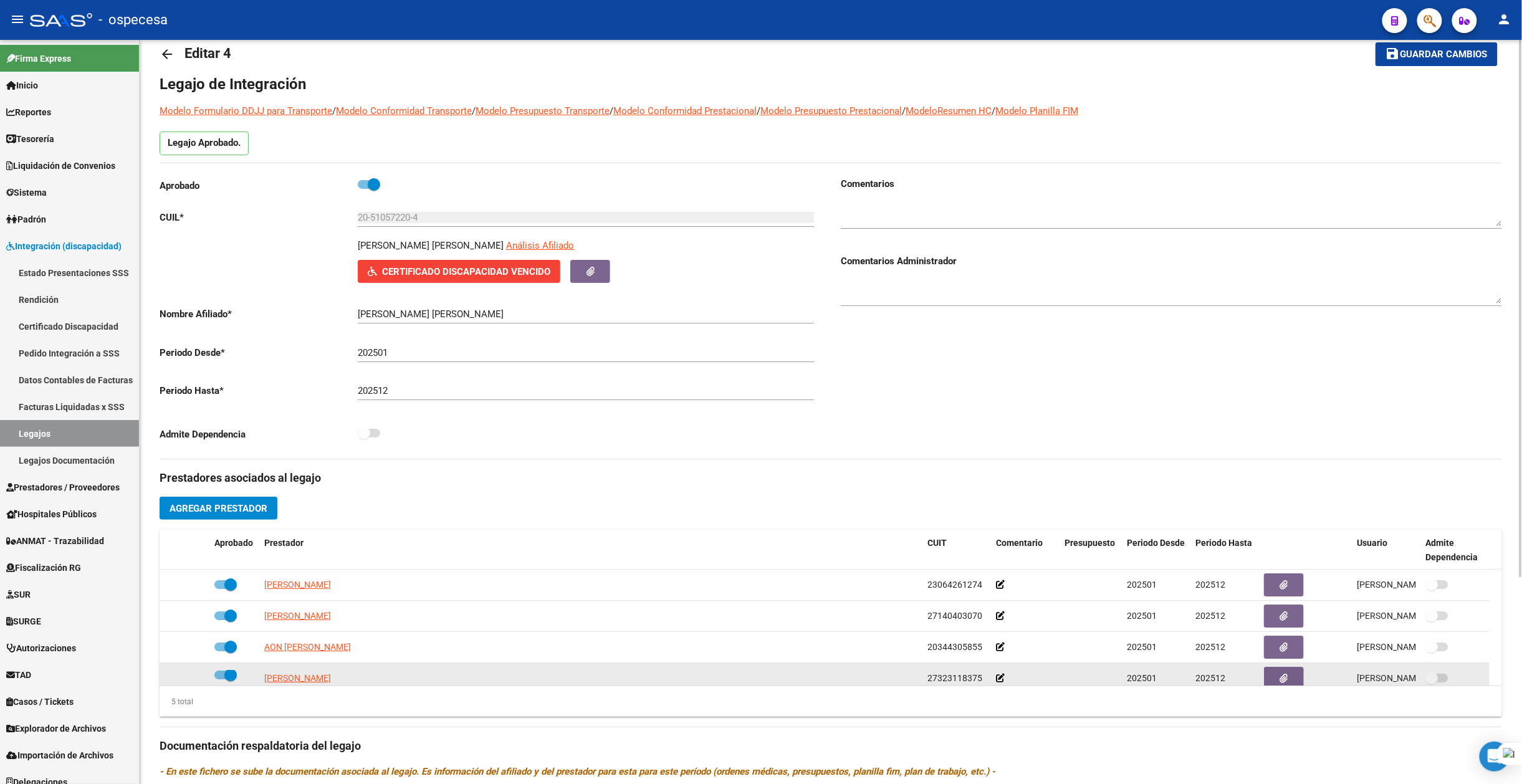
scroll to position [0, 0]
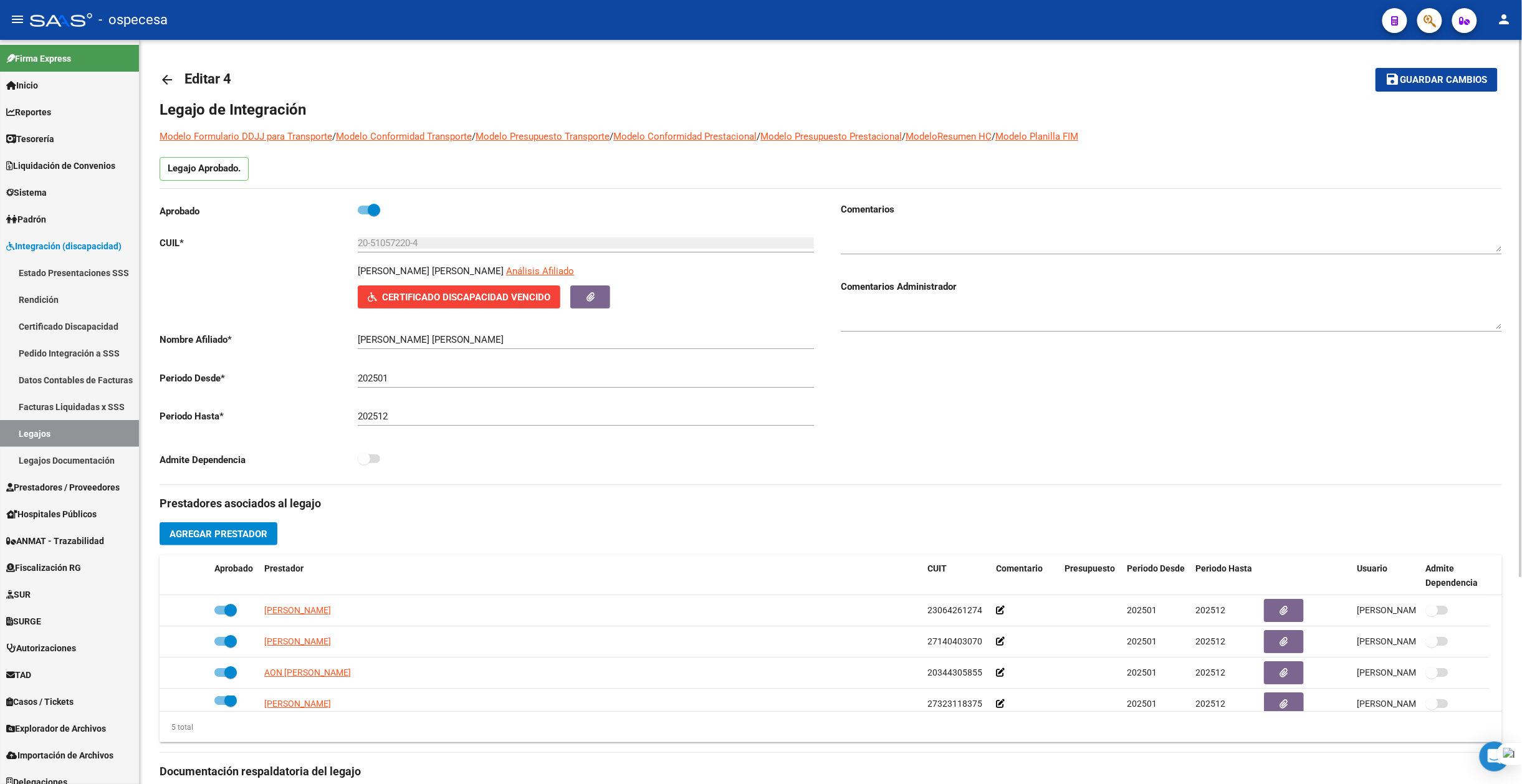
click at [1413, 77] on span "Guardar cambios" at bounding box center [1444, 80] width 87 height 11
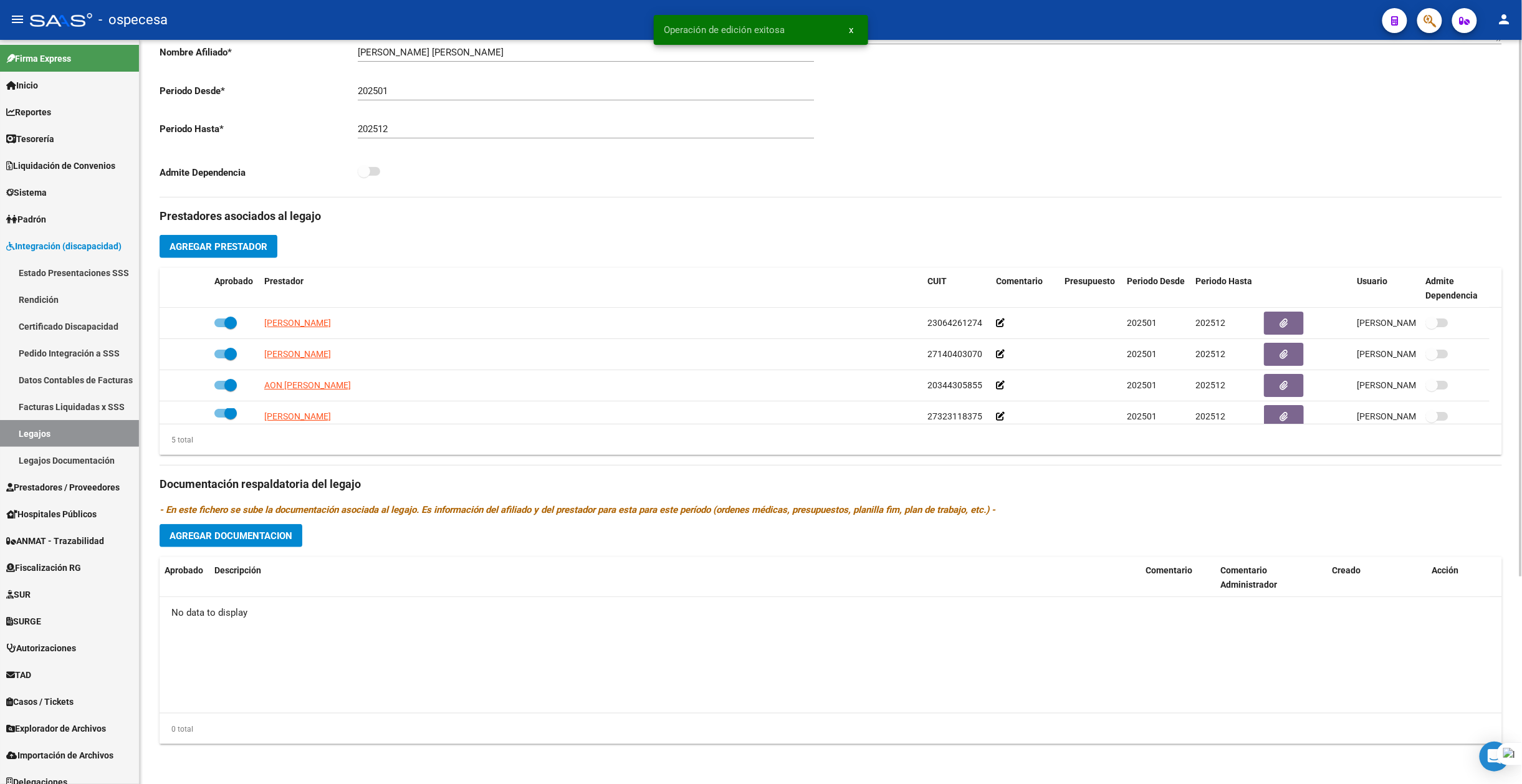
scroll to position [43, 0]
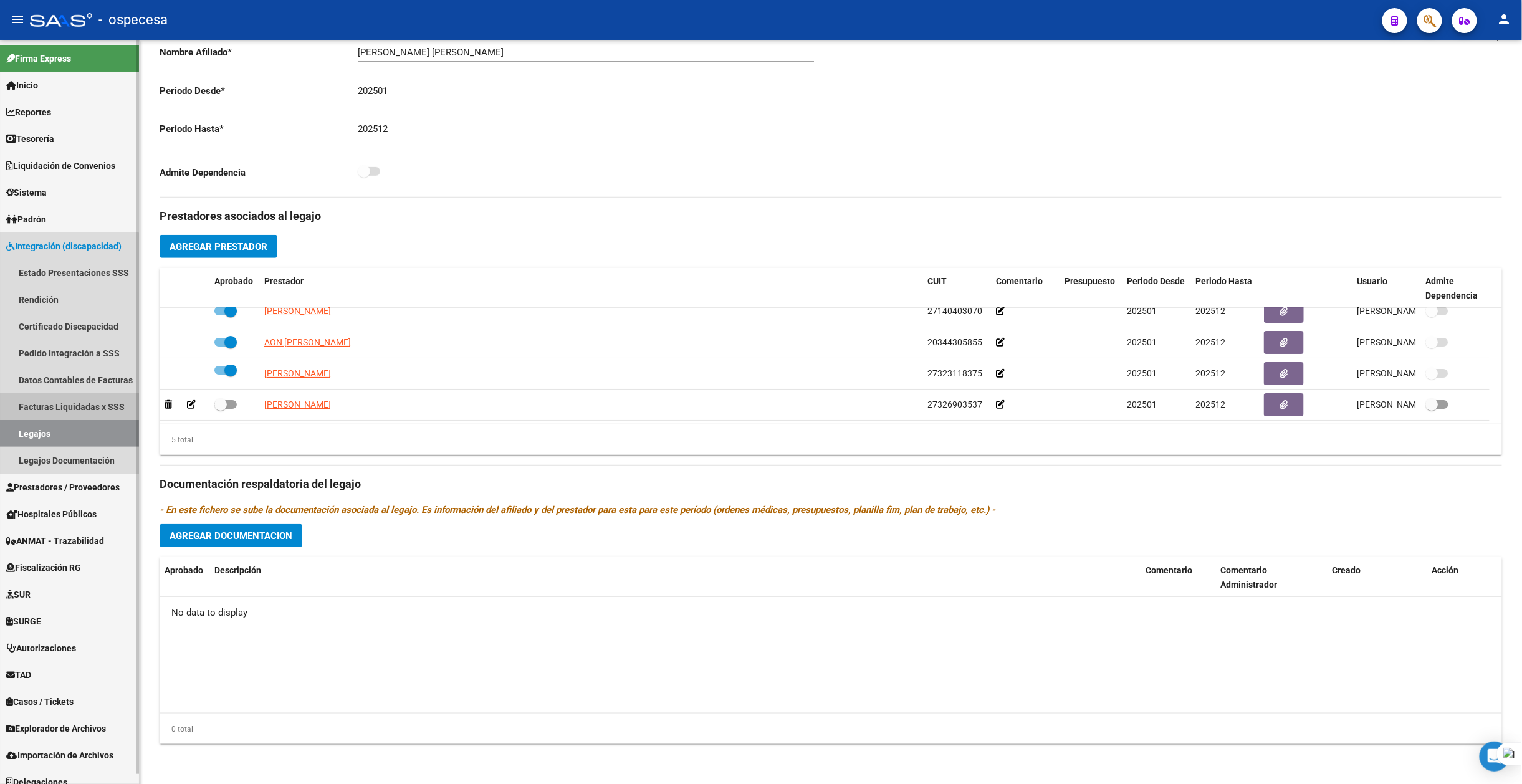
click at [67, 402] on link "Facturas Liquidadas x SSS" at bounding box center [70, 407] width 139 height 27
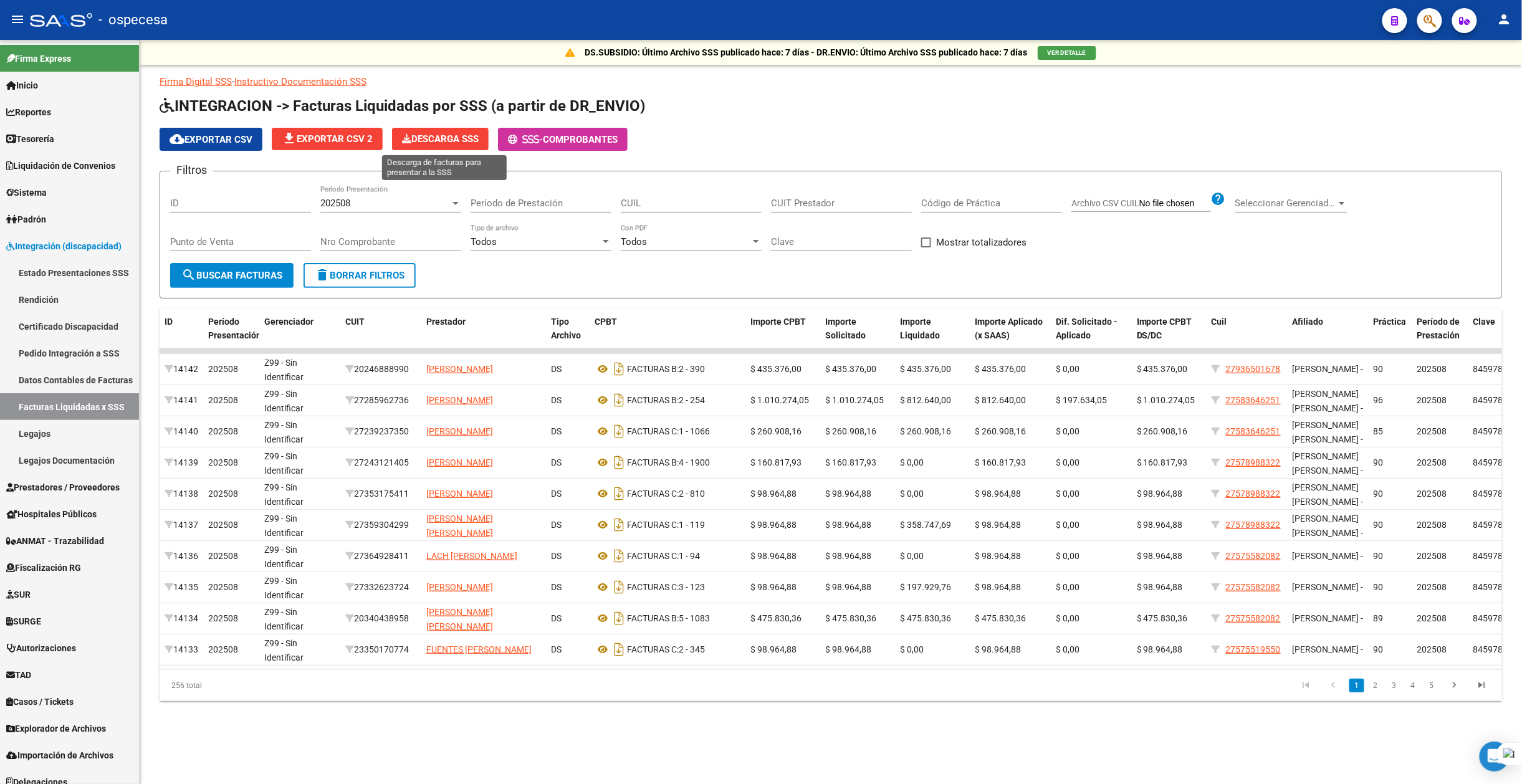
click at [463, 143] on span "Descarga SSS" at bounding box center [441, 139] width 77 height 11
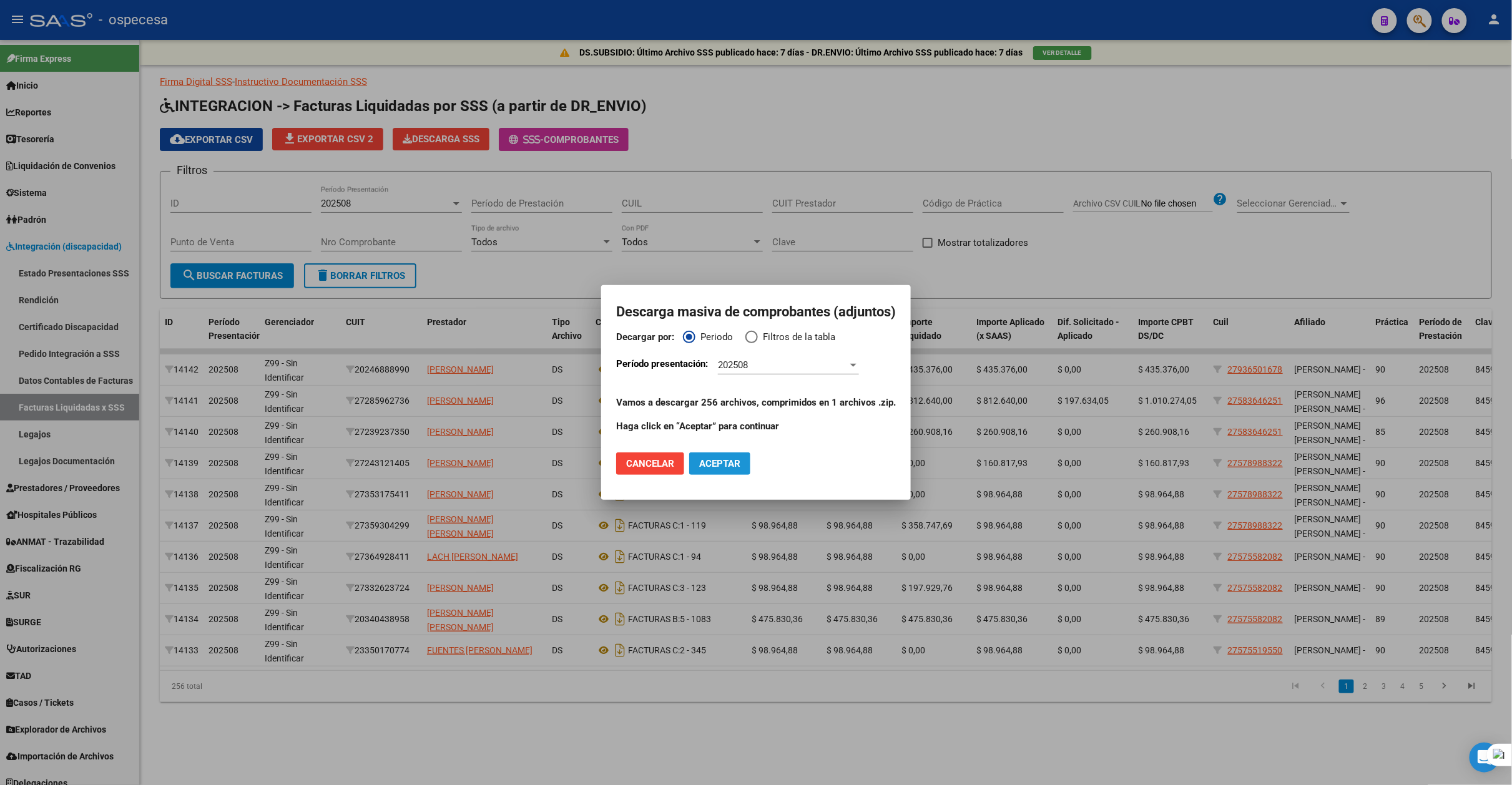
click at [739, 468] on span "Aceptar" at bounding box center [720, 464] width 41 height 11
